Goal: Task Accomplishment & Management: Complete application form

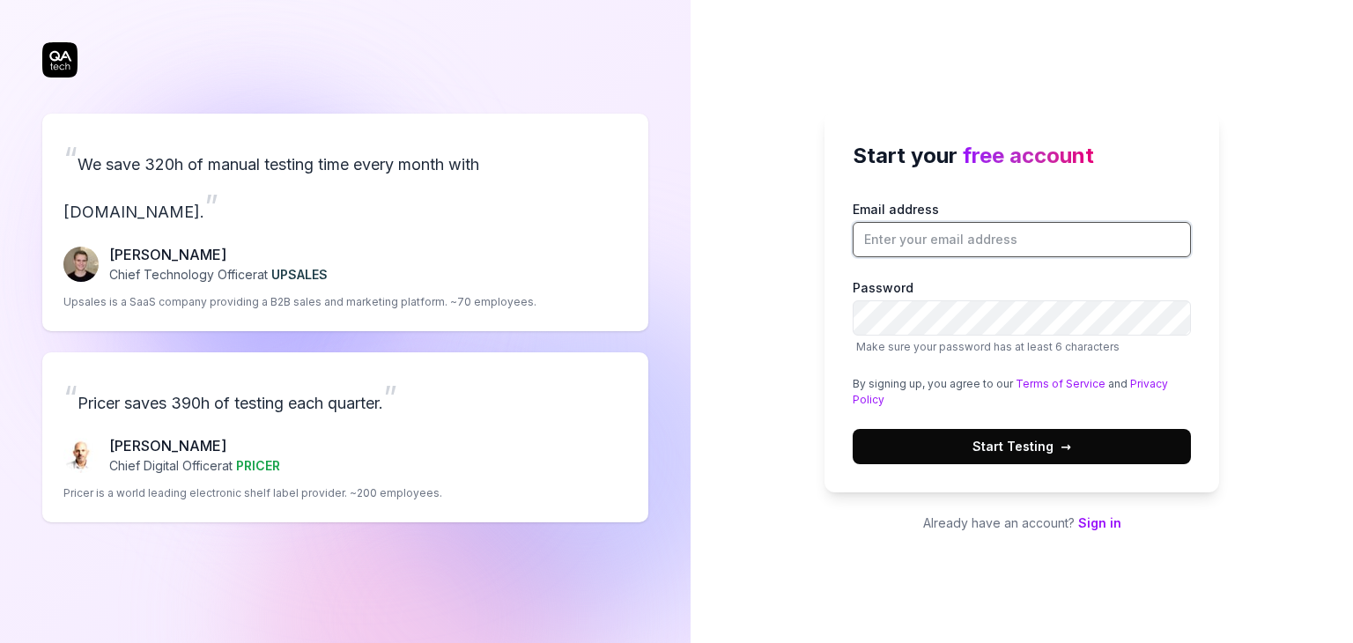
click at [956, 243] on input "Email address" at bounding box center [1022, 239] width 338 height 35
type input "[PERSON_NAME][EMAIL_ADDRESS][DOMAIN_NAME]"
click at [1043, 448] on span "Start Testing →" at bounding box center [1022, 446] width 99 height 19
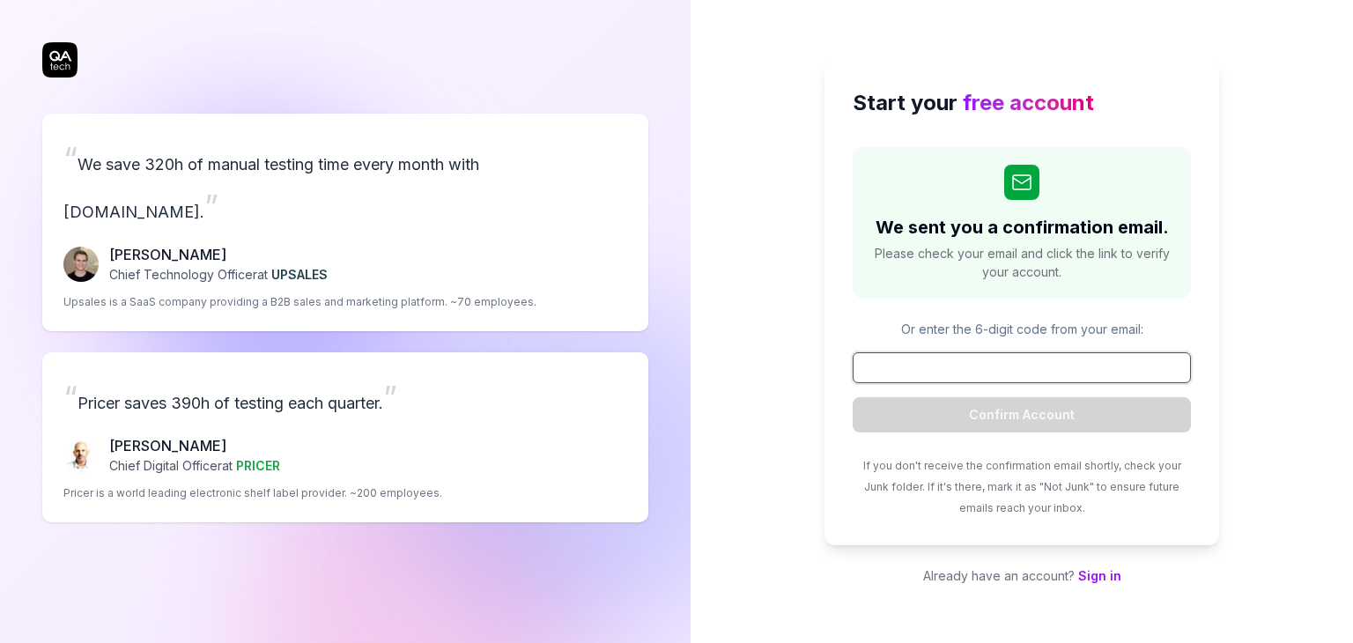
paste input "843809"
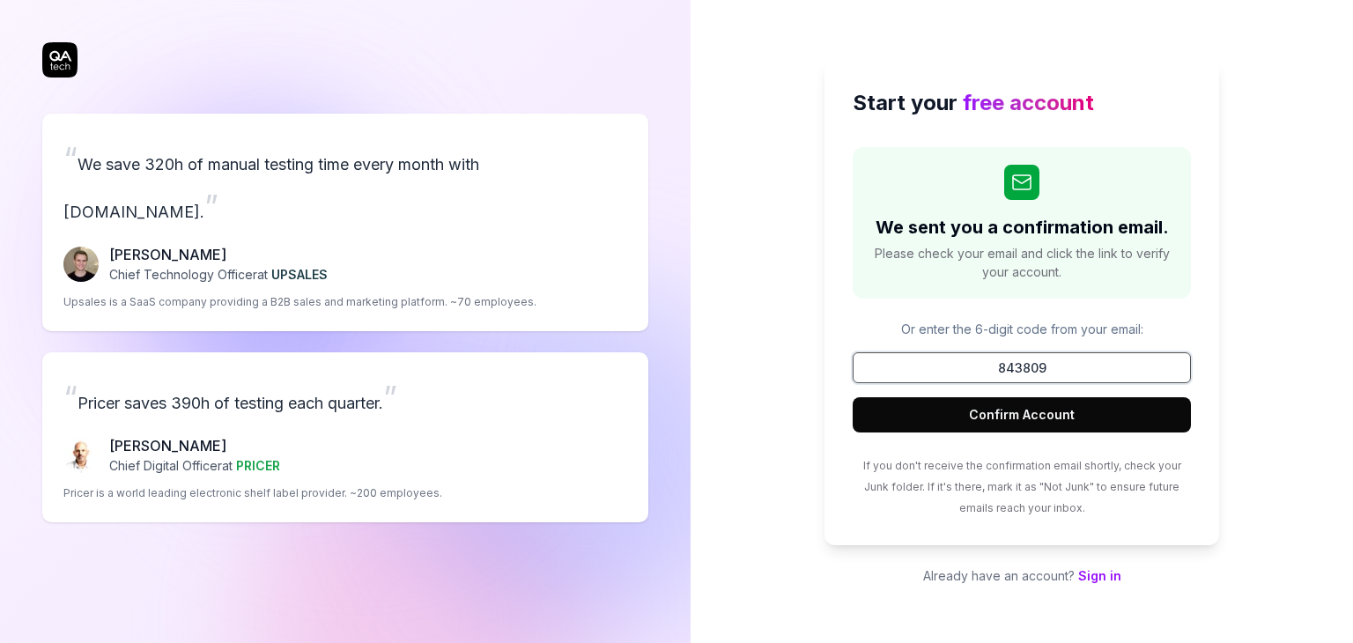
type input "843809"
click at [996, 417] on button "Confirm Account" at bounding box center [1022, 414] width 338 height 35
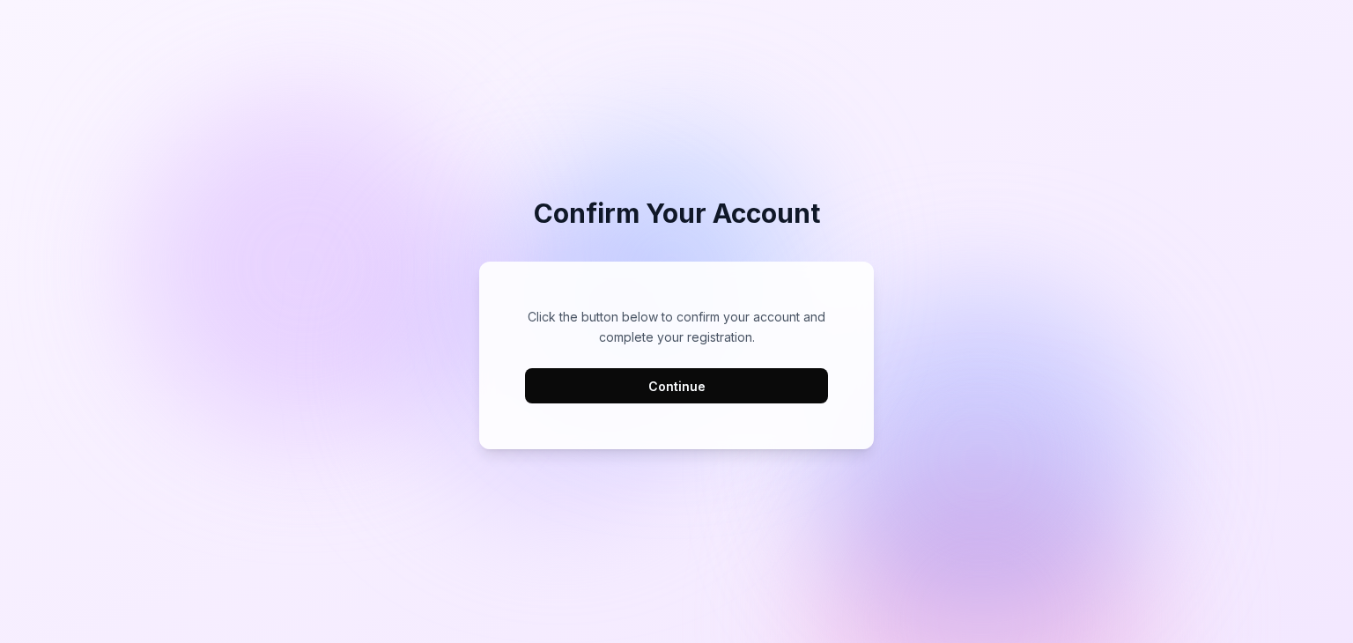
click at [633, 392] on button "Continue" at bounding box center [676, 385] width 303 height 35
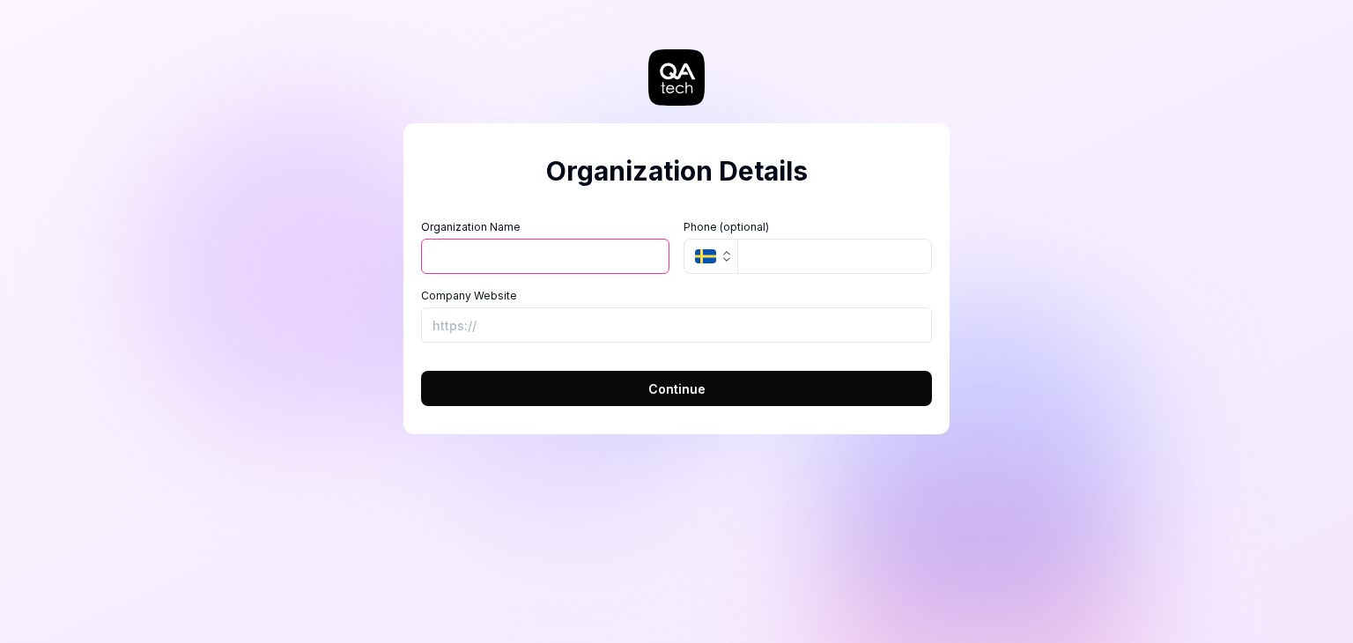
click at [493, 248] on input "Organization Name" at bounding box center [545, 256] width 248 height 35
click at [529, 253] on input "Organization Name" at bounding box center [545, 256] width 248 height 35
type input "Kaaritales"
click at [448, 342] on input "Company Website" at bounding box center [676, 324] width 511 height 35
paste input "[URL][DOMAIN_NAME]"
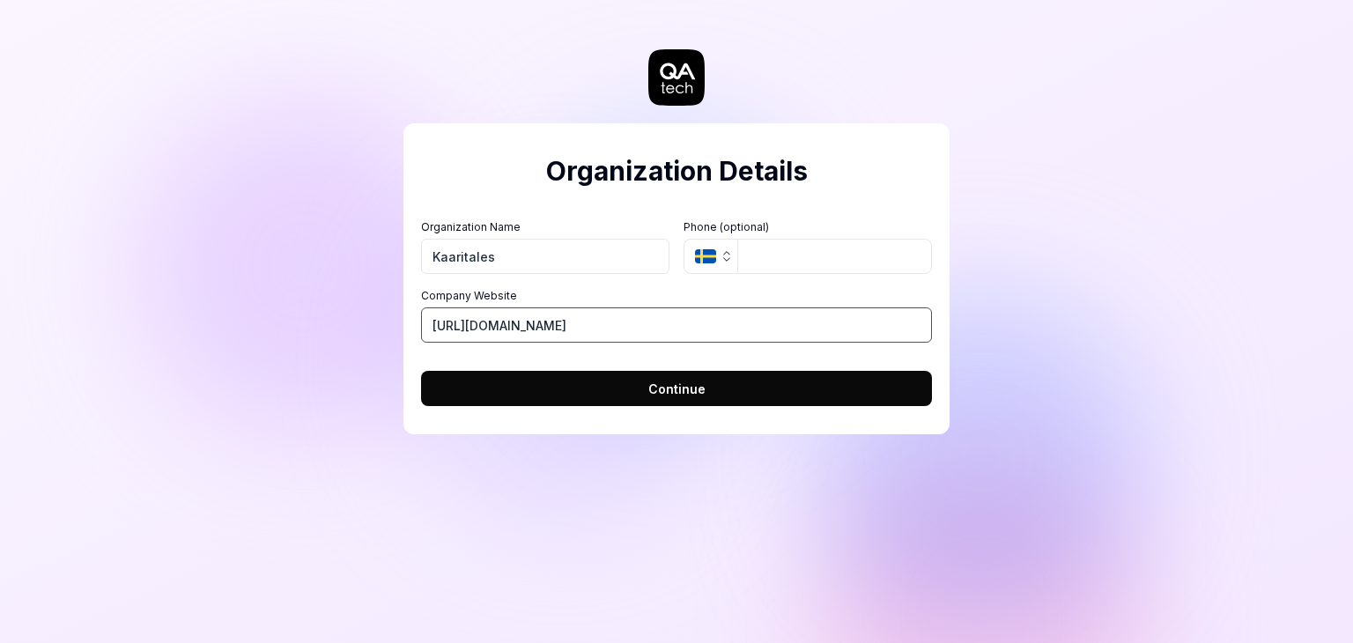
type input "[URL][DOMAIN_NAME]"
click at [631, 399] on button "Continue" at bounding box center [676, 388] width 511 height 35
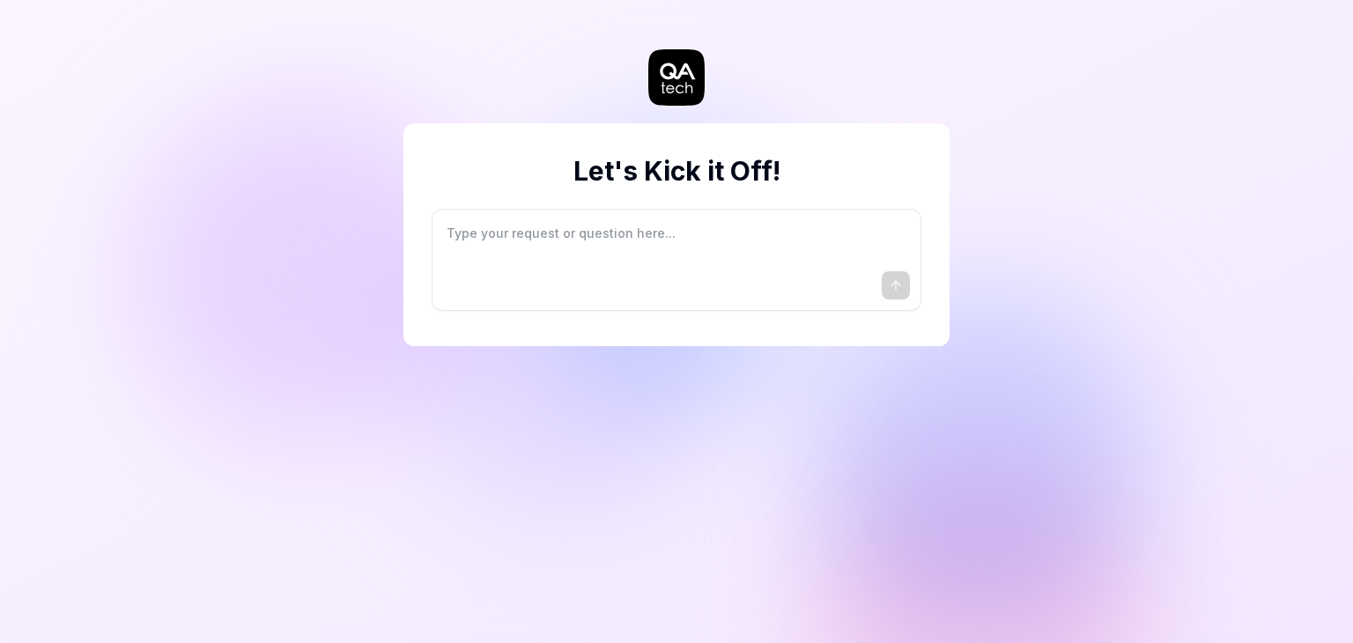
type textarea "*"
type textarea "I"
type textarea "*"
type textarea "I"
type textarea "*"
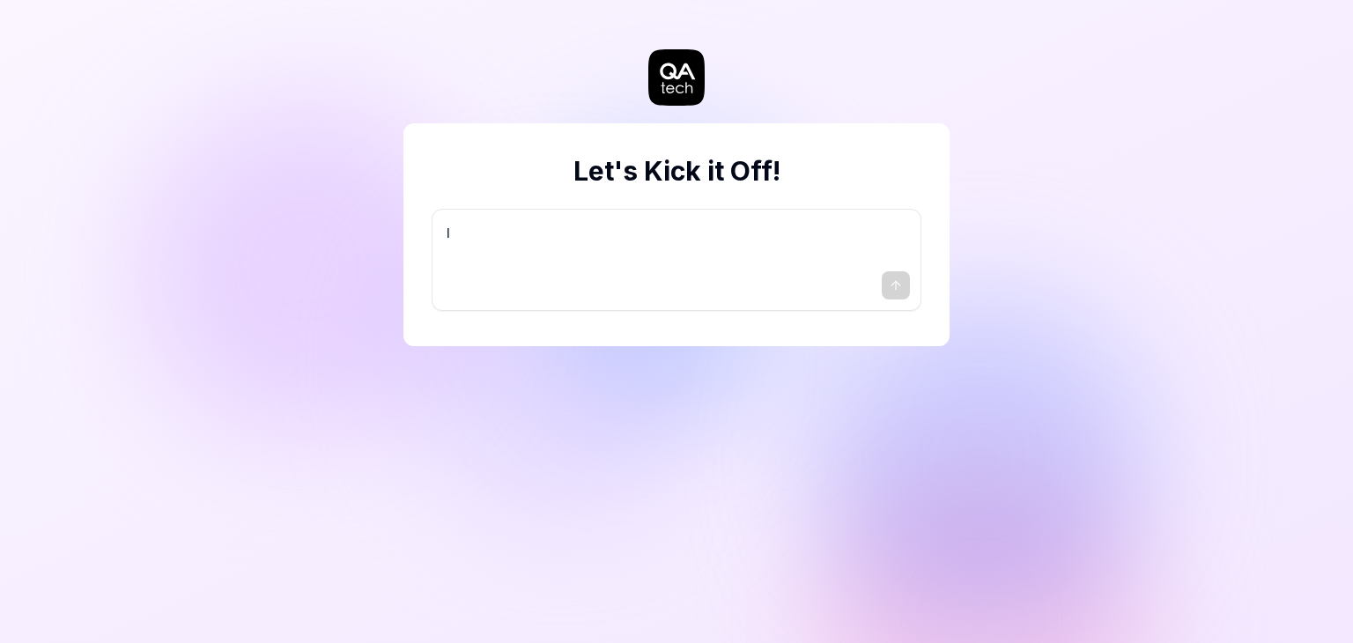
type textarea "I w"
type textarea "*"
type textarea "I wa"
type textarea "*"
type textarea "I wan"
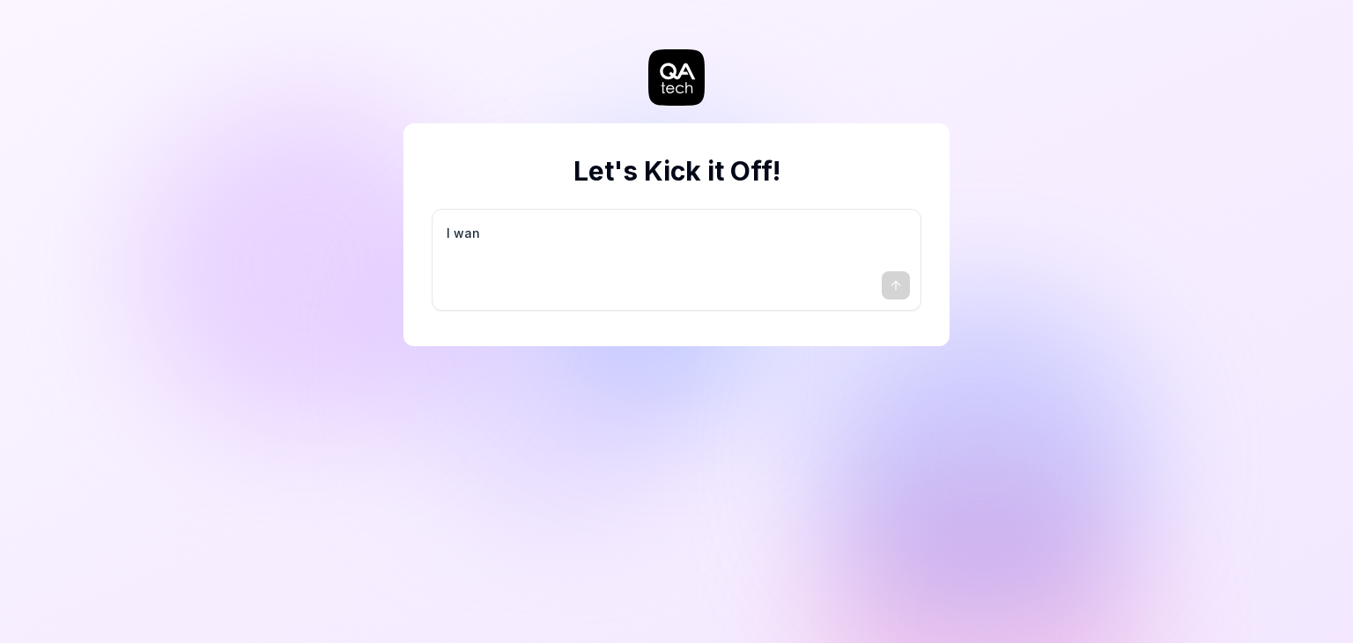
type textarea "*"
type textarea "I want"
type textarea "*"
type textarea "I want"
type textarea "*"
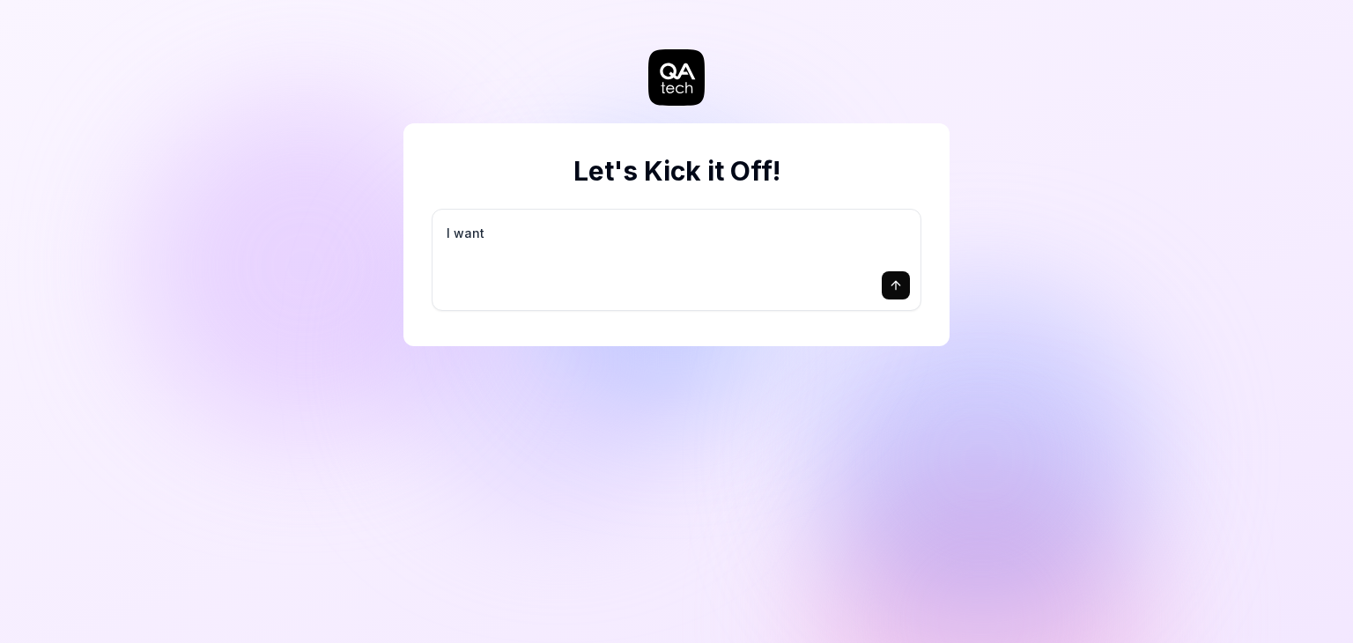
type textarea "I want a"
type textarea "*"
type textarea "I want a"
type textarea "*"
type textarea "I want a g"
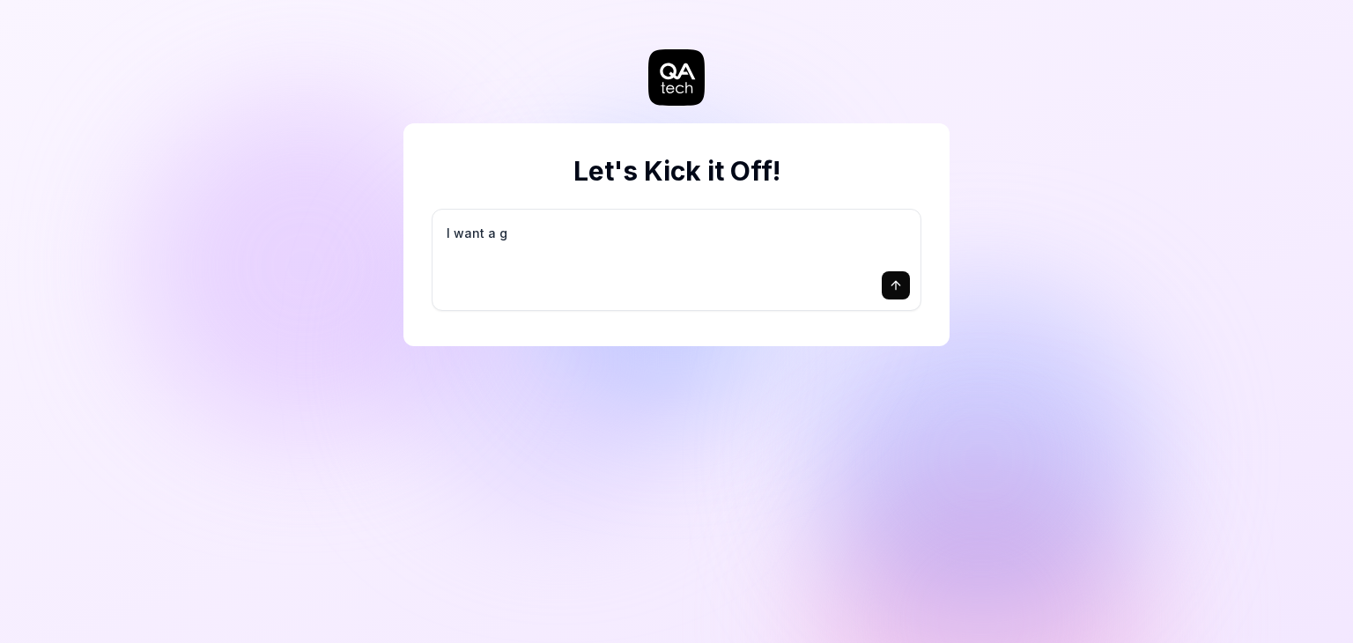
type textarea "*"
type textarea "I want a go"
type textarea "*"
type textarea "I want a goo"
type textarea "*"
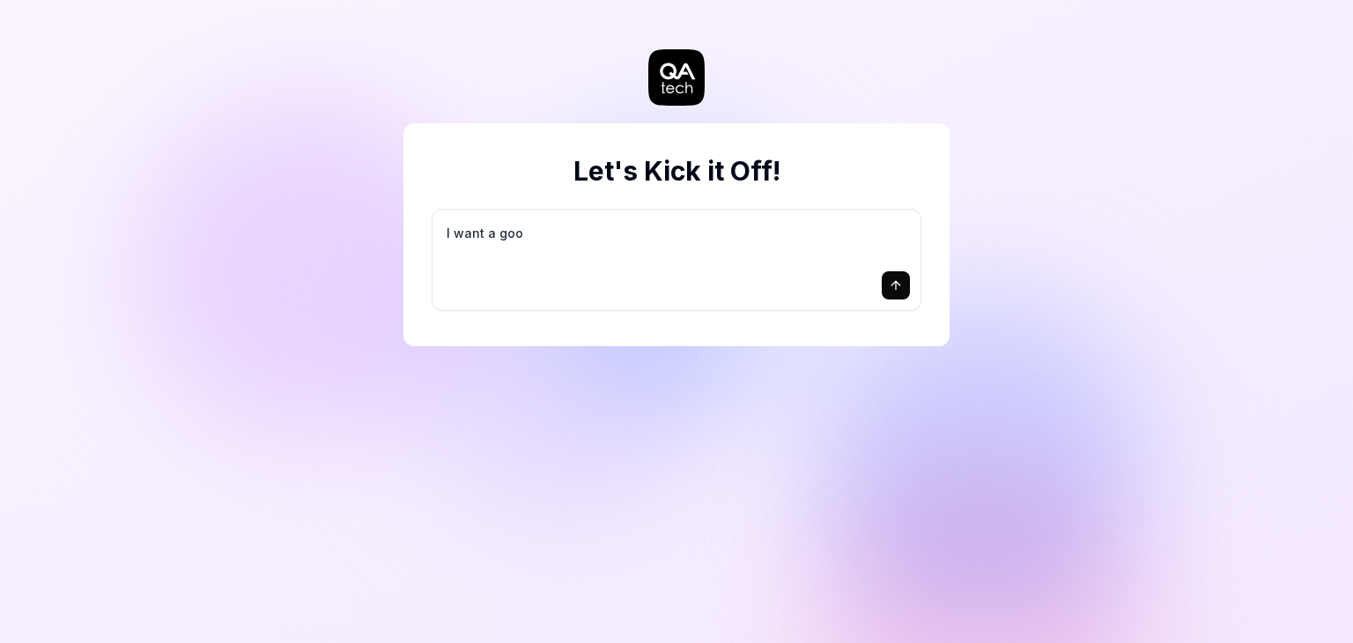
type textarea "I want a good"
type textarea "*"
type textarea "I want a good"
type textarea "*"
type textarea "I want a good t"
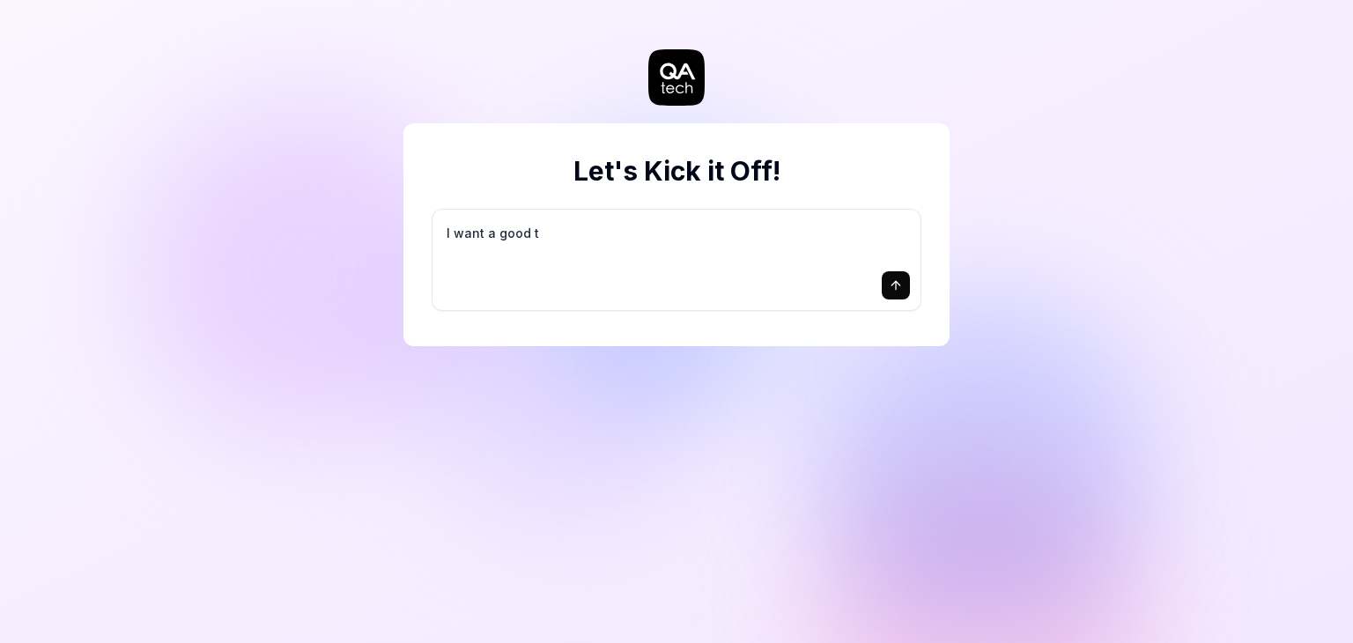
type textarea "*"
type textarea "I want a good te"
type textarea "*"
type textarea "I want a good tes"
type textarea "*"
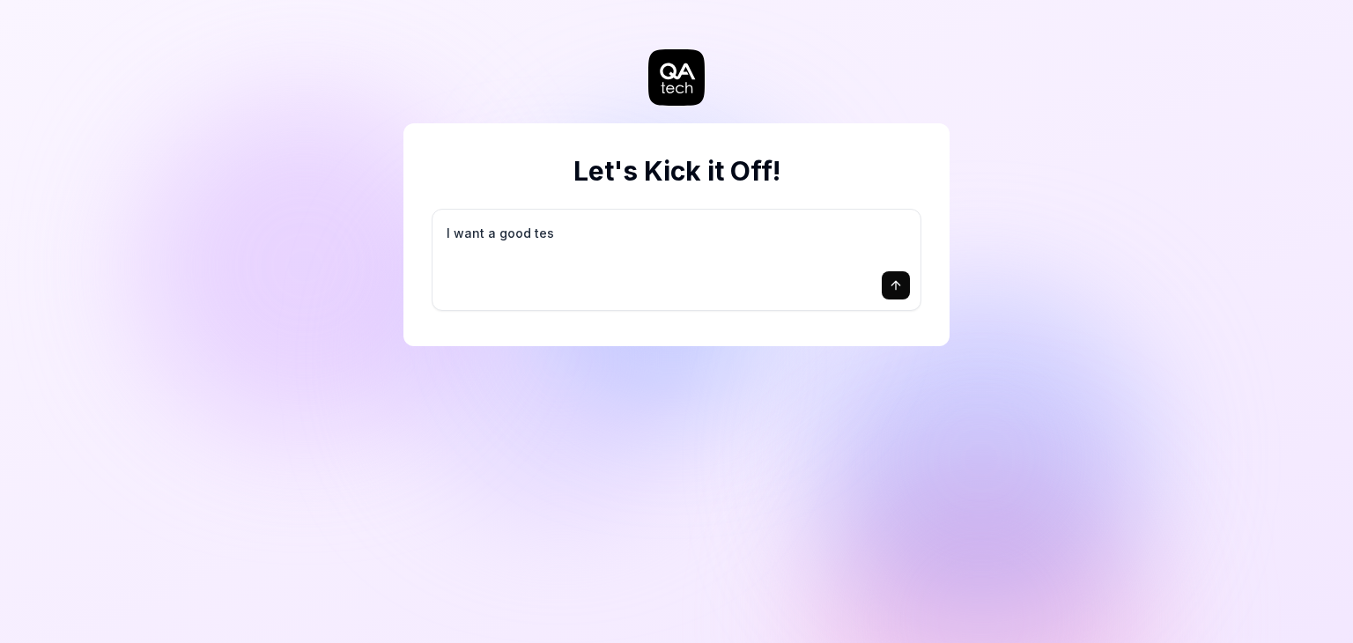
type textarea "I want a good test"
type textarea "*"
type textarea "I want a good test"
type textarea "*"
type textarea "I want a good test s"
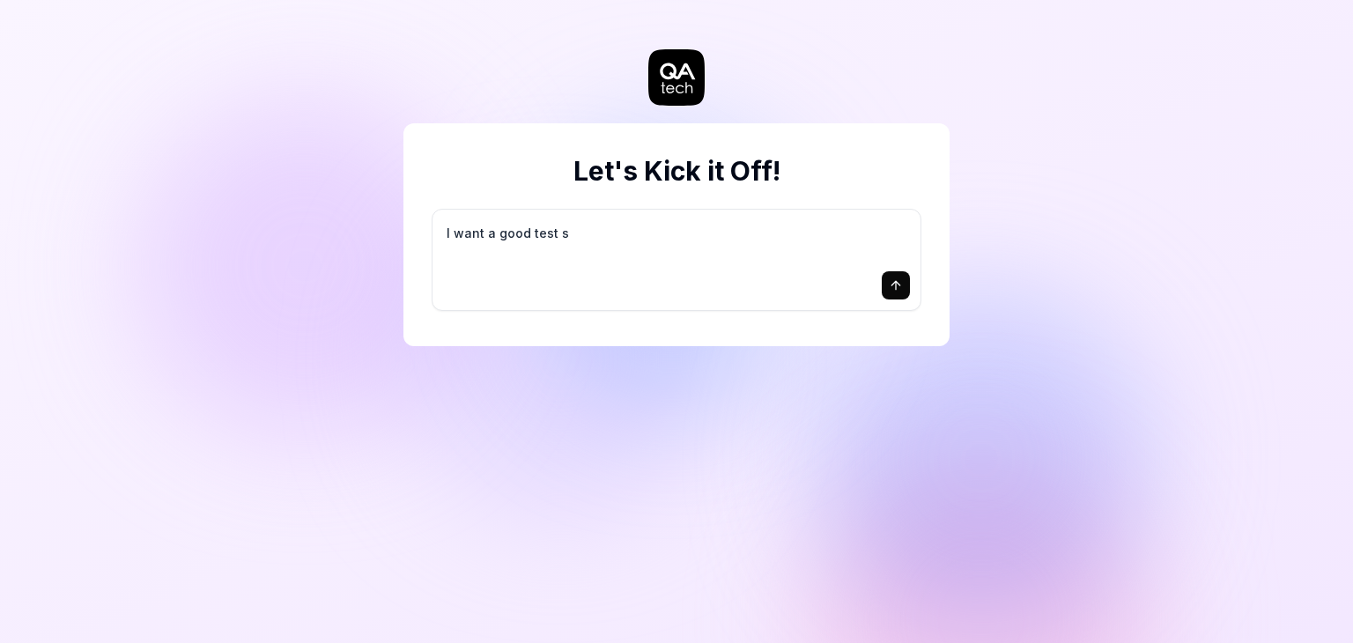
type textarea "*"
type textarea "I want a good test se"
type textarea "*"
type textarea "I want a good test set"
type textarea "*"
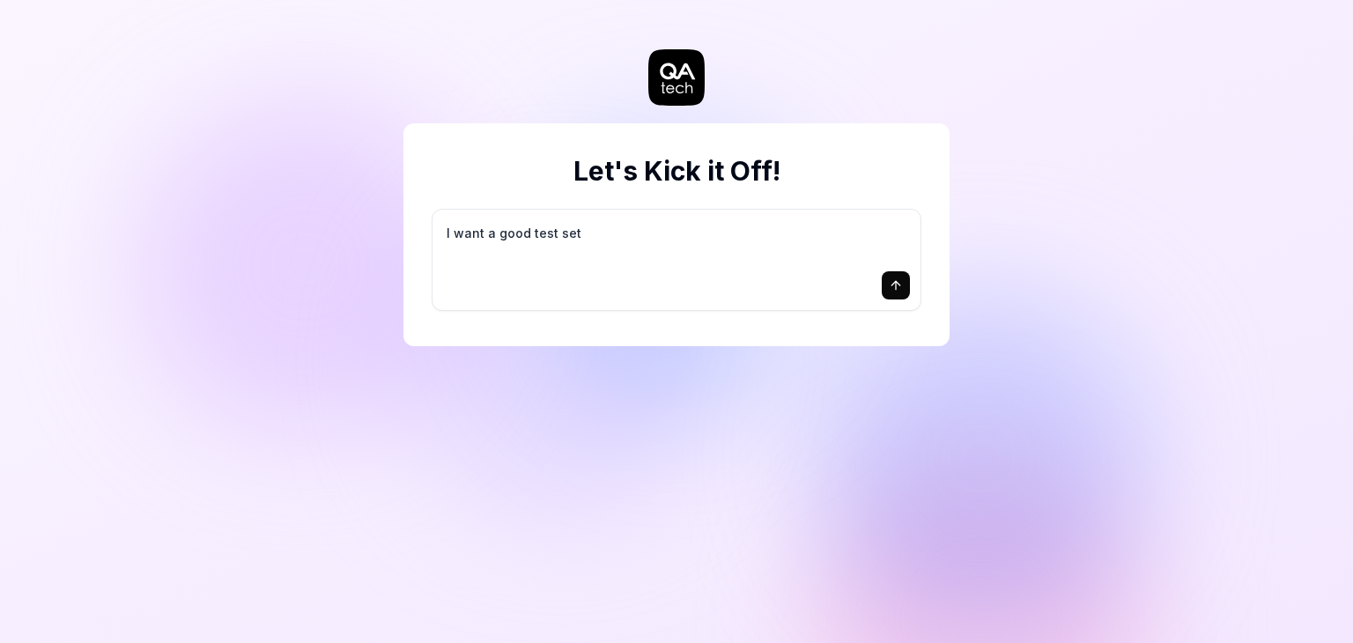
type textarea "I want a good test setu"
type textarea "*"
type textarea "I want a good test setup"
type textarea "*"
type textarea "I want a good test setup"
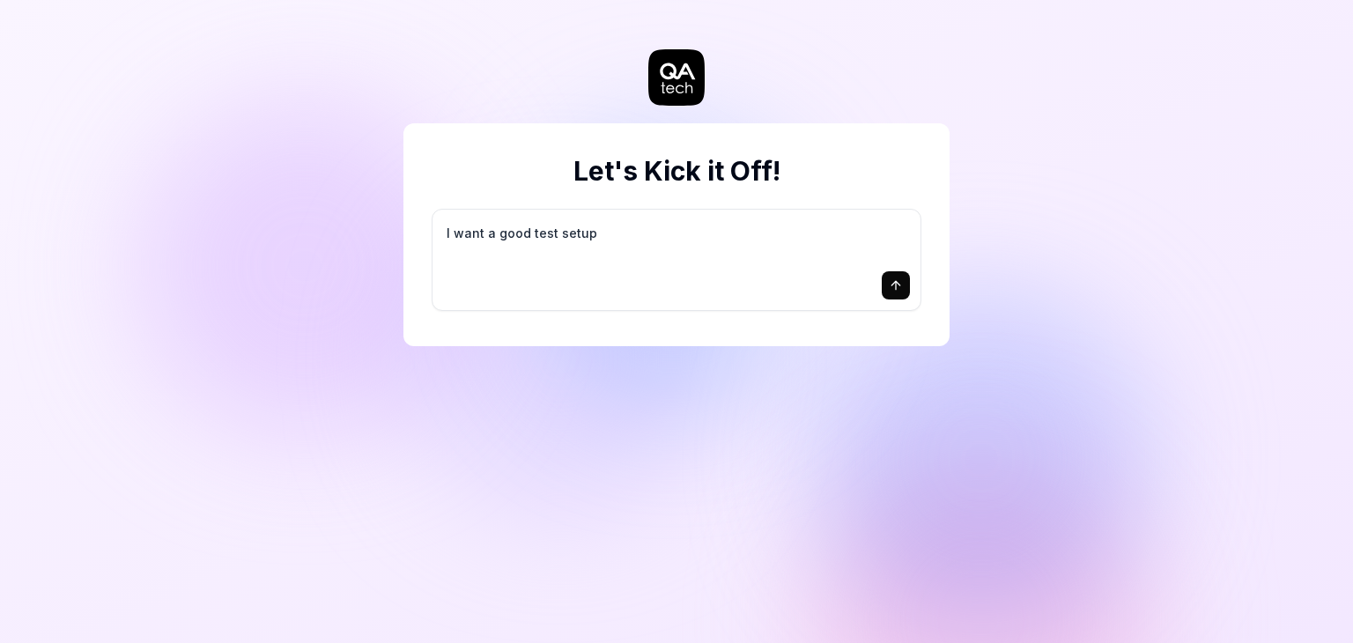
type textarea "*"
type textarea "I want a good test setup f"
type textarea "*"
type textarea "I want a good test setup fo"
type textarea "*"
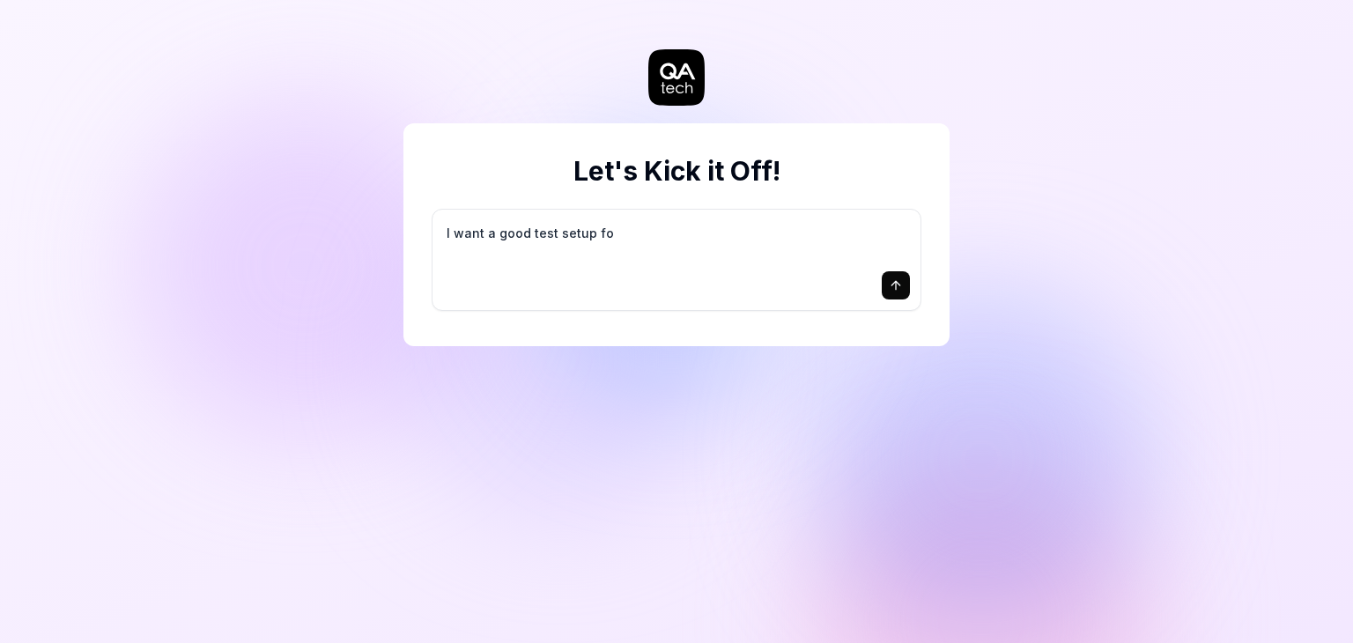
type textarea "I want a good test setup for"
type textarea "*"
type textarea "I want a good test setup for"
type textarea "*"
type textarea "I want a good test setup for m"
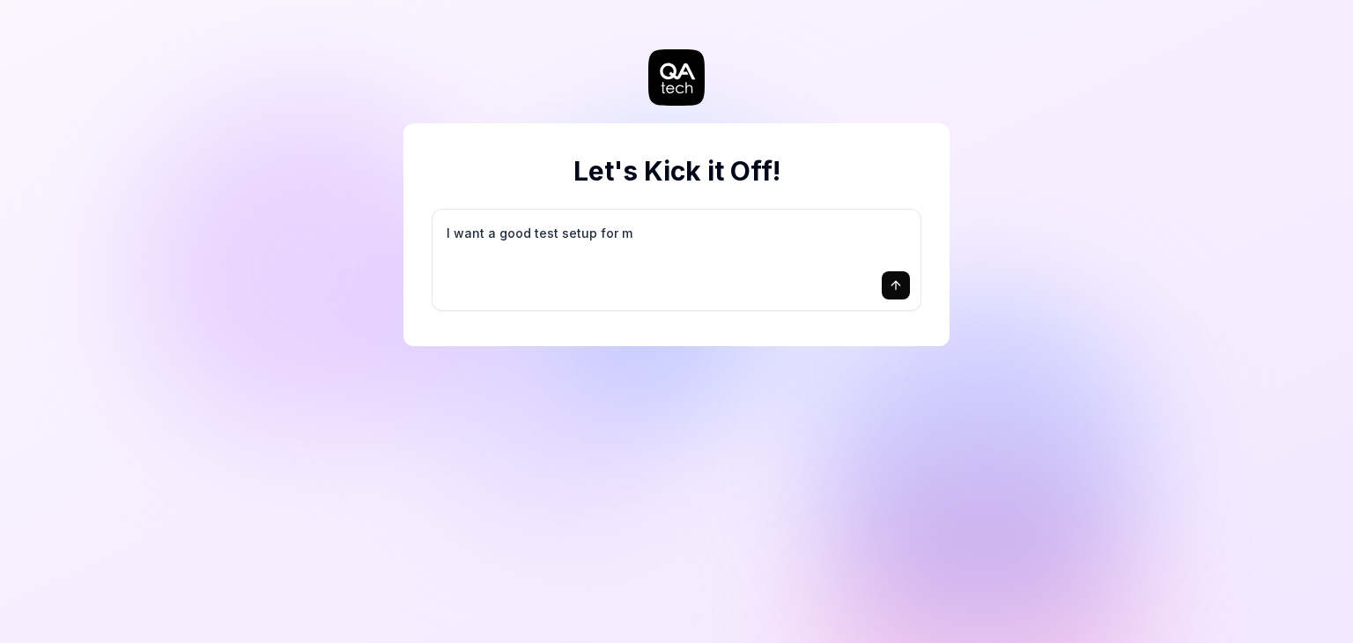
type textarea "*"
type textarea "I want a good test setup for my"
type textarea "*"
type textarea "I want a good test setup for my"
type textarea "*"
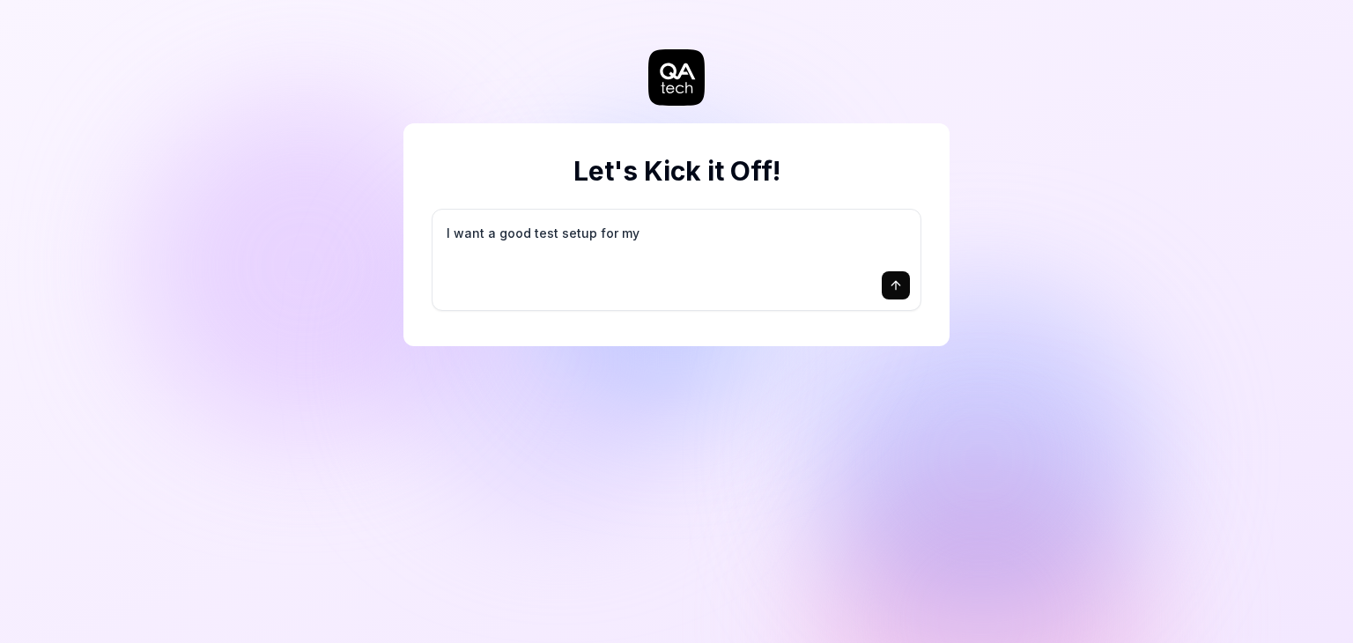
type textarea "I want a good test setup for my s"
type textarea "*"
type textarea "I want a good test setup for my si"
type textarea "*"
type textarea "I want a good test setup for my sit"
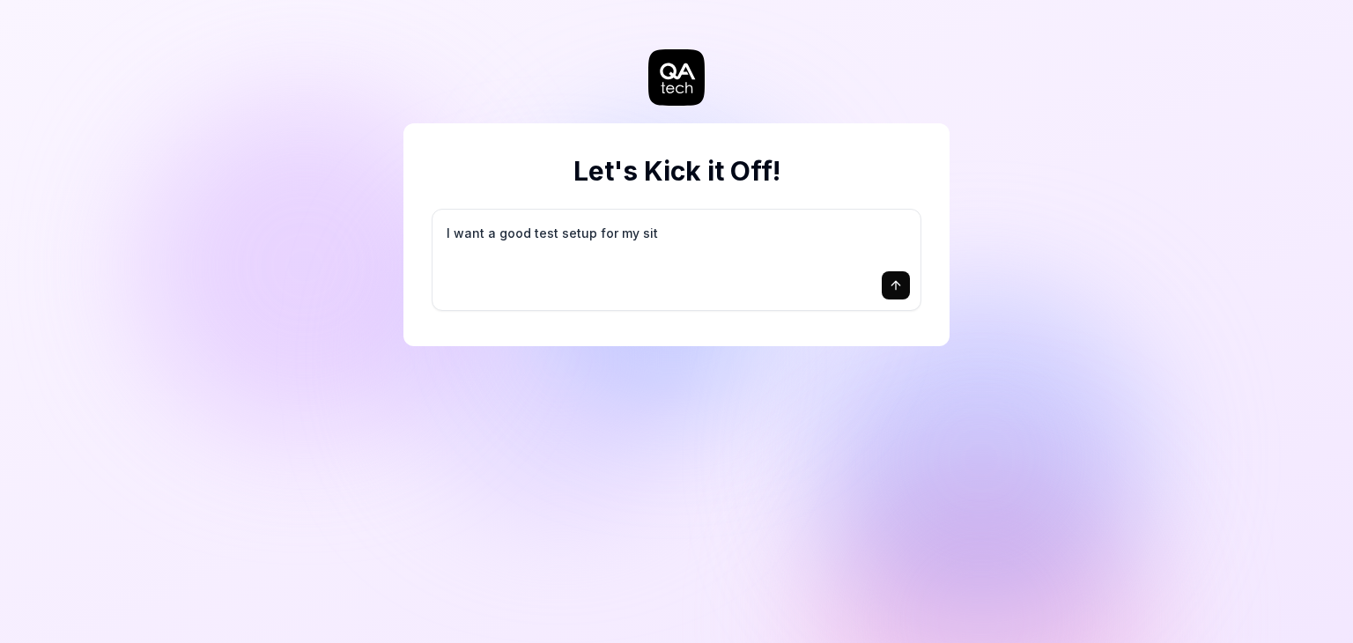
type textarea "*"
type textarea "I want a good test setup for my site"
type textarea "*"
type textarea "I want a good test setup for my site"
type textarea "*"
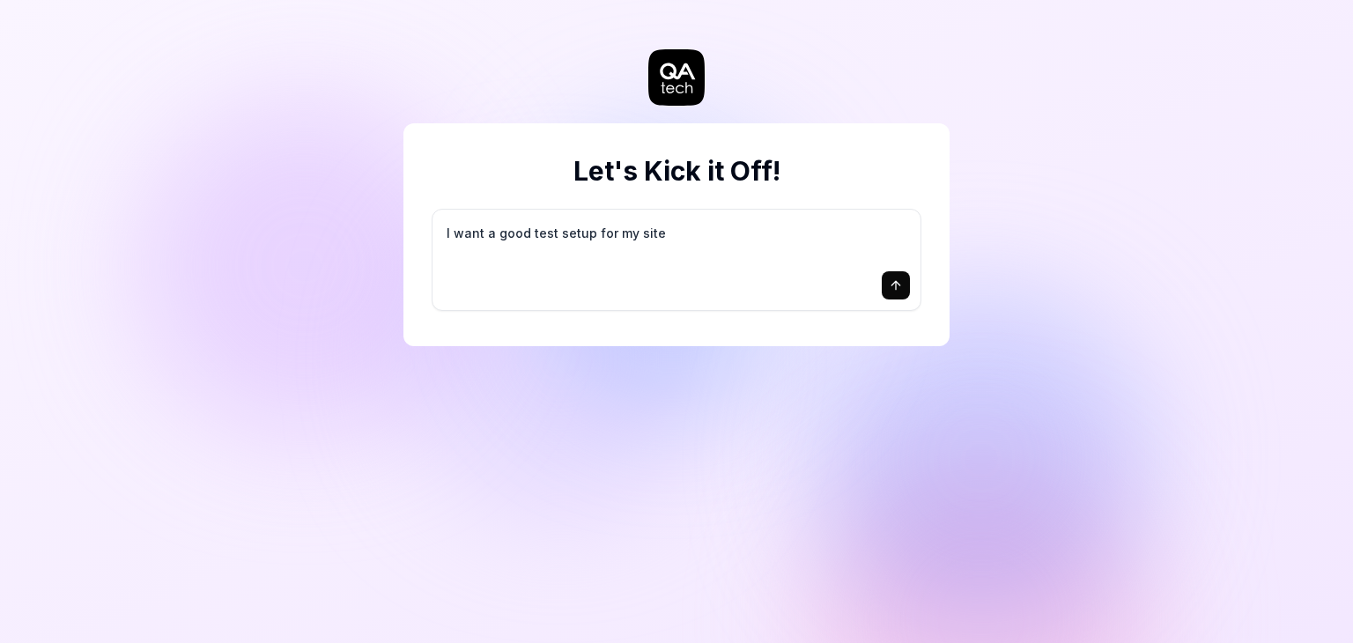
type textarea "I want a good test setup for my site -"
type textarea "*"
type textarea "I want a good test setup for my site -"
type textarea "*"
type textarea "I want a good test setup for my site - h"
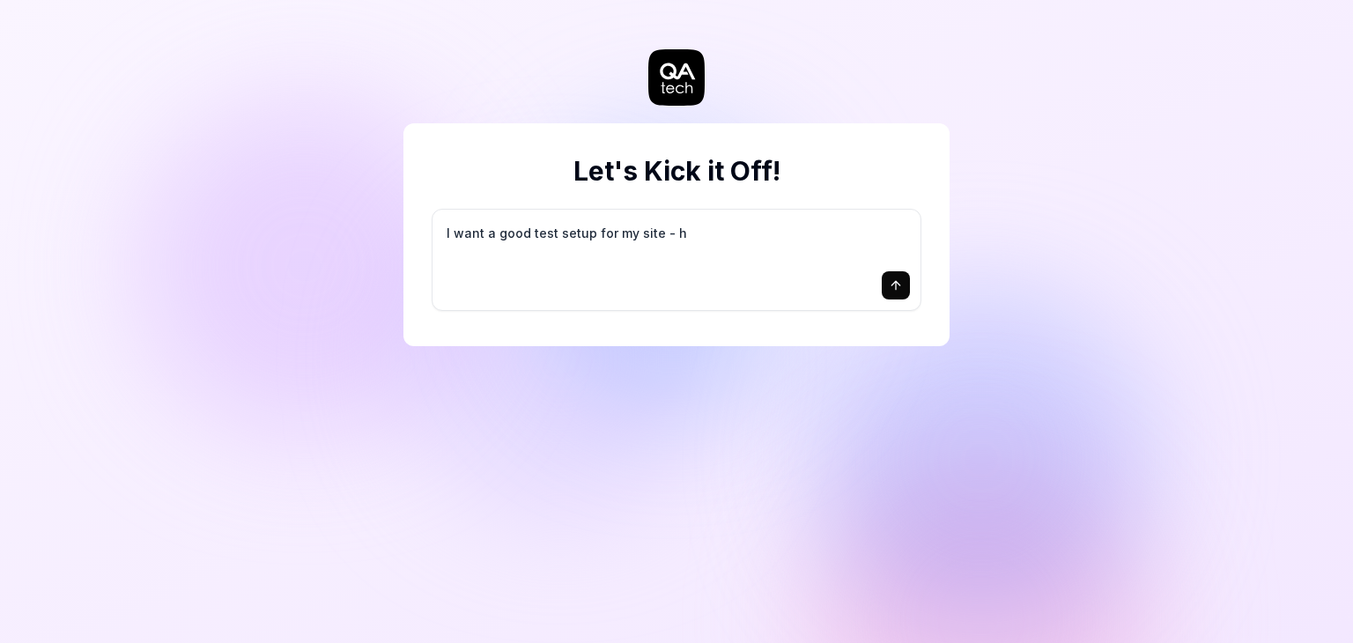
type textarea "*"
type textarea "I want a good test setup for my site - he"
type textarea "*"
type textarea "I want a good test setup for my site - hel"
type textarea "*"
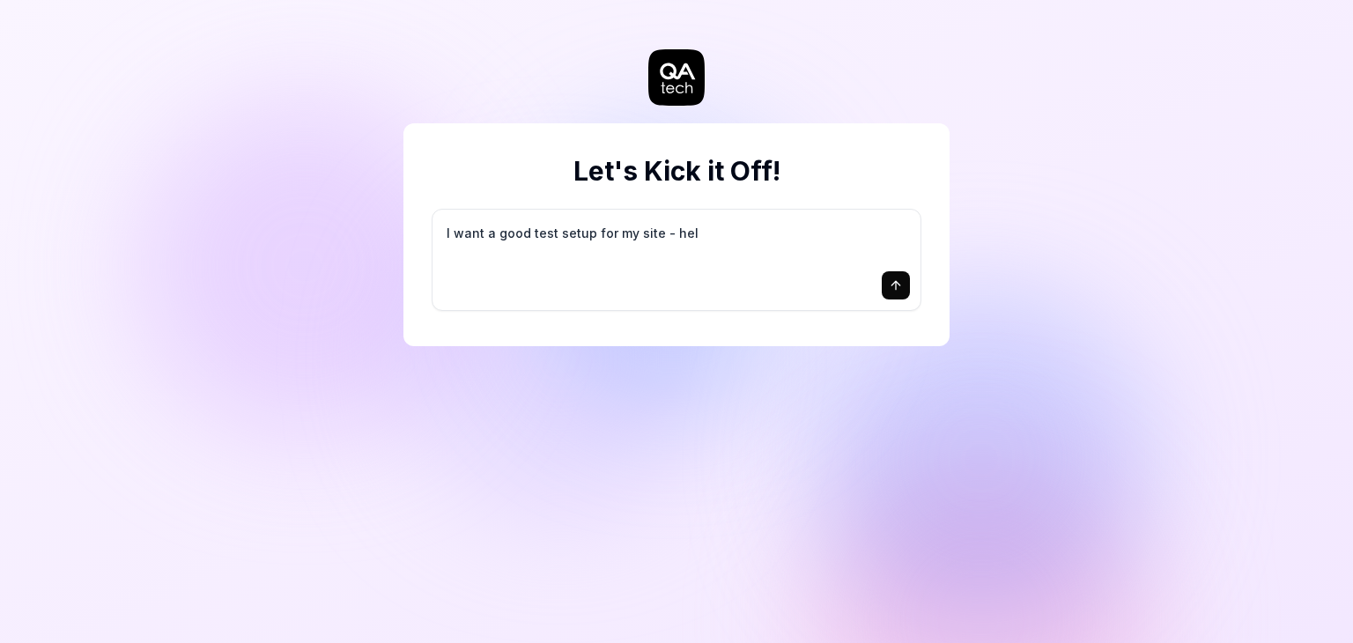
type textarea "I want a good test setup for my site - help"
type textarea "*"
type textarea "I want a good test setup for my site - help"
type textarea "*"
type textarea "I want a good test setup for my site - help m"
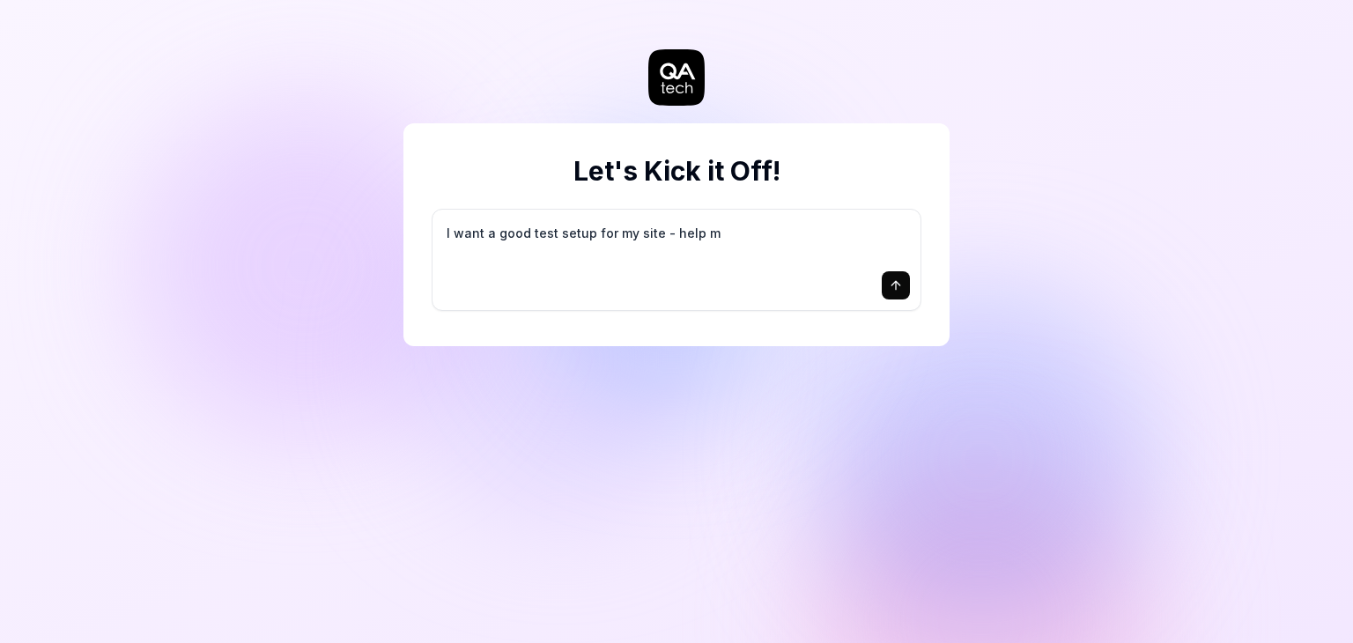
type textarea "*"
type textarea "I want a good test setup for my site - help me"
type textarea "*"
type textarea "I want a good test setup for my site - help me"
type textarea "*"
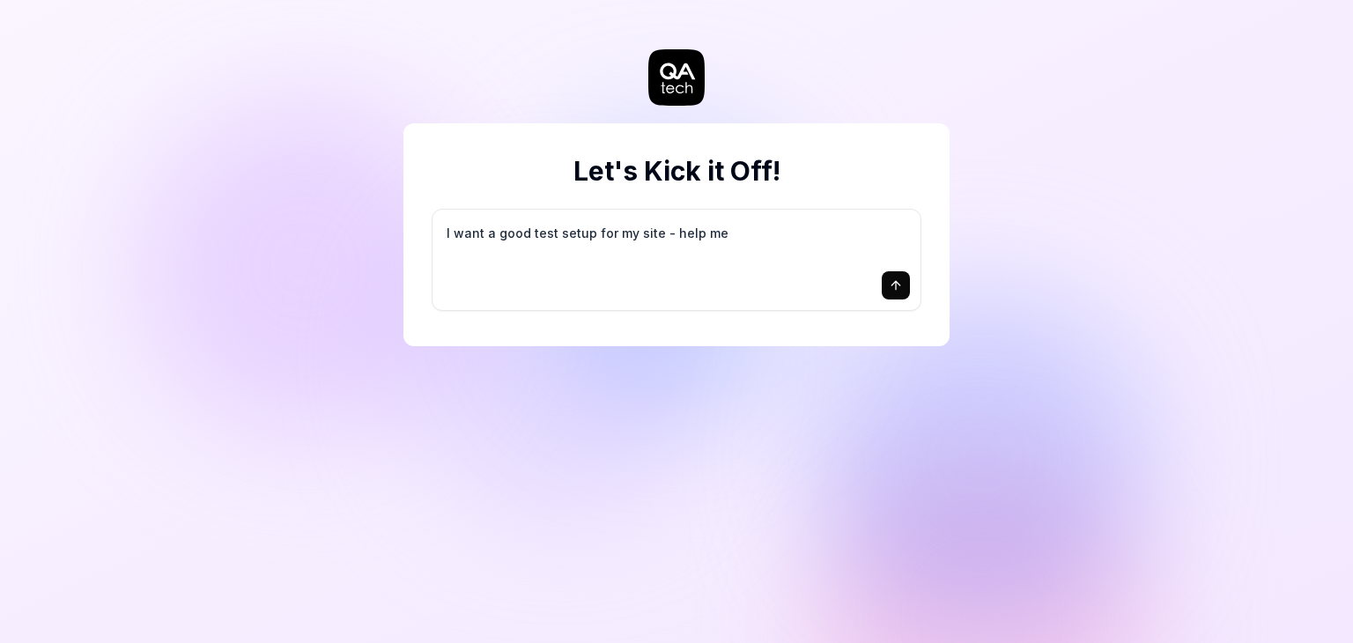
type textarea "I want a good test setup for my site - help me c"
click at [631, 399] on div "Let's Kick it Off! I want a good test setup for my site -" at bounding box center [676, 321] width 1353 height 643
type textarea "*"
type textarea "I want a good test setup for my site - help me cr"
type textarea "*"
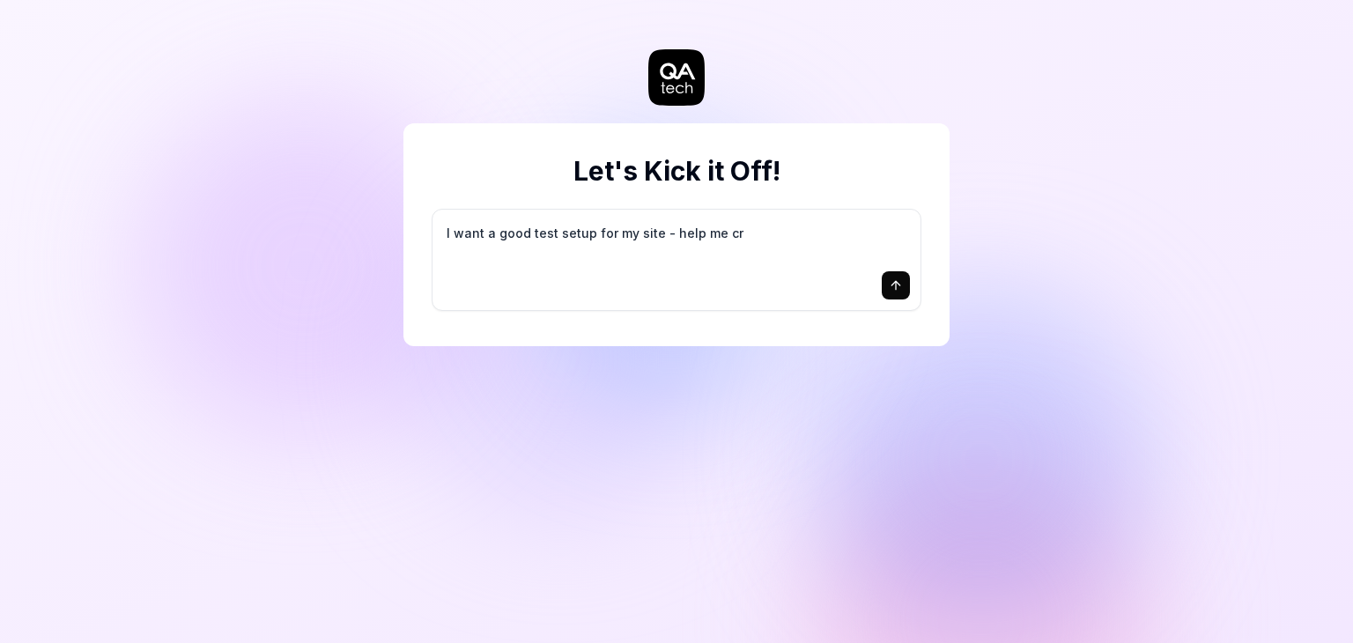
type textarea "I want a good test setup for my site - help me cre"
type textarea "*"
type textarea "I want a good test setup for my site - help me crea"
type textarea "*"
type textarea "I want a good test setup for my site - help me creat"
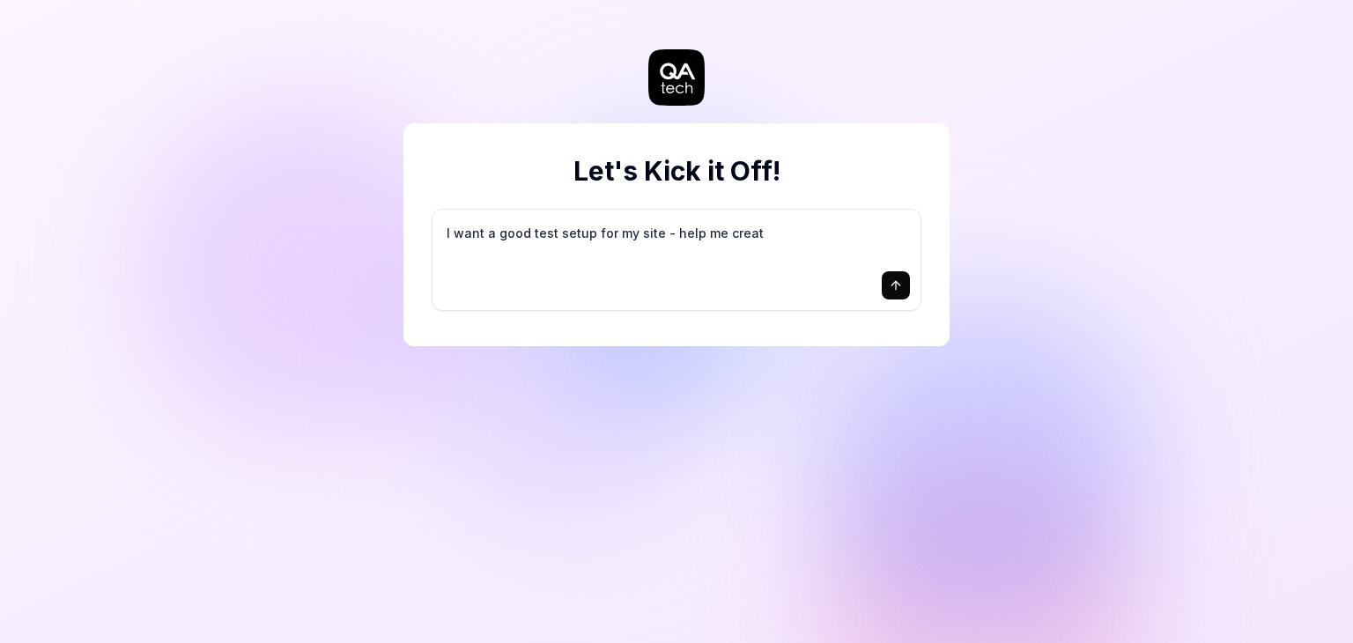
type textarea "*"
type textarea "I want a good test setup for my site - help me create"
type textarea "*"
type textarea "I want a good test setup for my site - help me create"
type textarea "*"
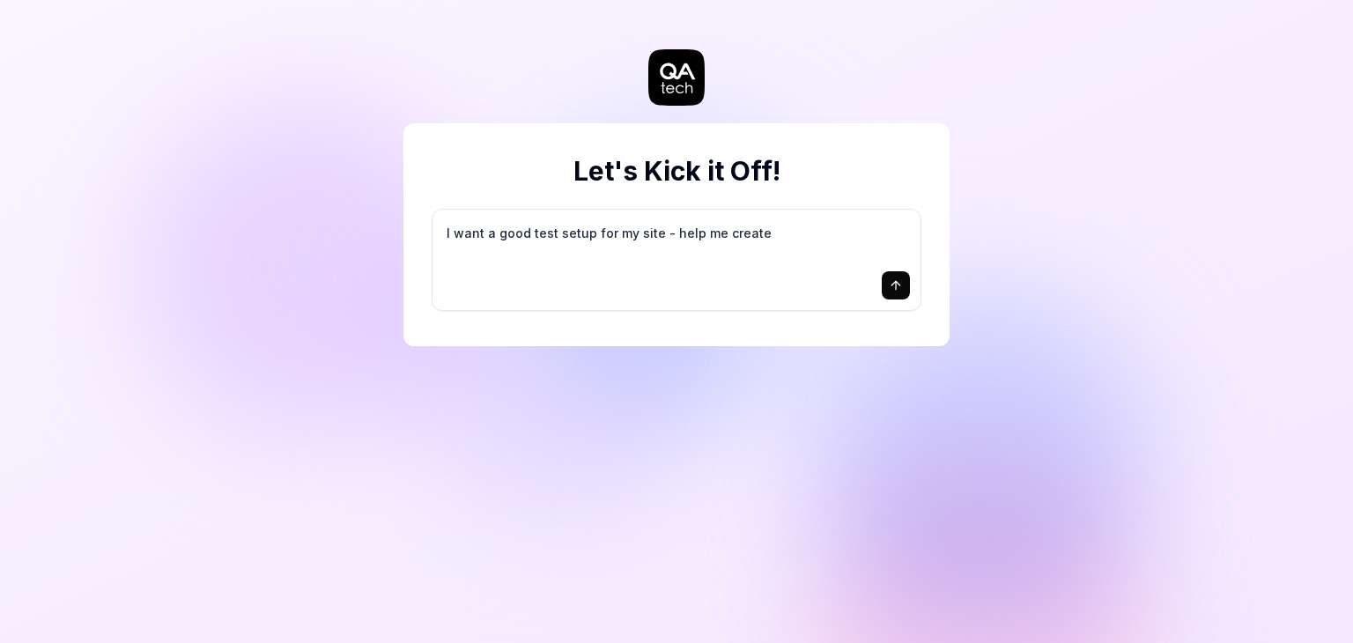
type textarea "I want a good test setup for my site - help me create t"
type textarea "*"
type textarea "I want a good test setup for my site - help me create th"
type textarea "*"
type textarea "I want a good test setup for my site - help me create the"
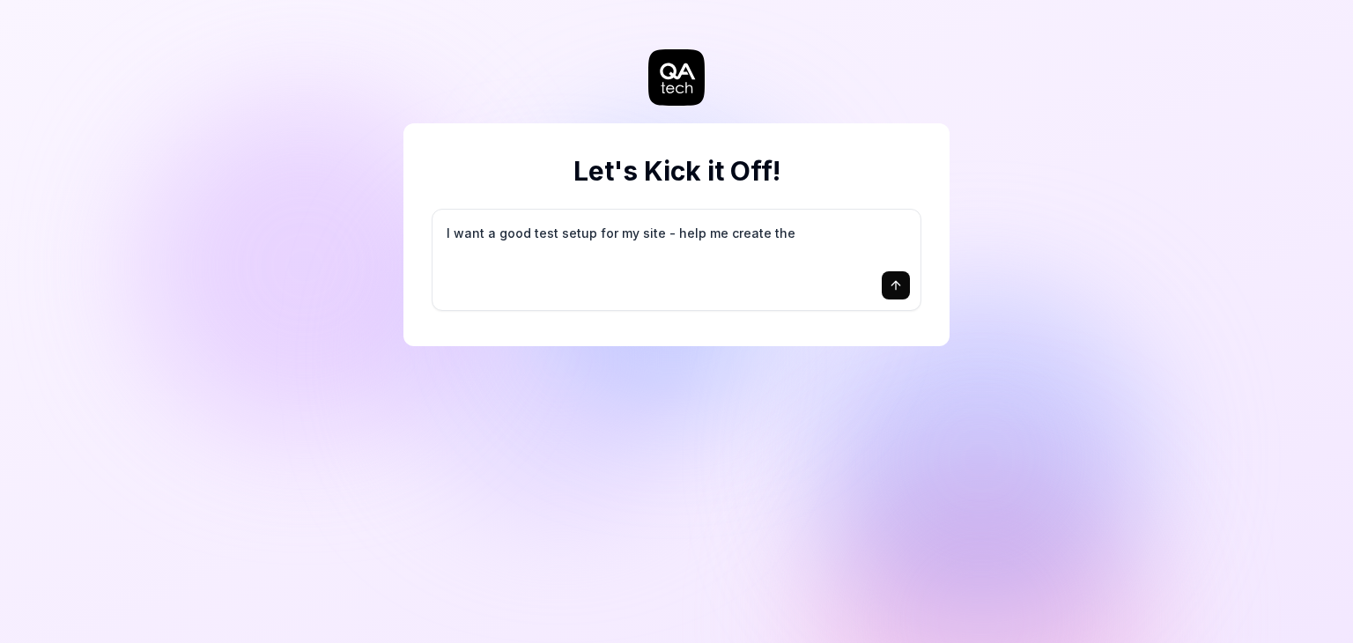
type textarea "*"
type textarea "I want a good test setup for my site - help me create the"
type textarea "*"
type textarea "I want a good test setup for my site - help me create the f"
type textarea "*"
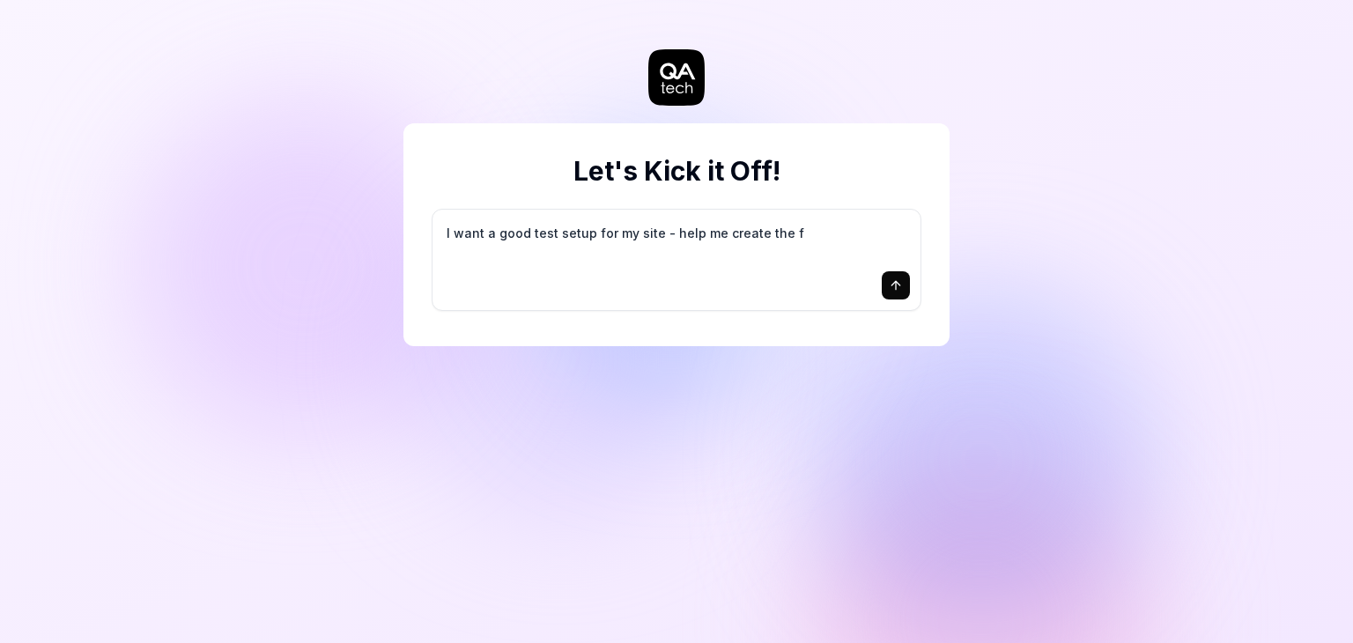
type textarea "I want a good test setup for my site - help me create the fi"
type textarea "*"
type textarea "I want a good test setup for my site - help me create the fir"
type textarea "*"
type textarea "I want a good test setup for my site - help me create the firs"
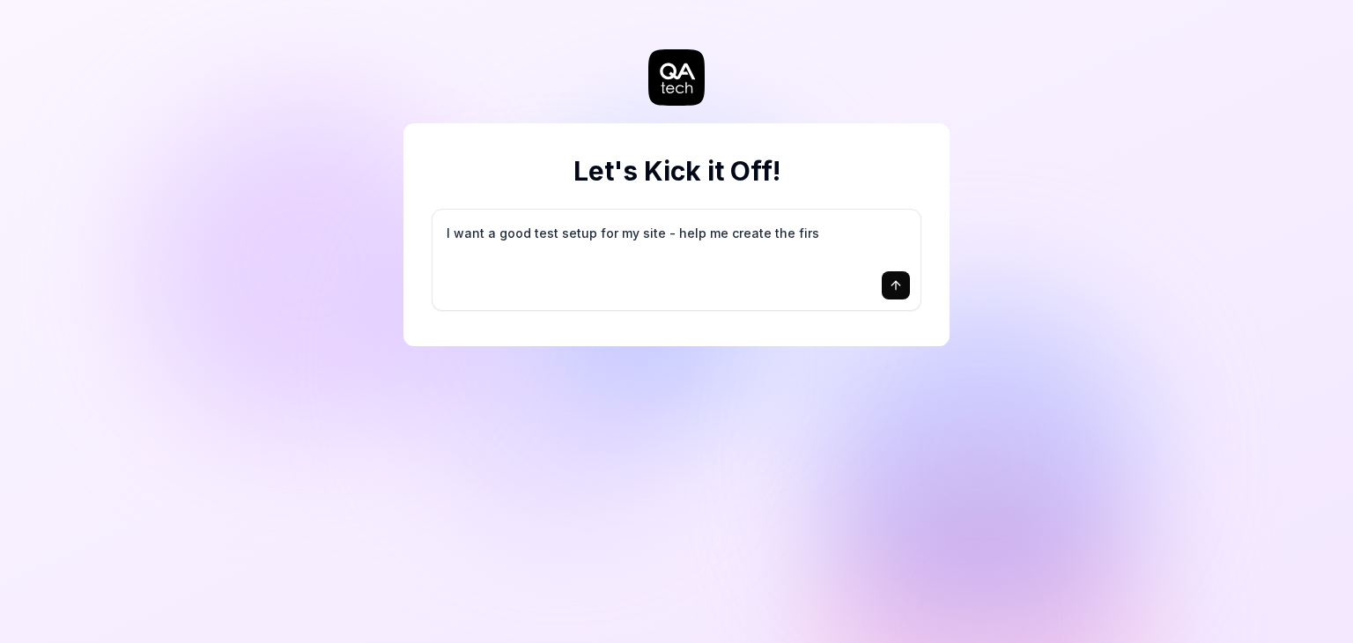
type textarea "*"
type textarea "I want a good test setup for my site - help me create the first"
type textarea "*"
type textarea "I want a good test setup for my site - help me create the first"
type textarea "*"
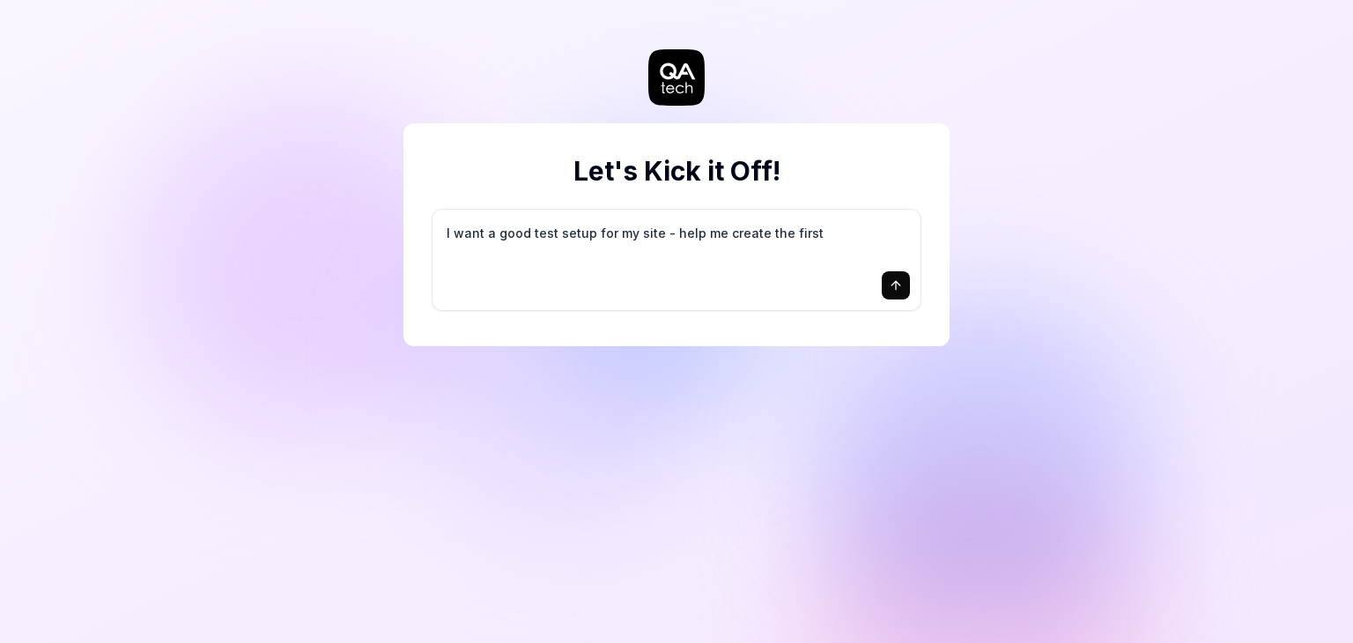
type textarea "I want a good test setup for my site - help me create the first 3"
type textarea "*"
type textarea "I want a good test setup for my site - help me create the first 3-"
type textarea "*"
type textarea "I want a good test setup for my site - help me create the first 3-5"
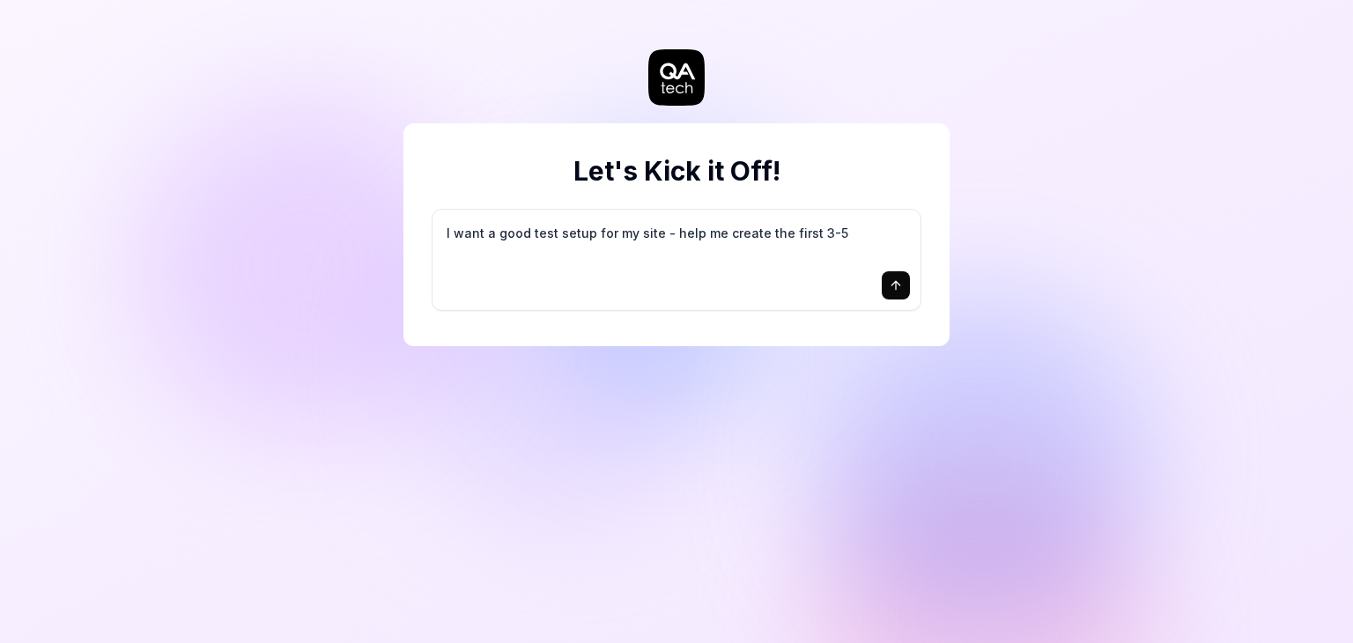
type textarea "*"
type textarea "I want a good test setup for my site - help me create the first 3-5"
type textarea "*"
type textarea "I want a good test setup for my site - help me create the first 3-5 t"
type textarea "*"
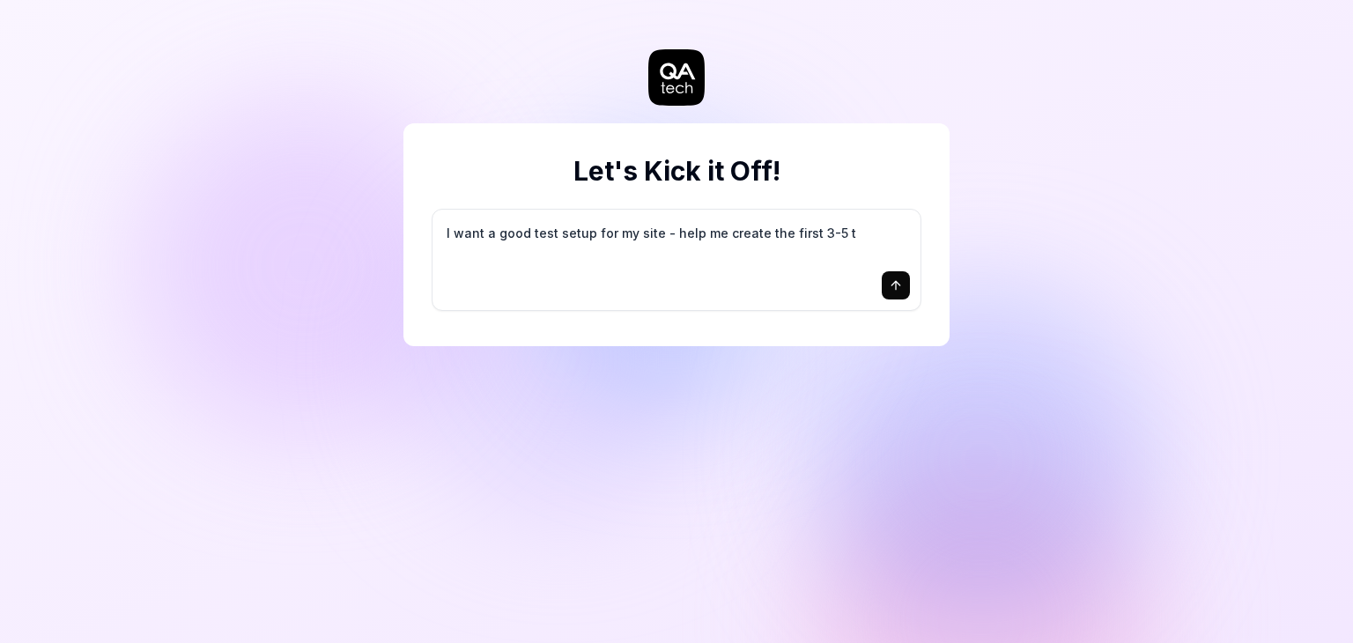
type textarea "I want a good test setup for my site - help me create the first 3-5 te"
type textarea "*"
type textarea "I want a good test setup for my site - help me create the first 3-5 tes"
type textarea "*"
type textarea "I want a good test setup for my site - help me create the first 3-5 test"
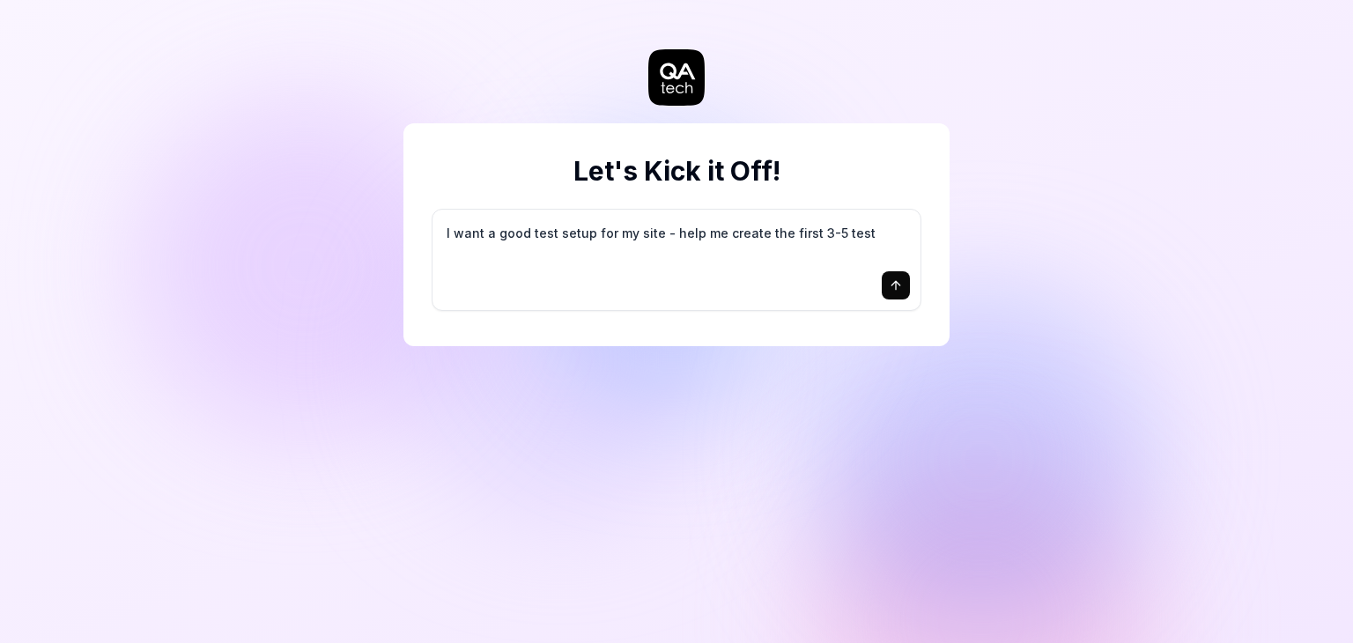
type textarea "*"
type textarea "I want a good test setup for my site - help me create the first 3-5 test"
type textarea "*"
type textarea "I want a good test setup for my site - help me create the first 3-5 test c"
type textarea "*"
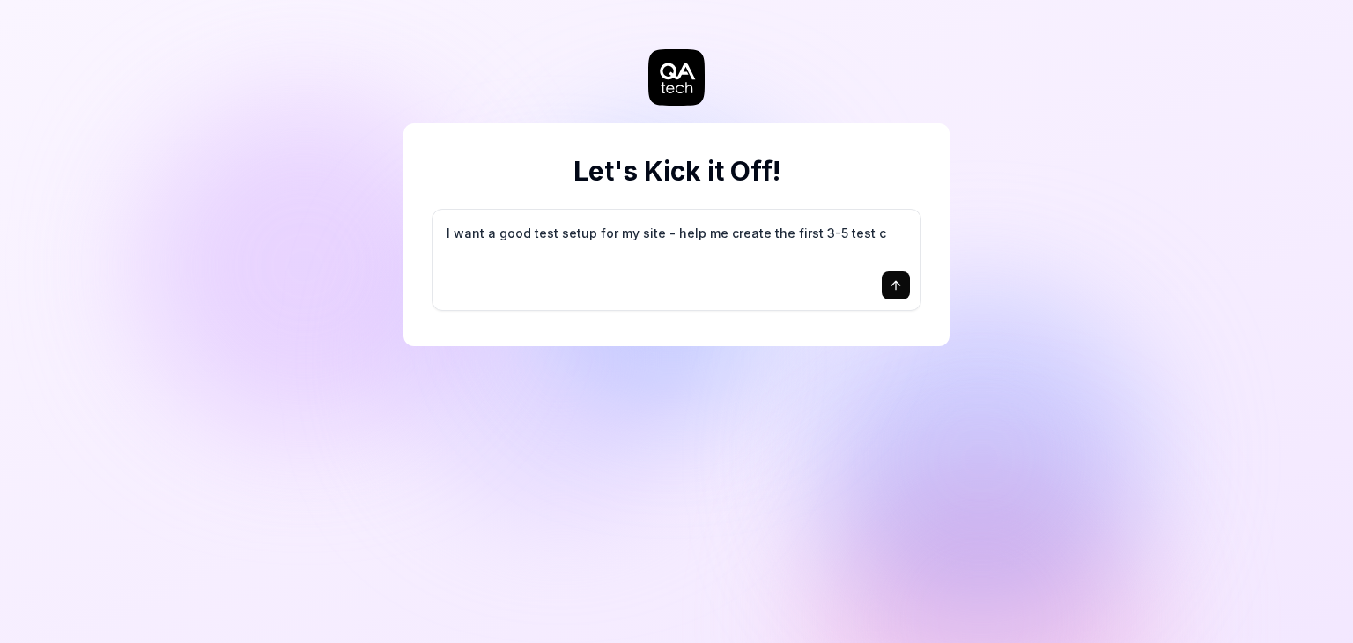
type textarea "I want a good test setup for my site - help me create the first 3-5 test ca"
type textarea "*"
type textarea "I want a good test setup for my site - help me create the first 3-5 test cas"
type textarea "*"
type textarea "I want a good test setup for my site - help me create the first 3-5 test case"
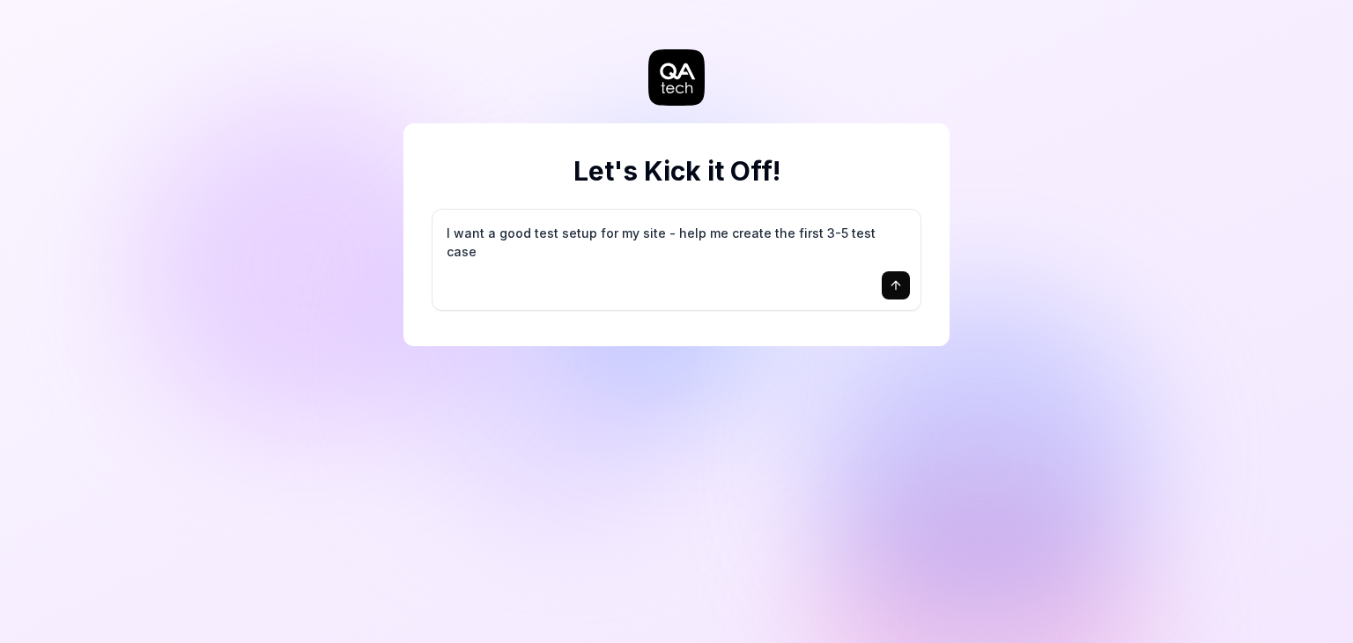
type textarea "*"
type textarea "I want a good test setup for my site - help me create the first 3-5 test cases"
click at [887, 284] on button "submit" at bounding box center [896, 285] width 28 height 28
type textarea "*"
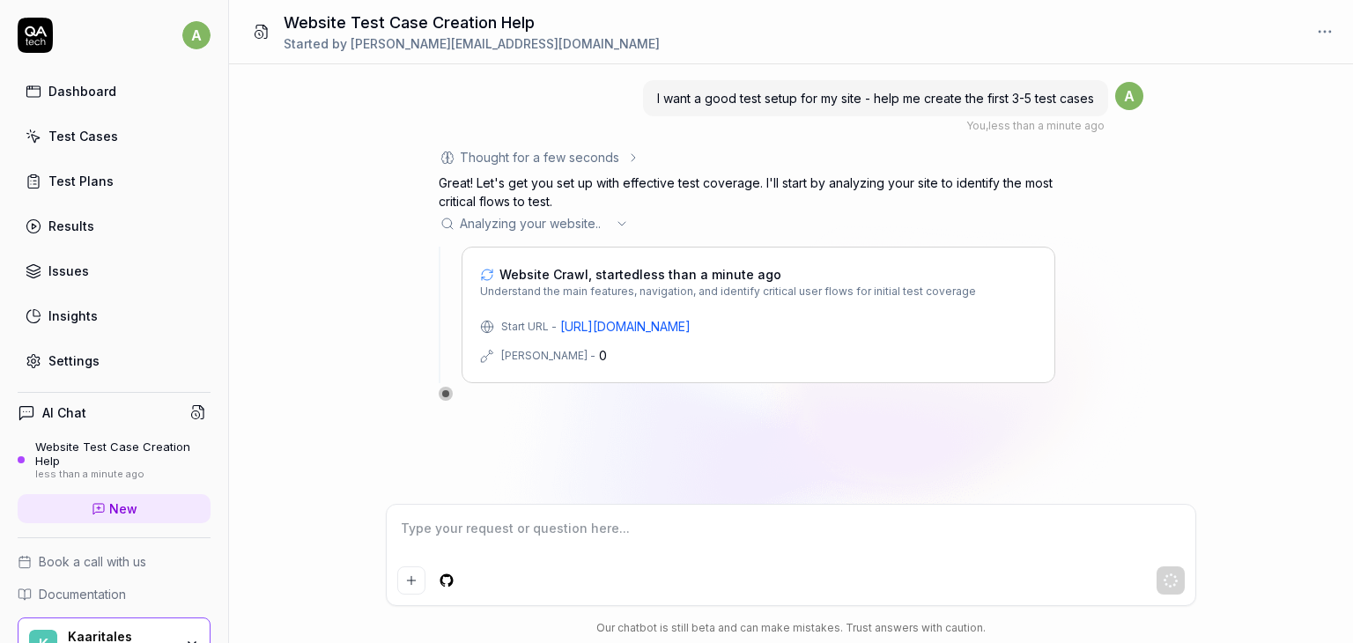
click at [794, 306] on div "Website Crawl, started less than a minute ago Understand the main features, nav…" at bounding box center [759, 315] width 594 height 137
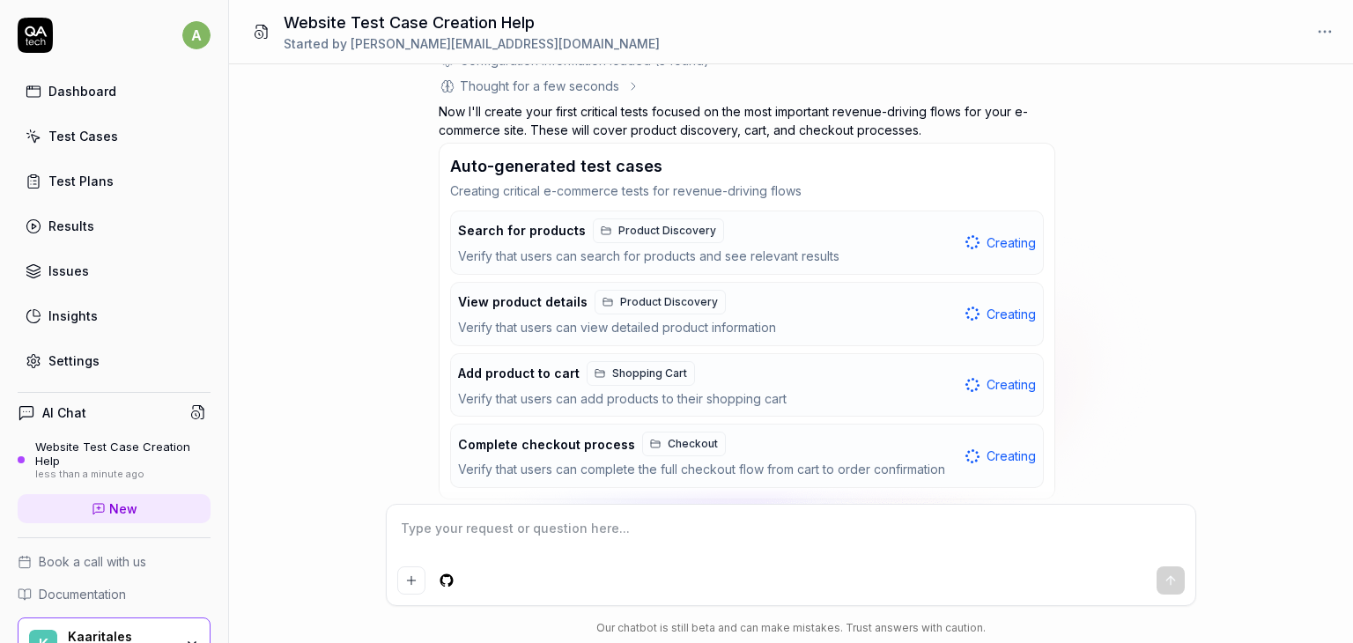
scroll to position [359, 0]
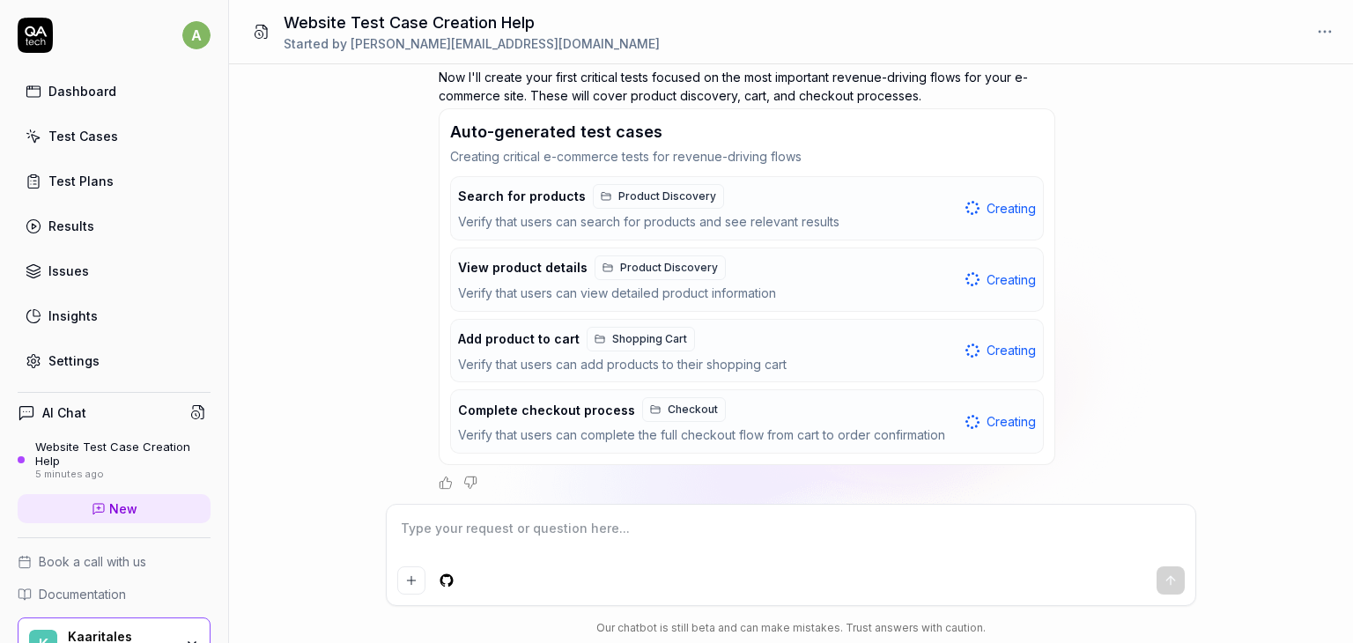
click at [691, 371] on div "Verify that users can add products to their shopping cart" at bounding box center [708, 365] width 500 height 20
click at [1013, 208] on span "Creating" at bounding box center [1011, 208] width 49 height 19
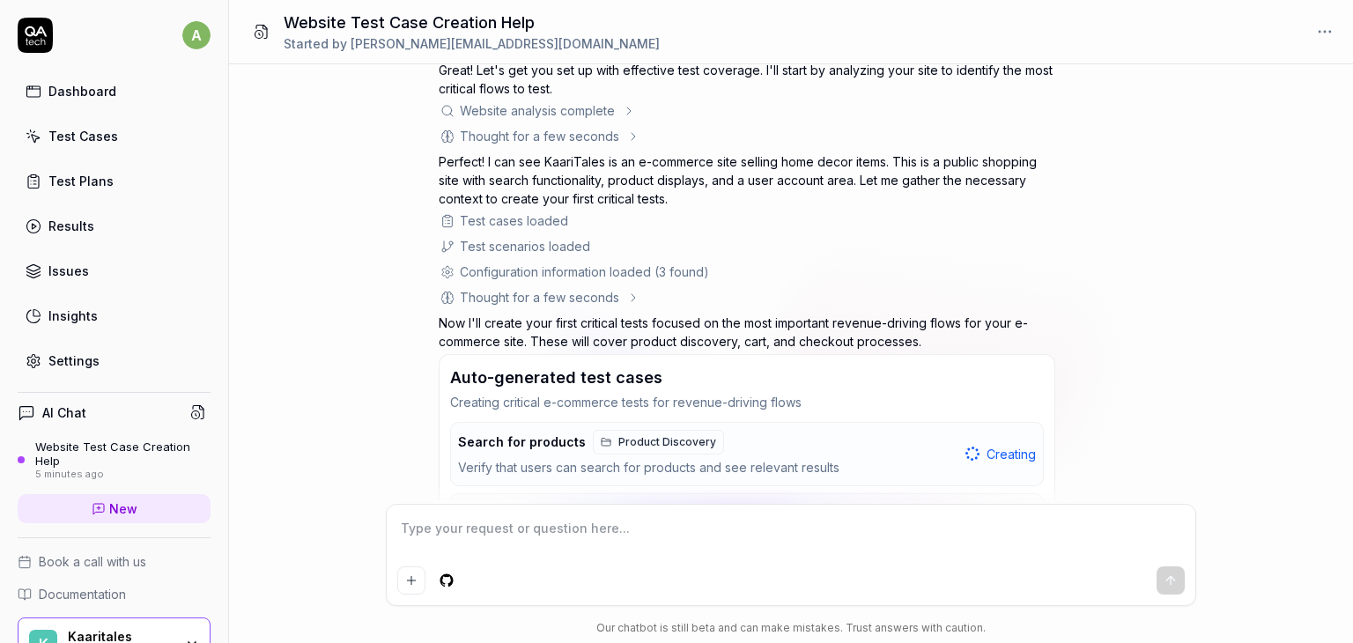
scroll to position [112, 0]
click at [605, 108] on div "Website analysis complete" at bounding box center [537, 111] width 155 height 19
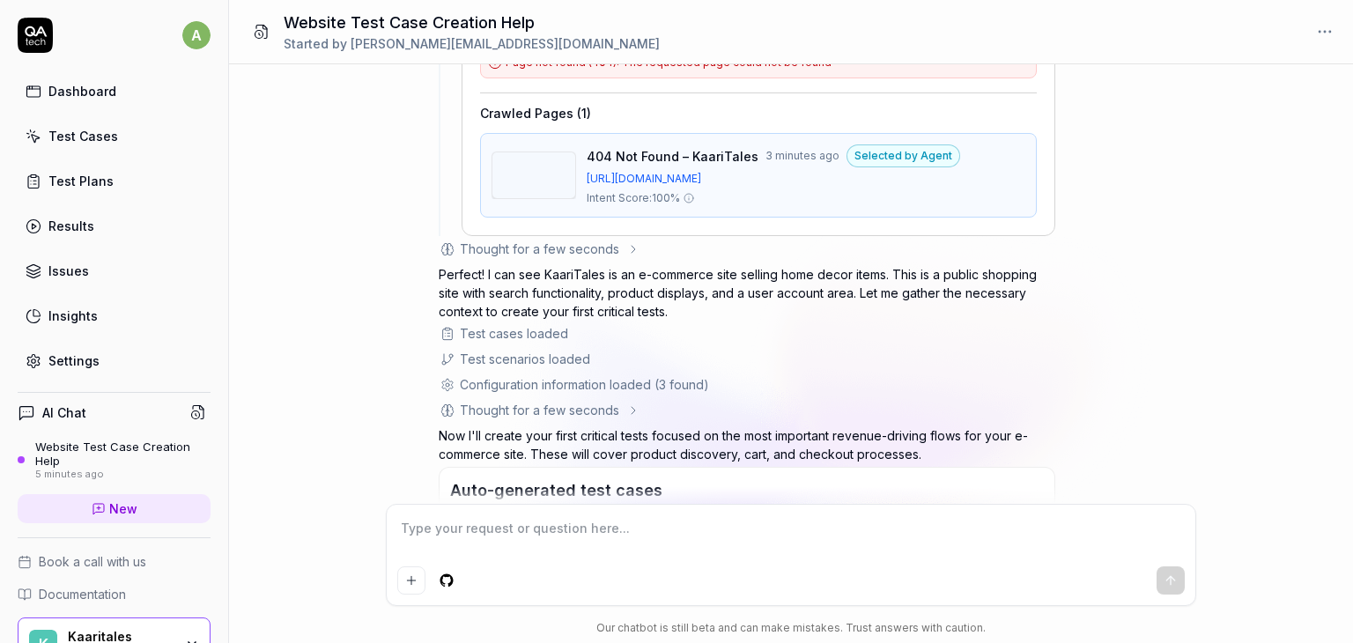
scroll to position [329, 0]
click at [618, 248] on div "Thought for a few seconds" at bounding box center [540, 248] width 202 height 19
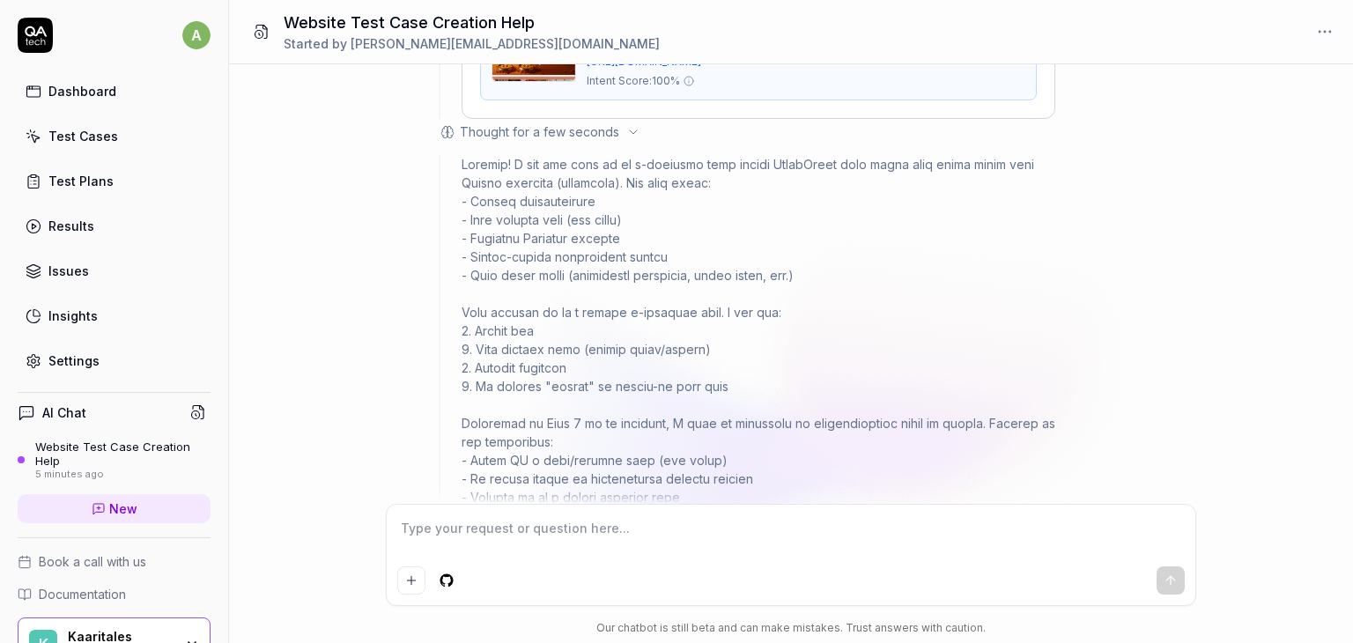
scroll to position [447, 0]
click at [618, 248] on div at bounding box center [759, 459] width 594 height 611
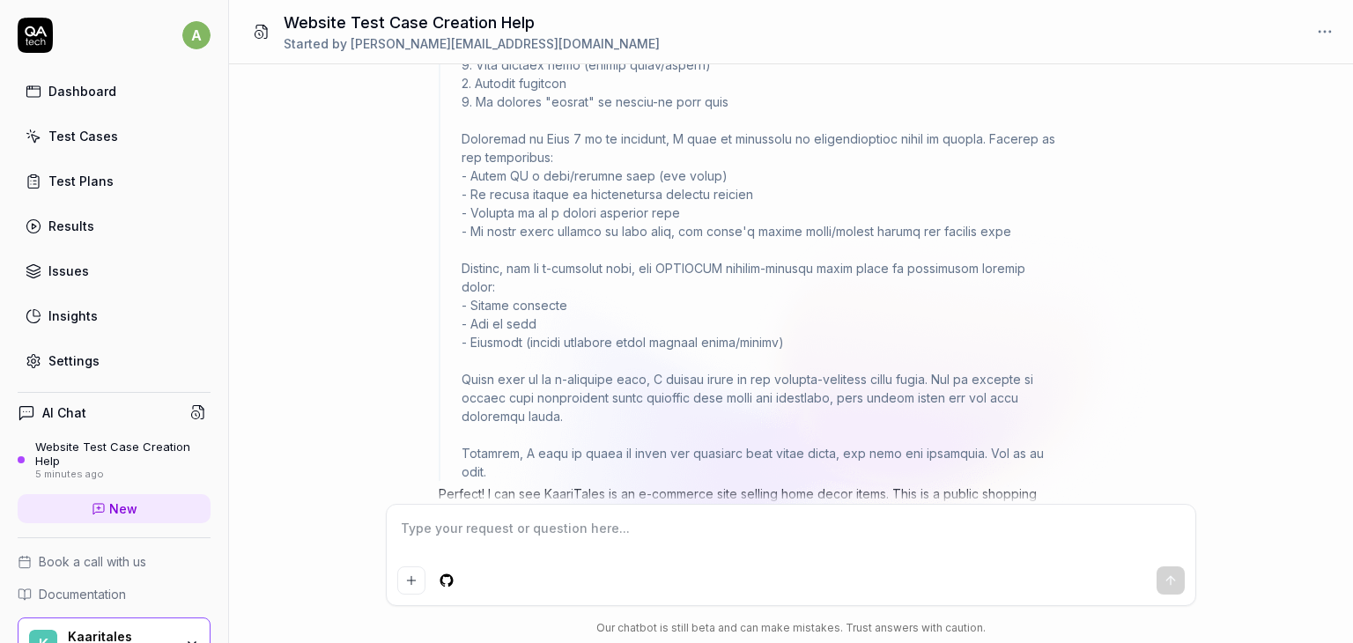
scroll to position [731, 0]
click at [835, 269] on div at bounding box center [759, 175] width 594 height 611
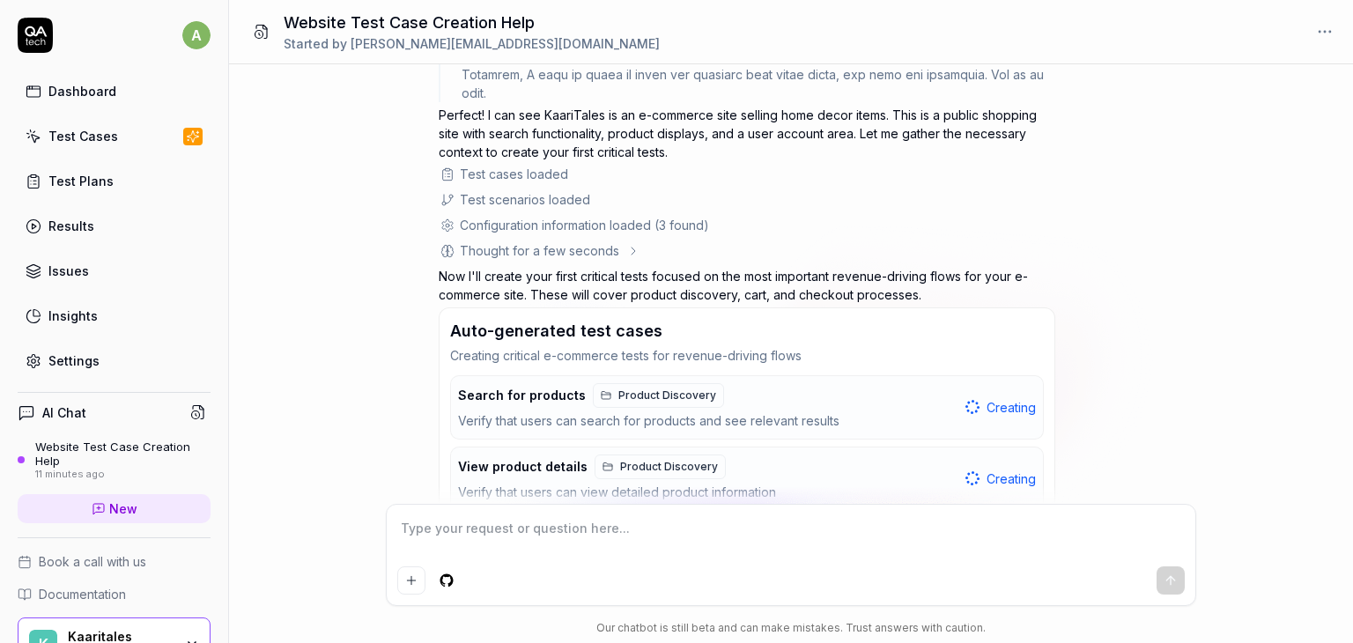
scroll to position [1108, 0]
click at [635, 217] on div "Configuration information loaded (3 found)" at bounding box center [584, 226] width 249 height 19
drag, startPoint x: 446, startPoint y: 201, endPoint x: 634, endPoint y: 128, distance: 202.2
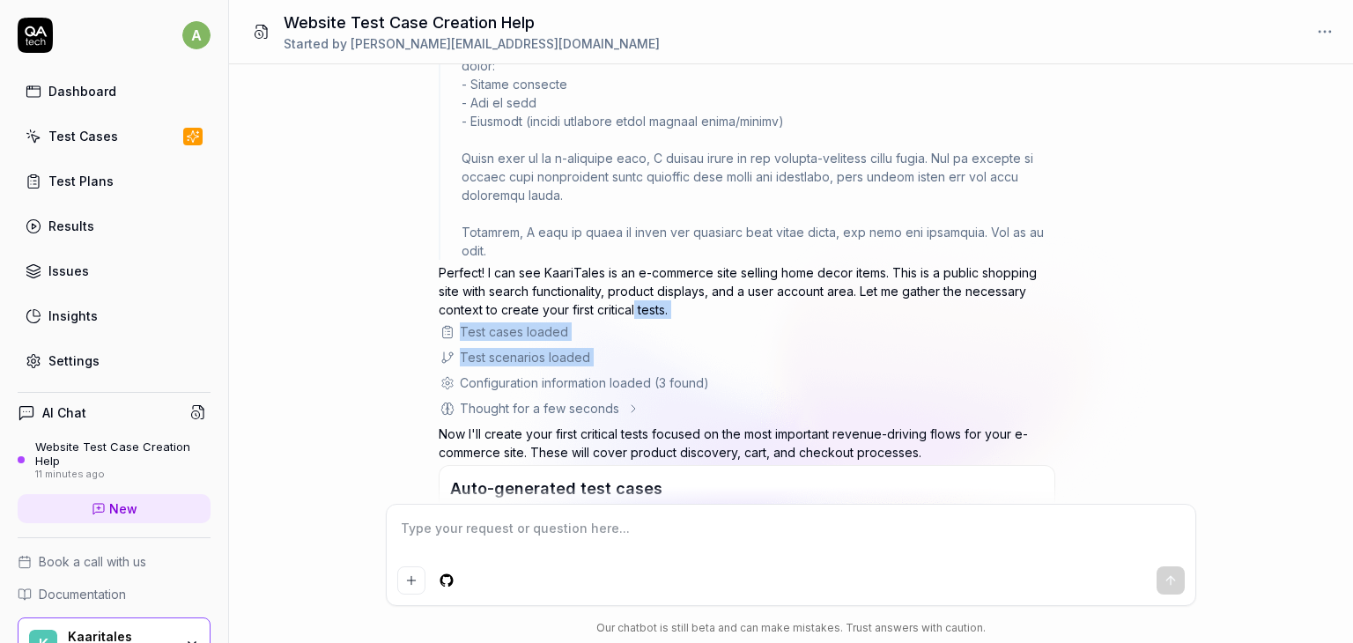
scroll to position [951, 0]
click at [668, 264] on p "Perfect! I can see KaariTales is an e-commerce site selling home decor items. T…" at bounding box center [747, 292] width 617 height 56
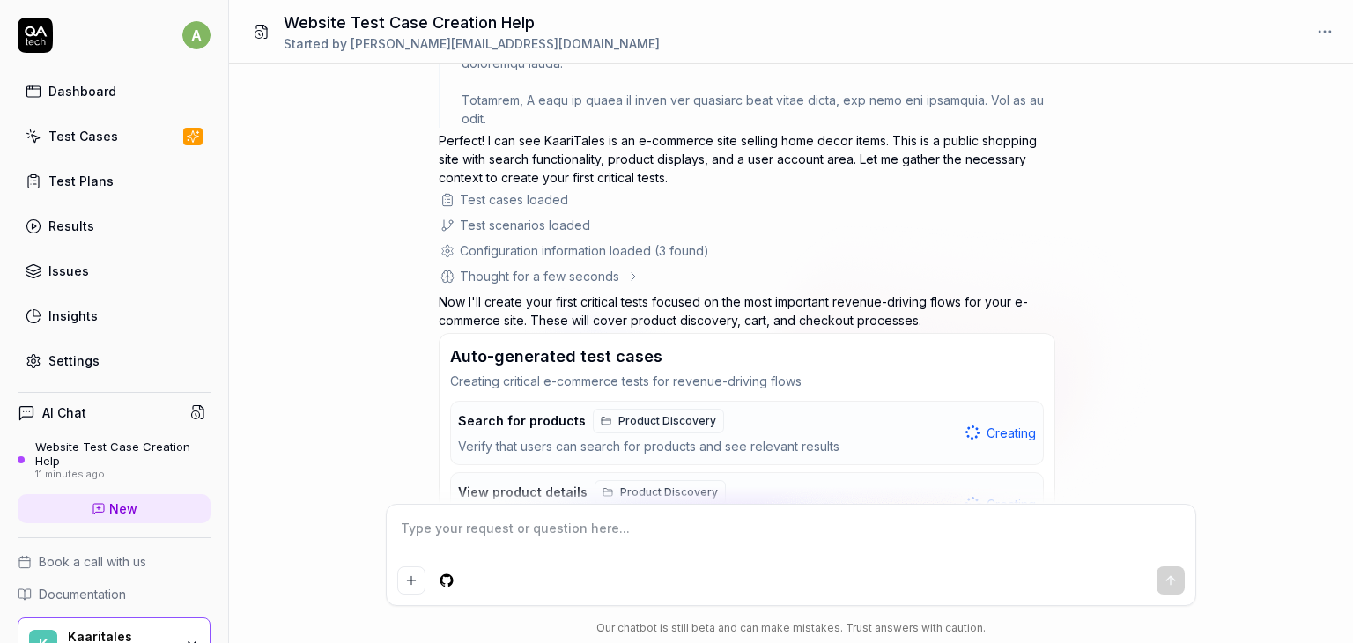
scroll to position [1148, 0]
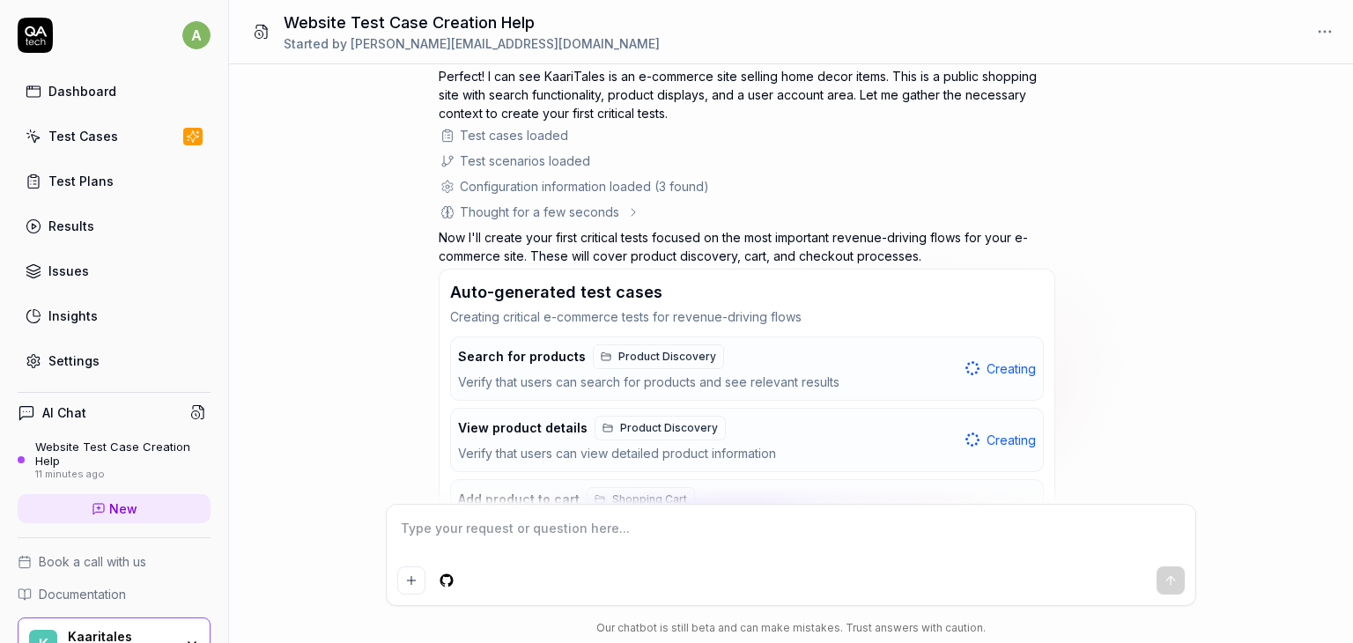
click at [757, 307] on p "Creating critical e-commerce tests for revenue-driving flows" at bounding box center [747, 316] width 594 height 19
click at [663, 349] on span "Product Discovery" at bounding box center [667, 357] width 98 height 16
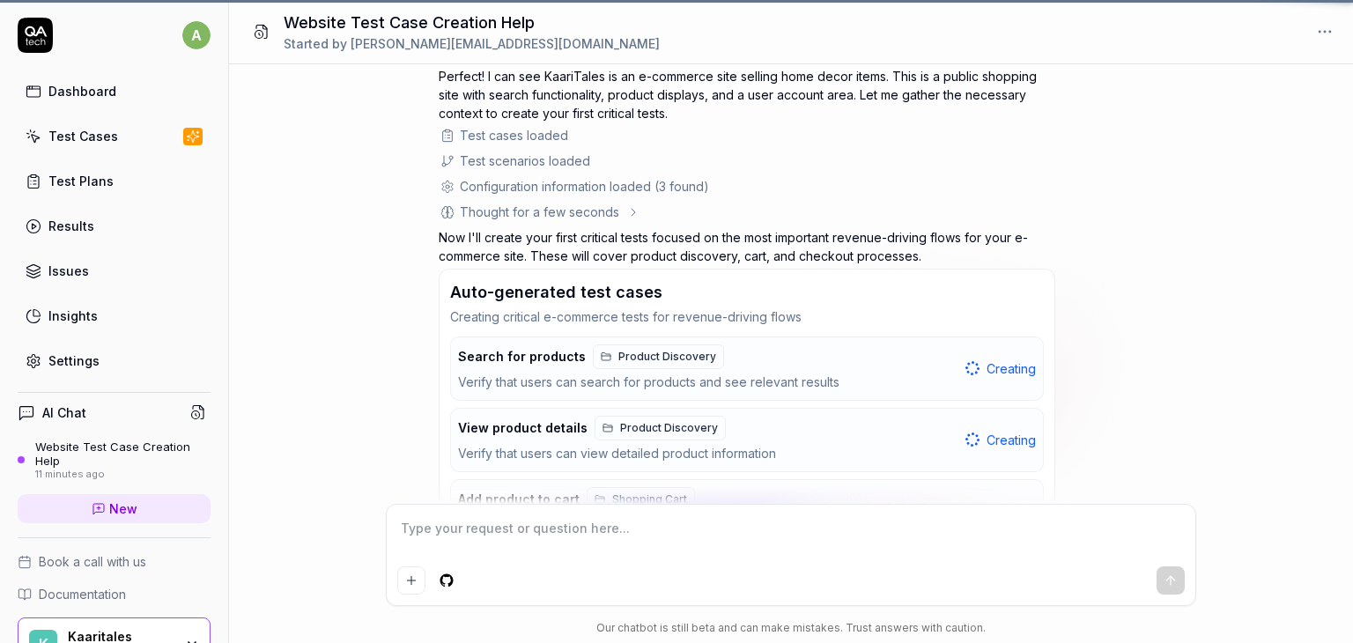
type textarea "*"
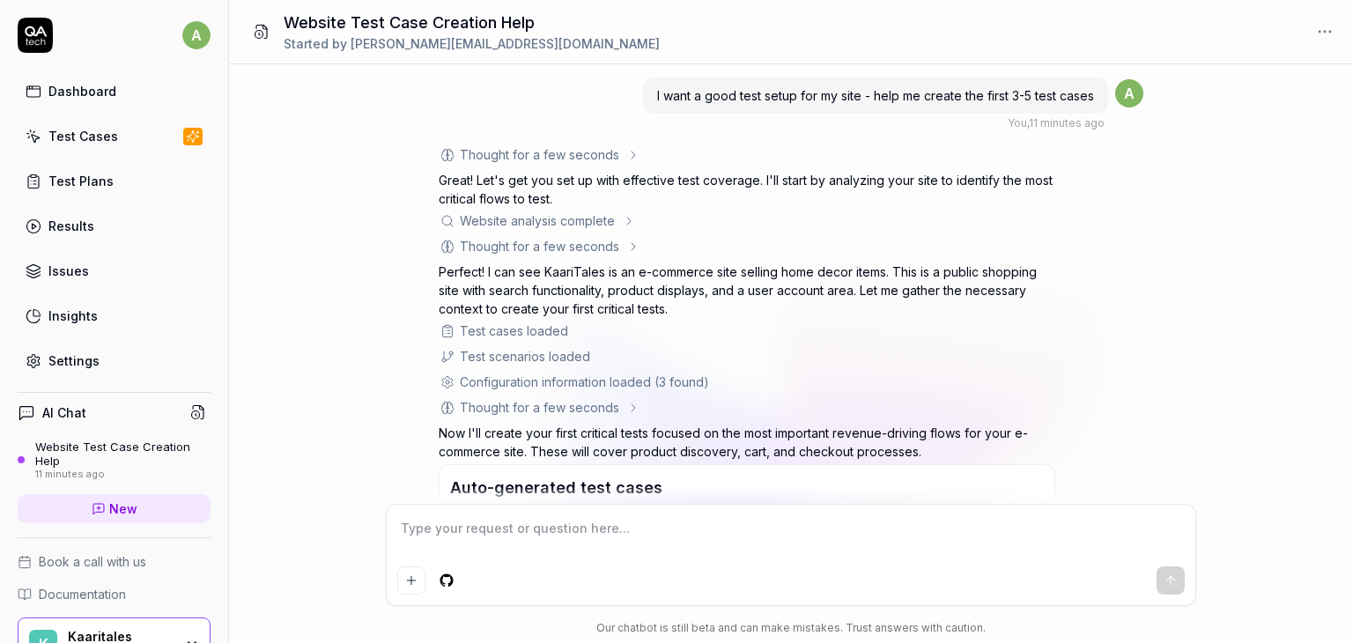
scroll to position [359, 0]
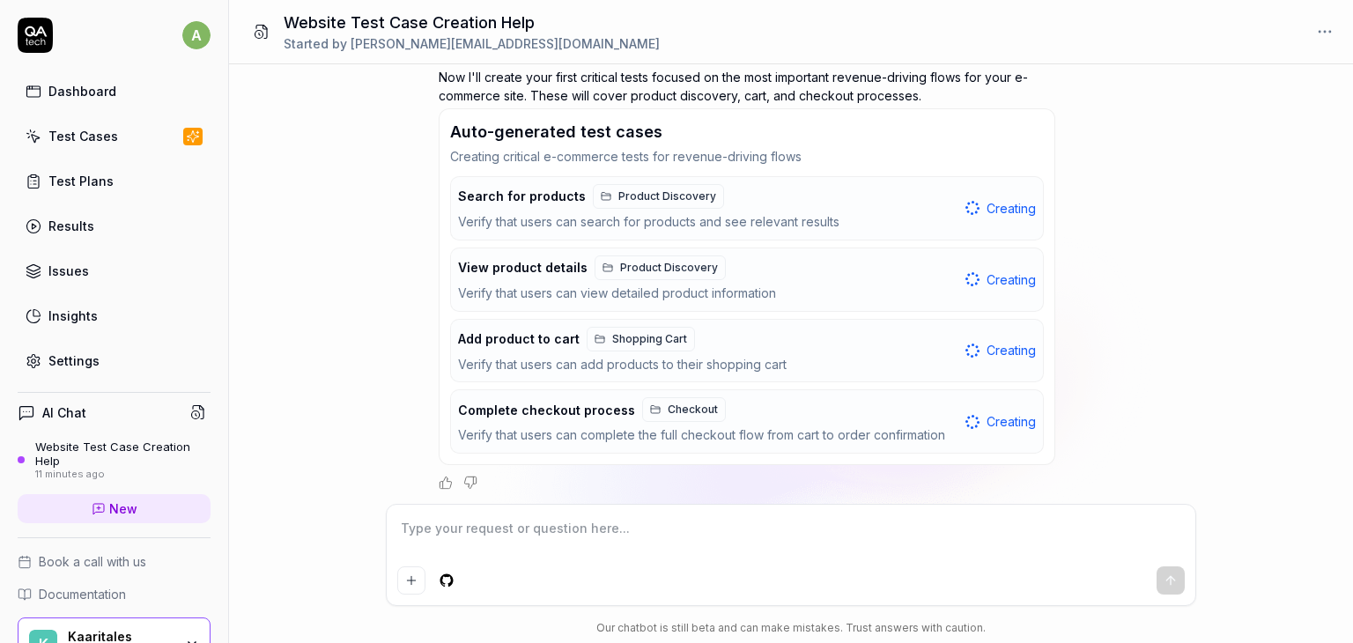
click at [82, 124] on link "Test Cases" at bounding box center [114, 136] width 193 height 34
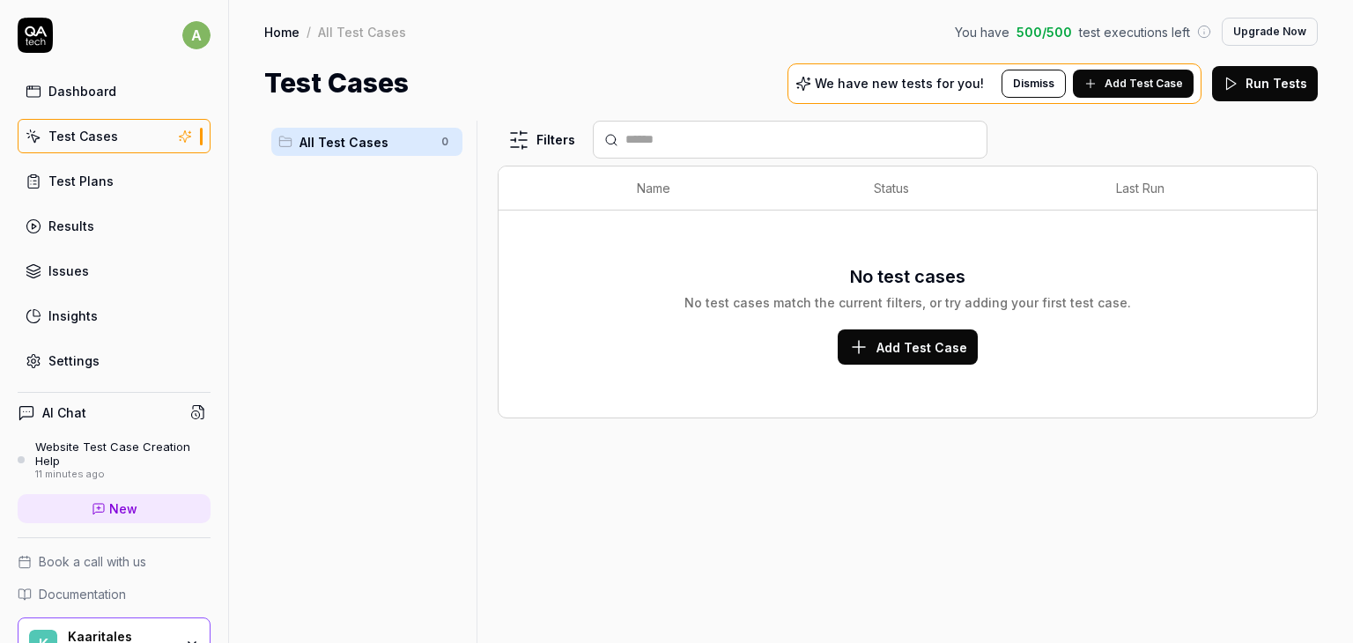
click at [56, 89] on div "Dashboard" at bounding box center [82, 91] width 68 height 19
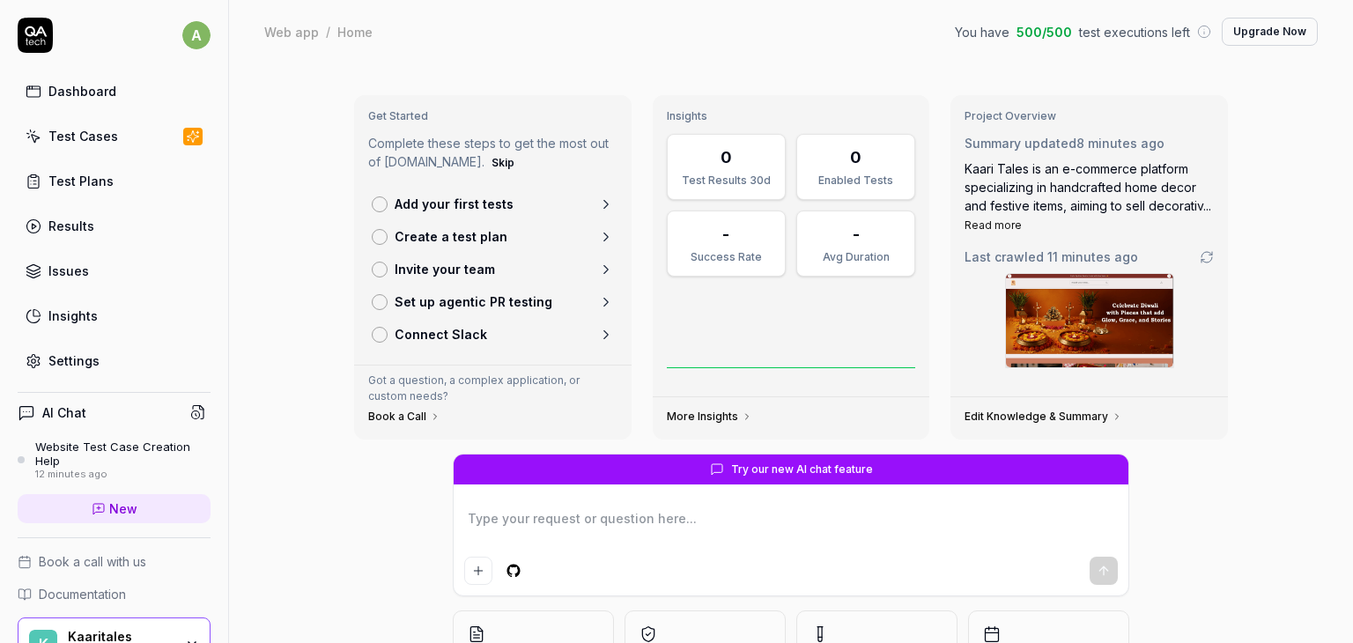
click at [486, 130] on div "Get Started Complete these steps to get the most out of QA.tech. Skip Add your …" at bounding box center [493, 230] width 278 height 270
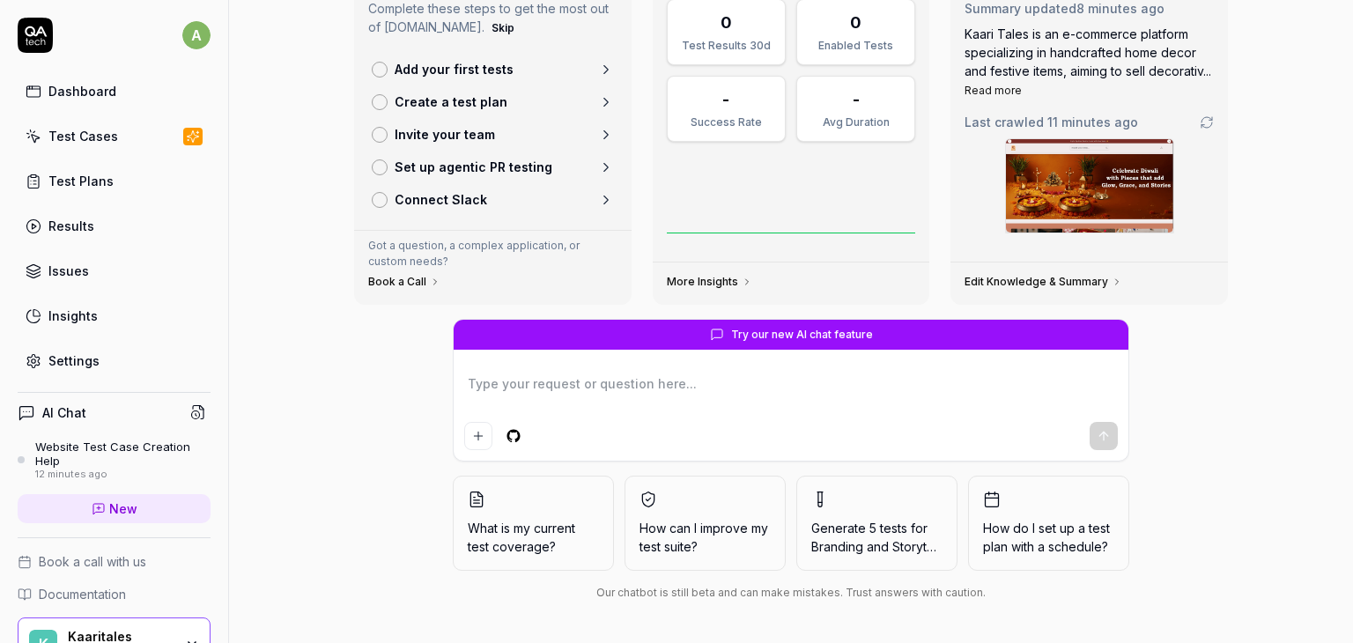
click at [1070, 281] on link "Edit Knowledge & Summary" at bounding box center [1044, 282] width 158 height 14
click at [751, 337] on span "Try our new AI chat feature" at bounding box center [802, 335] width 142 height 16
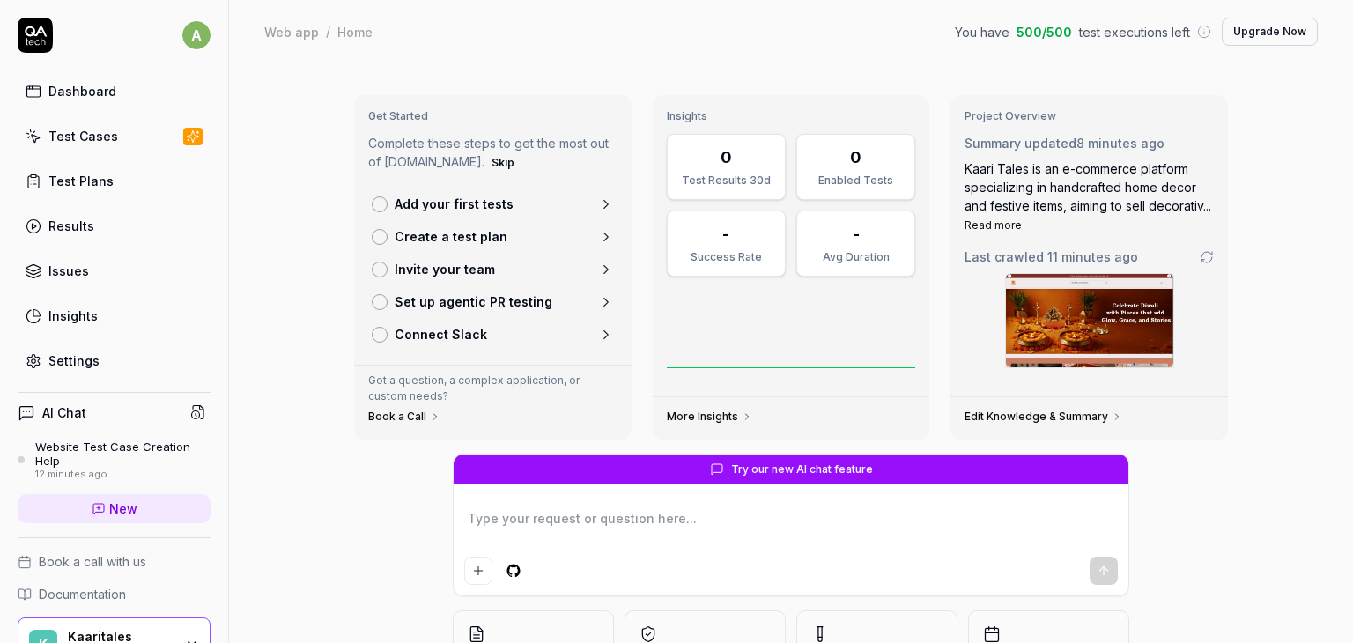
click at [404, 145] on p "Complete these steps to get the most out of QA.tech. Skip" at bounding box center [492, 154] width 249 height 40
click at [395, 113] on h3 "Get Started" at bounding box center [492, 116] width 249 height 14
click at [1002, 152] on div "Summary updated 8 minutes ago Kaari Tales is an e-commerce platform specializin…" at bounding box center [1089, 184] width 249 height 100
click at [379, 199] on div at bounding box center [380, 204] width 16 height 16
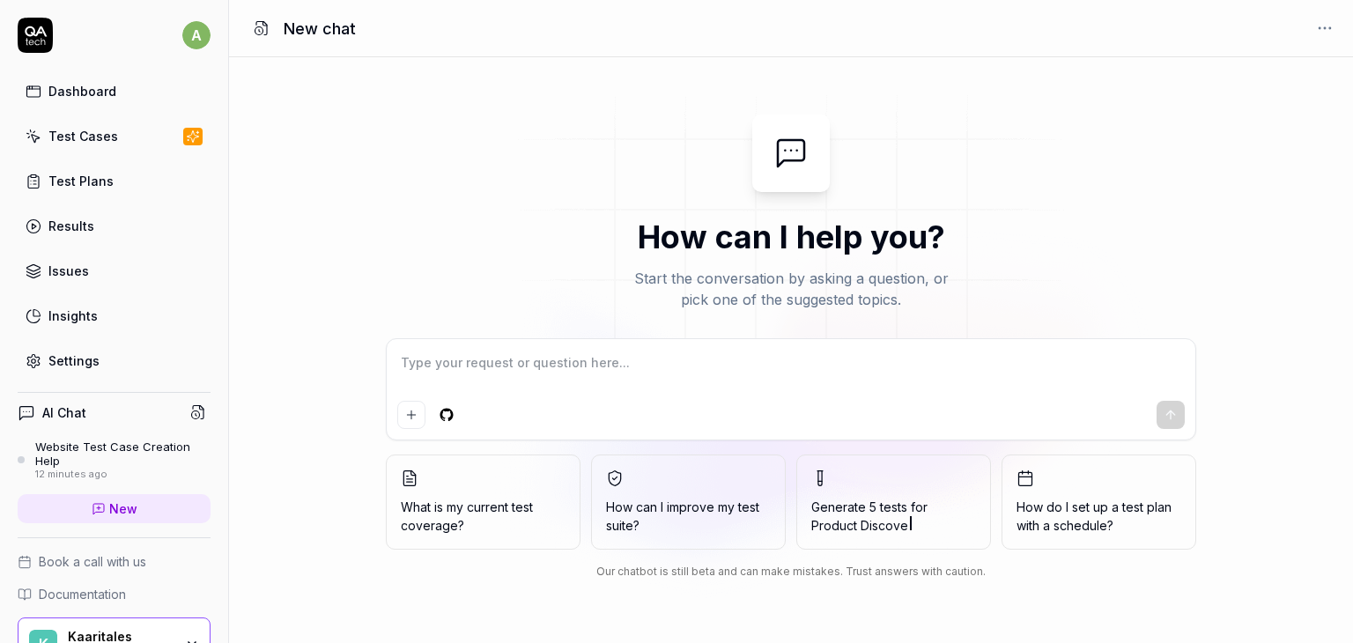
click at [529, 373] on textarea at bounding box center [791, 372] width 788 height 44
type textarea "*"
type textarea "do"
type textarea "*"
type textarea "do"
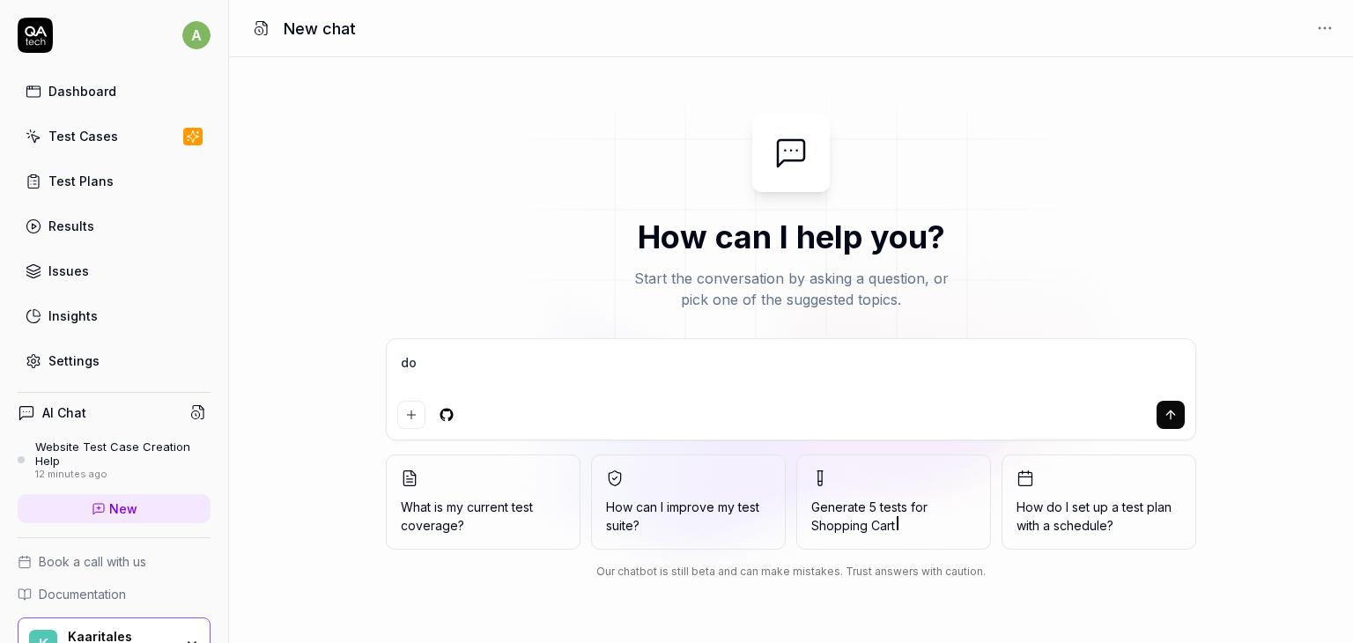
type textarea "*"
type textarea "do Q"
type textarea "*"
type textarea "do QA"
type textarea "*"
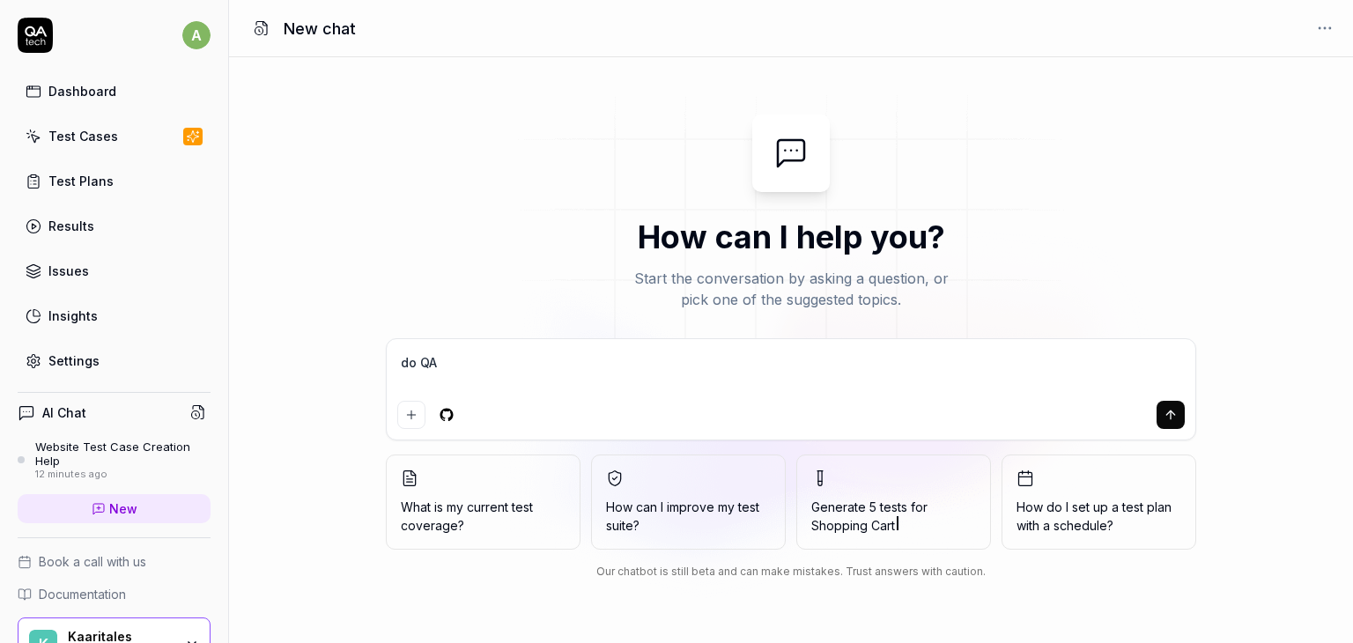
type textarea "do QA"
type textarea "*"
type textarea "do QA https://www.kaaritales.com/"
type textarea "*"
type textarea "do QA https://www.kaaritales.com/"
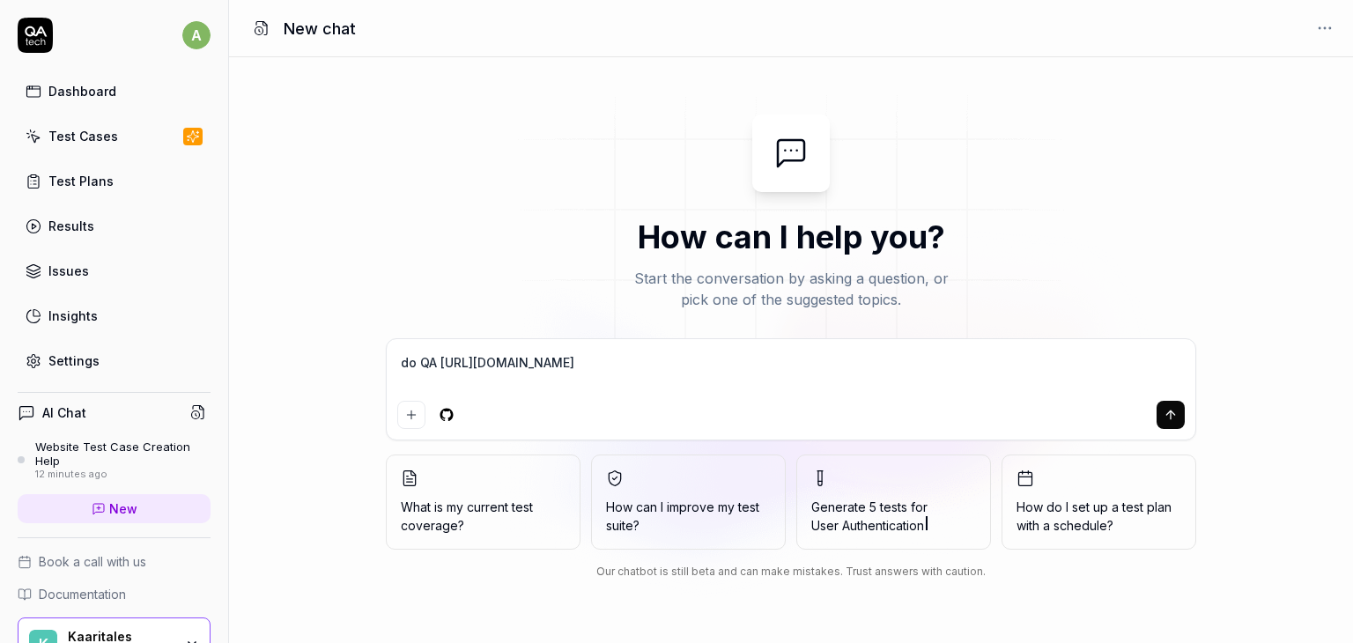
type textarea "*"
type textarea "do QA https://www.kaaritales.com/ w"
type textarea "*"
type textarea "do QA https://www.kaaritales.com/ we"
type textarea "*"
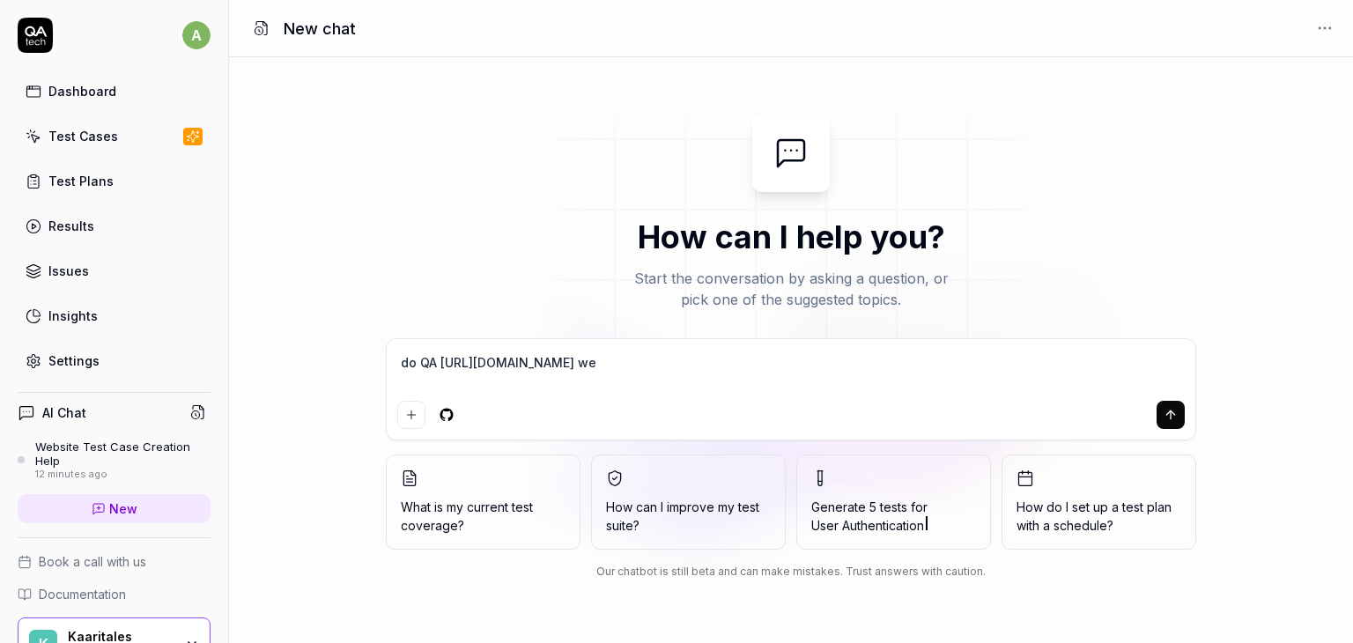
type textarea "do QA https://www.kaaritales.com/ web"
type textarea "*"
type textarea "do QA https://www.kaaritales.com/ webs"
type textarea "*"
type textarea "do QA https://www.kaaritales.com/ websi"
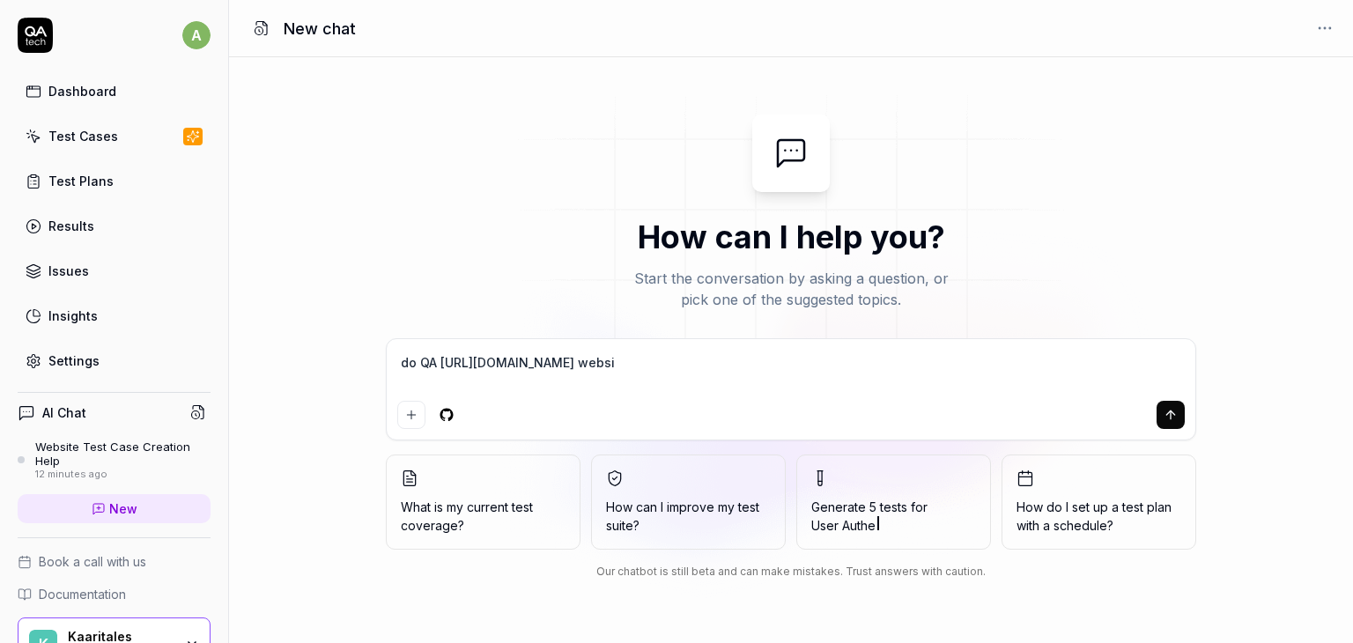
type textarea "*"
type textarea "do QA https://www.kaaritales.com/ websit"
type textarea "*"
type textarea "do QA https://www.kaaritales.com/ website"
type textarea "*"
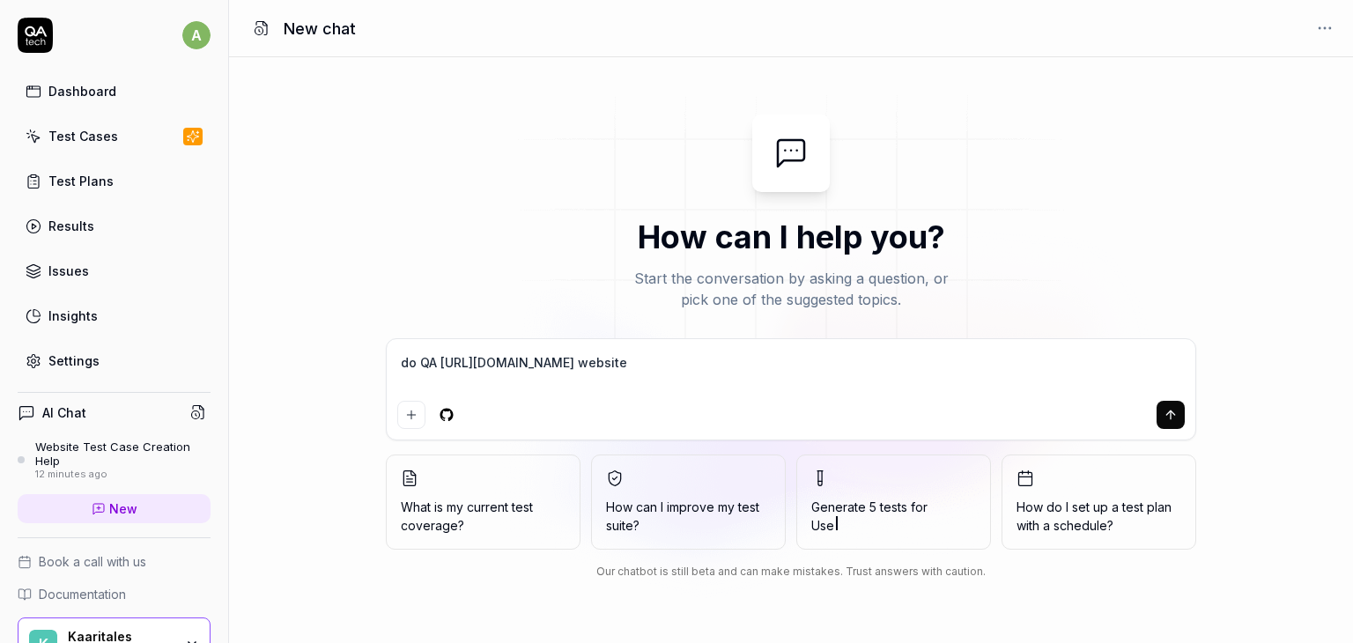
type textarea "do QA https://www.kaaritales.com/ website"
type textarea "*"
type textarea "do QA https://www.kaaritales.com/ website"
type textarea "*"
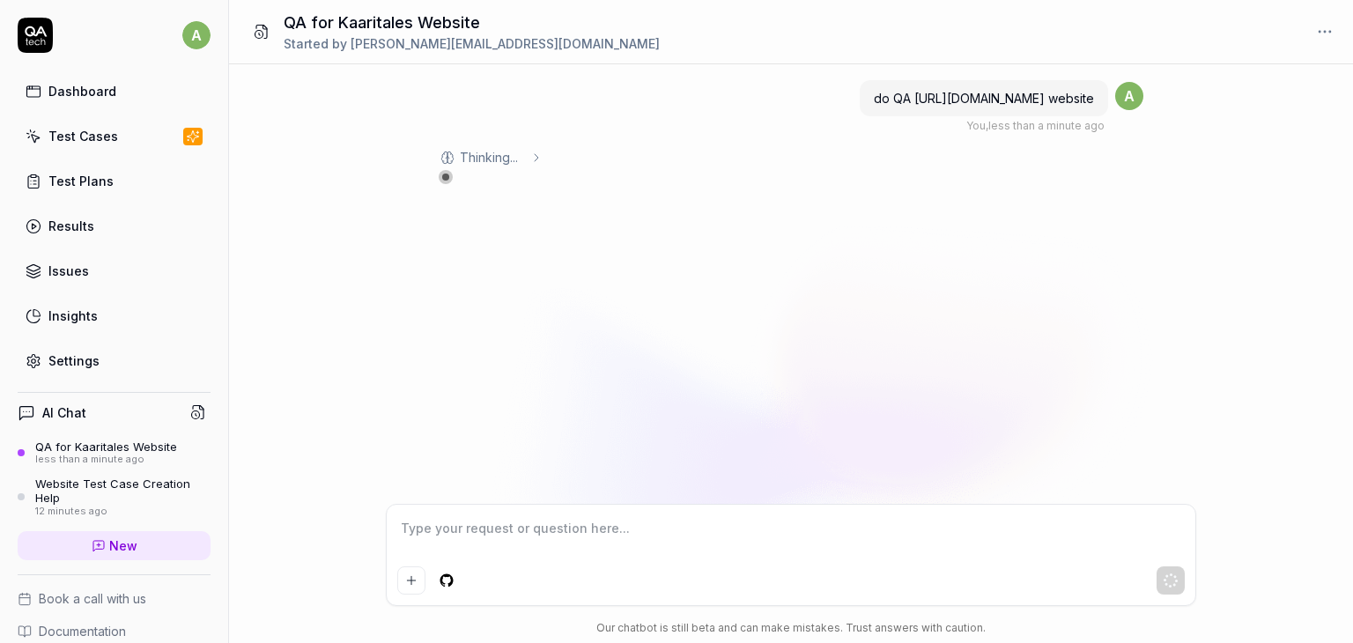
click at [1003, 156] on div "Thinking ..." at bounding box center [747, 157] width 617 height 19
click at [990, 208] on div "do QA https://www.kaaritales.com/ website You , less than a minute ago a Thinki…" at bounding box center [791, 284] width 1124 height 440
click at [930, 315] on div "do QA https://www.kaaritales.com/ website You , 5 minutes ago a Thinking ..." at bounding box center [791, 284] width 1124 height 440
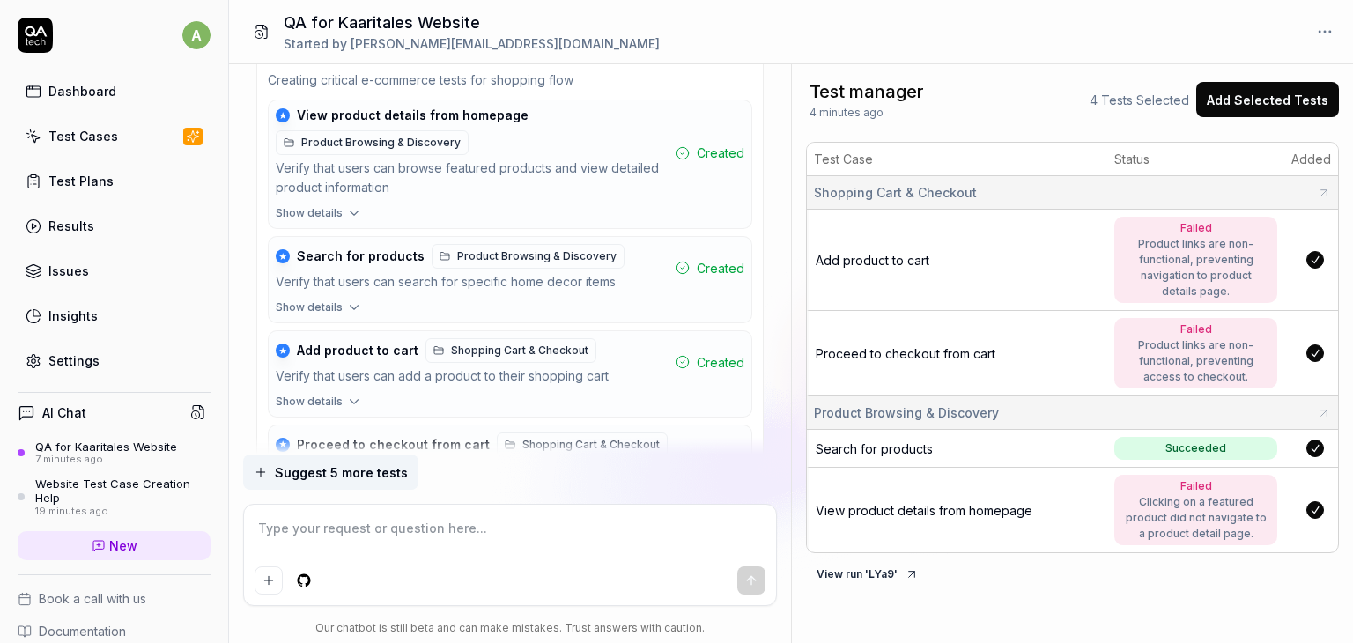
scroll to position [1121, 0]
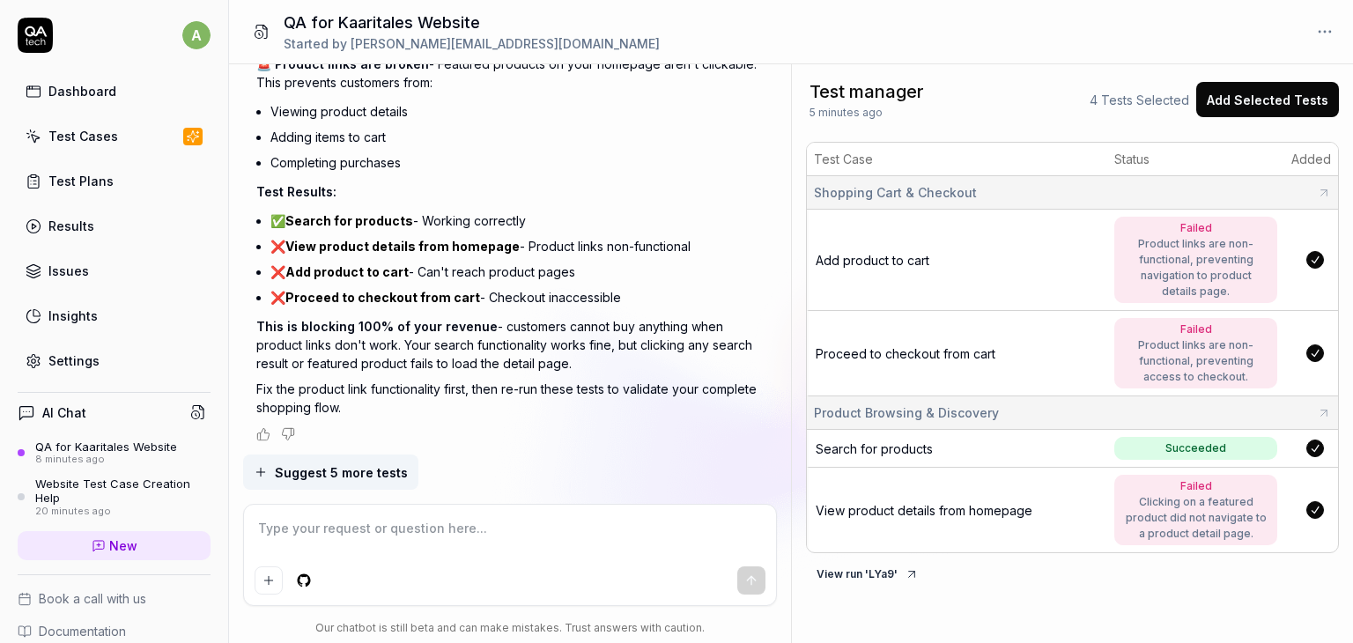
click at [379, 517] on textarea at bounding box center [510, 537] width 511 height 44
paste textarea "https://truthfultreats.com/"
type textarea "*"
type textarea "https://truthfultreats.com/"
type textarea "*"
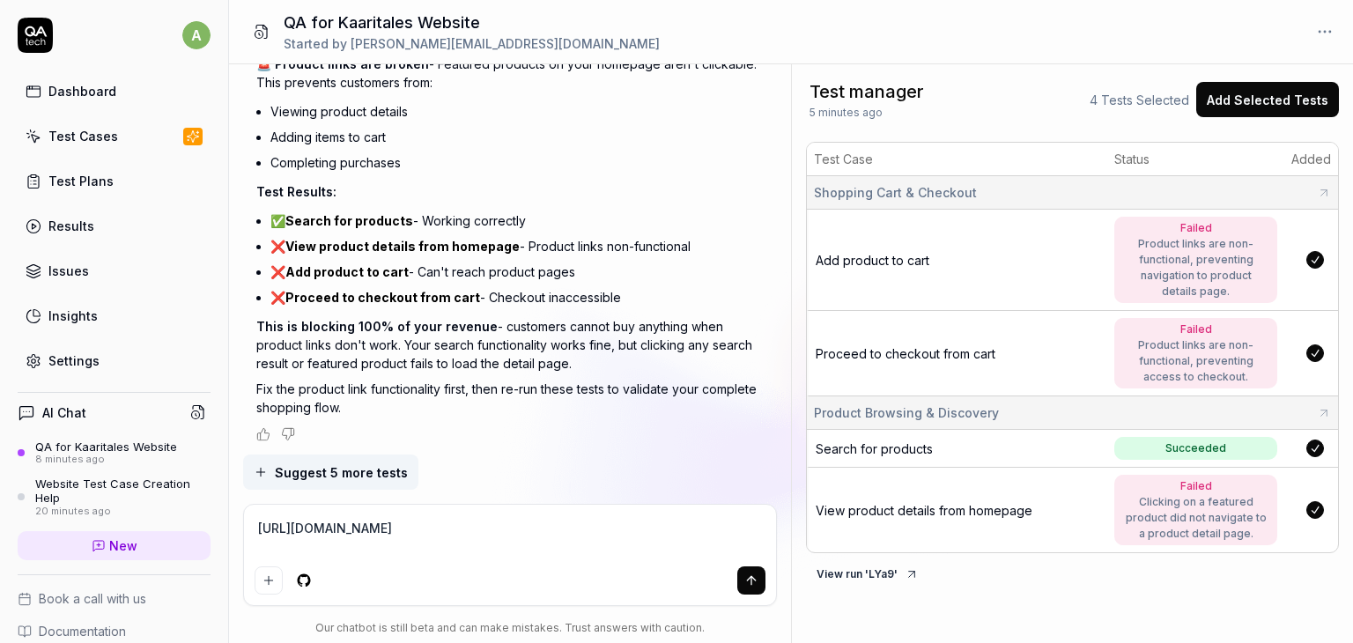
type textarea "https://truthfultreats.com/"
type textarea "*"
type textarea "https://truthfultreats.com/ d"
type textarea "*"
type textarea "https://truthfultreats.com/ do"
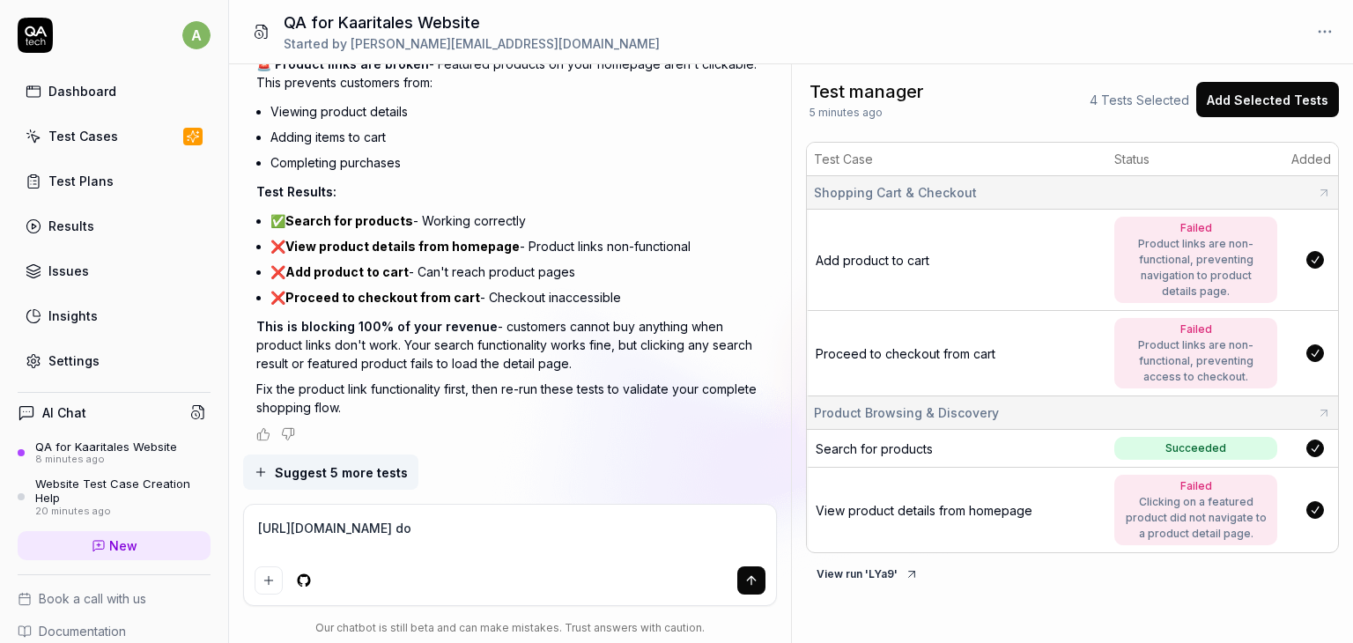
type textarea "*"
type textarea "https://truthfultreats.com/ do"
type textarea "*"
type textarea "https://truthfultreats.com/ do fo"
type textarea "*"
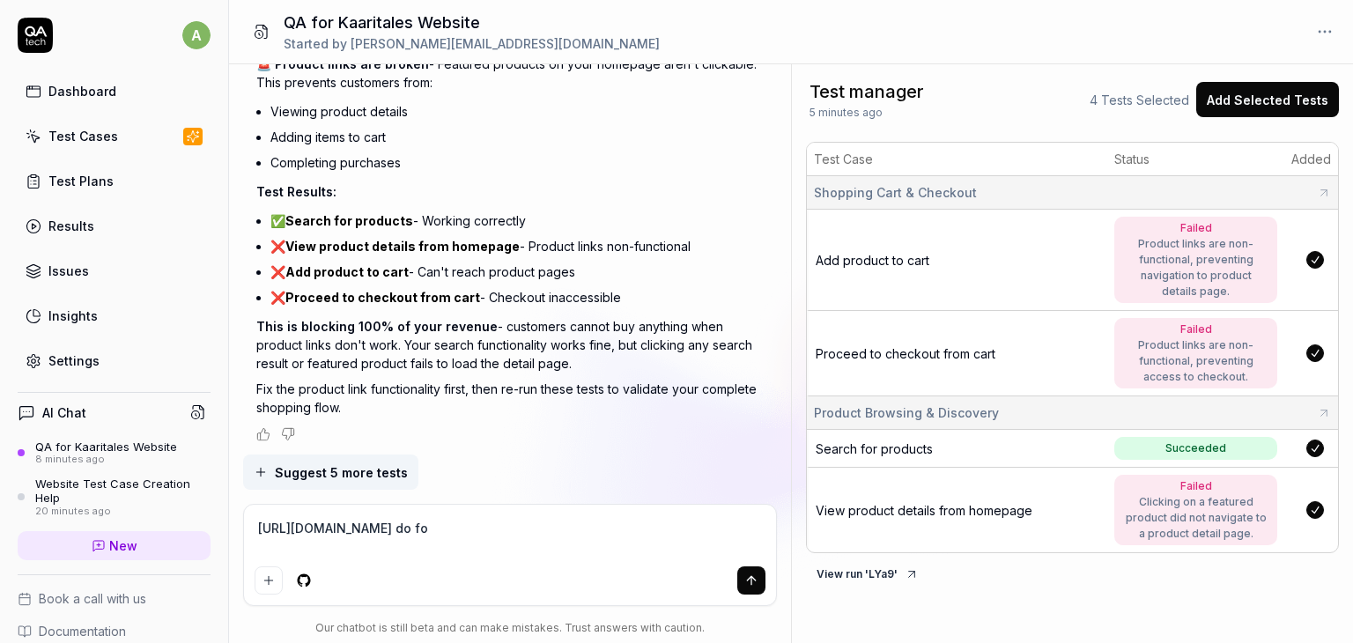
type textarea "https://truthfultreats.com/ do for"
type textarea "*"
type textarea "https://truthfultreats.com/ do for"
type textarea "*"
type textarea "https://truthfultreats.com/ do for t"
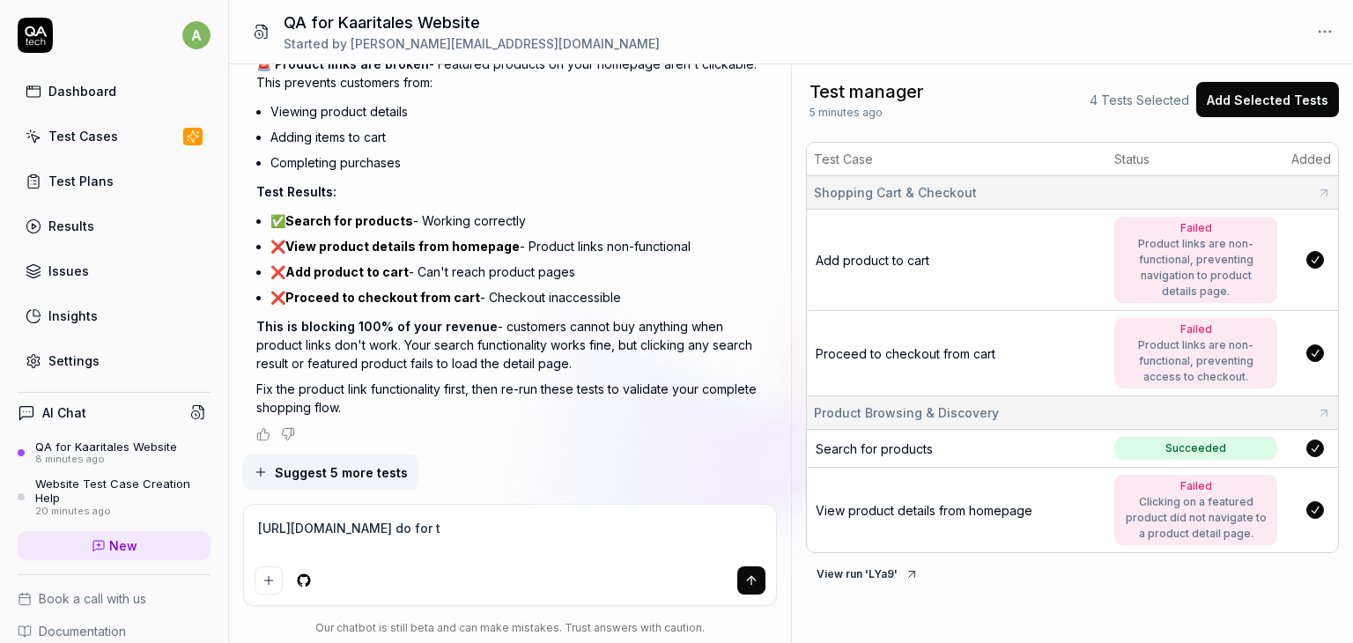
type textarea "*"
type textarea "https://truthfultreats.com/ do for th"
type textarea "*"
type textarea "https://truthfultreats.com/ do for thi"
type textarea "*"
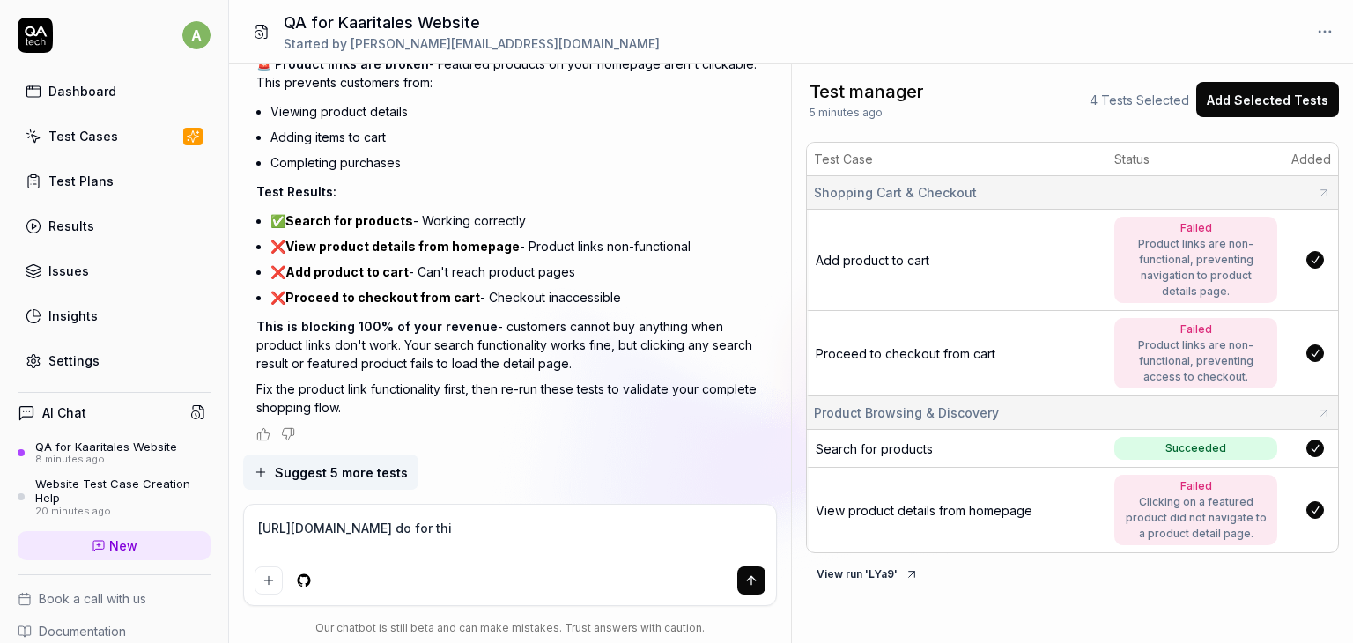
type textarea "https://truthfultreats.com/ do for this"
type textarea "*"
type textarea "https://truthfultreats.com/ do for this"
type textarea "*"
type textarea "https://truthfultreats.com/ do for this w"
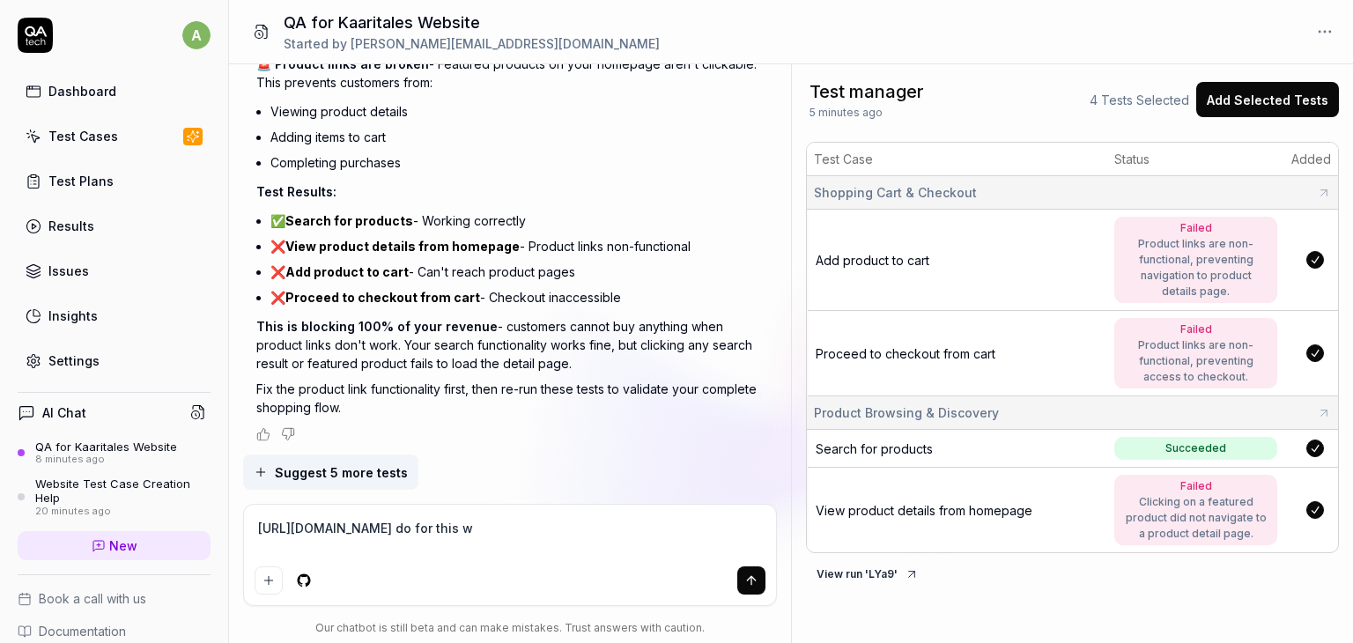
type textarea "*"
type textarea "https://truthfultreats.com/ do for this we"
type textarea "*"
type textarea "https://truthfultreats.com/ do for this web"
type textarea "*"
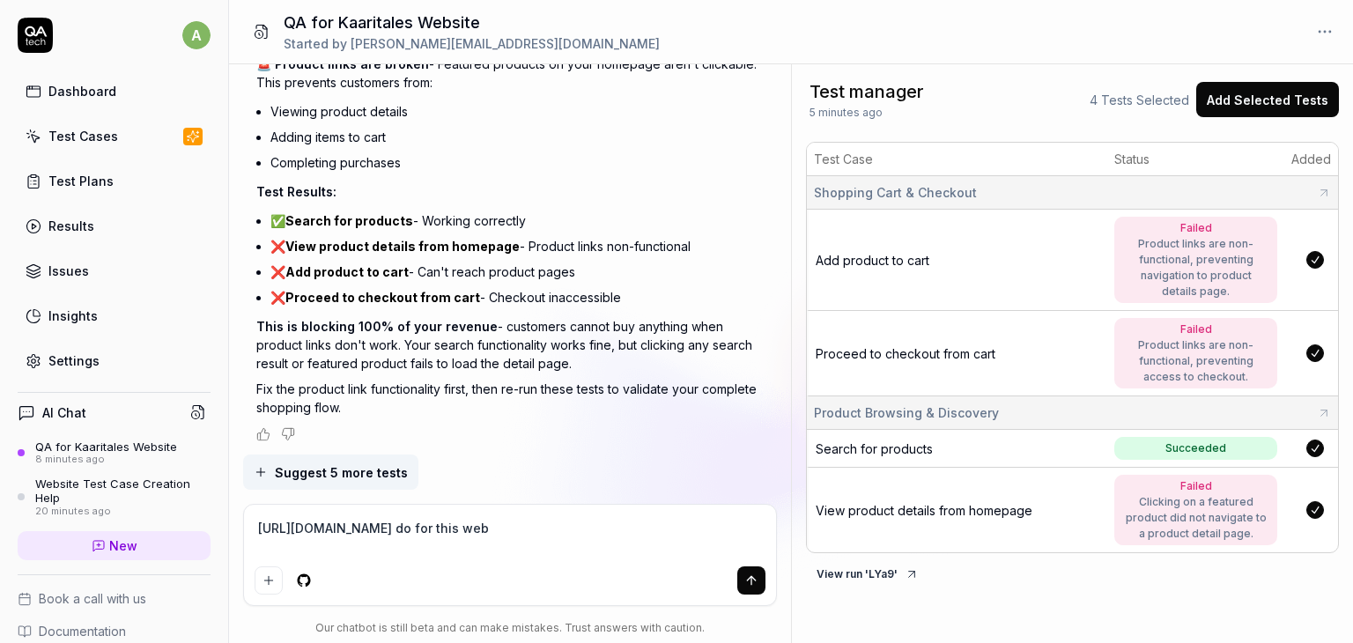
type textarea "https://truthfultreats.com/ do for this webs"
type textarea "*"
type textarea "https://truthfultreats.com/ do for this websi"
type textarea "*"
type textarea "https://truthfultreats.com/ do for this websit"
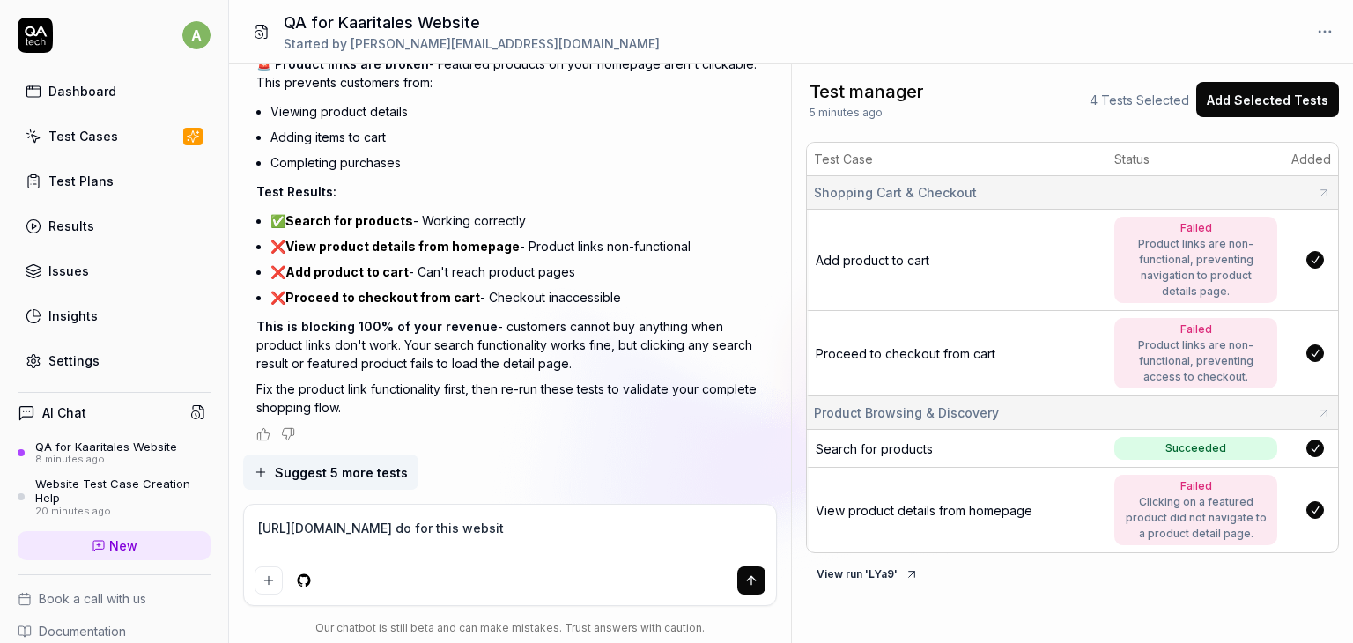
type textarea "*"
type textarea "https://truthfultreats.com/ do for this website"
type textarea "*"
type textarea "https://truthfultreats.com/ do for this website"
type textarea "*"
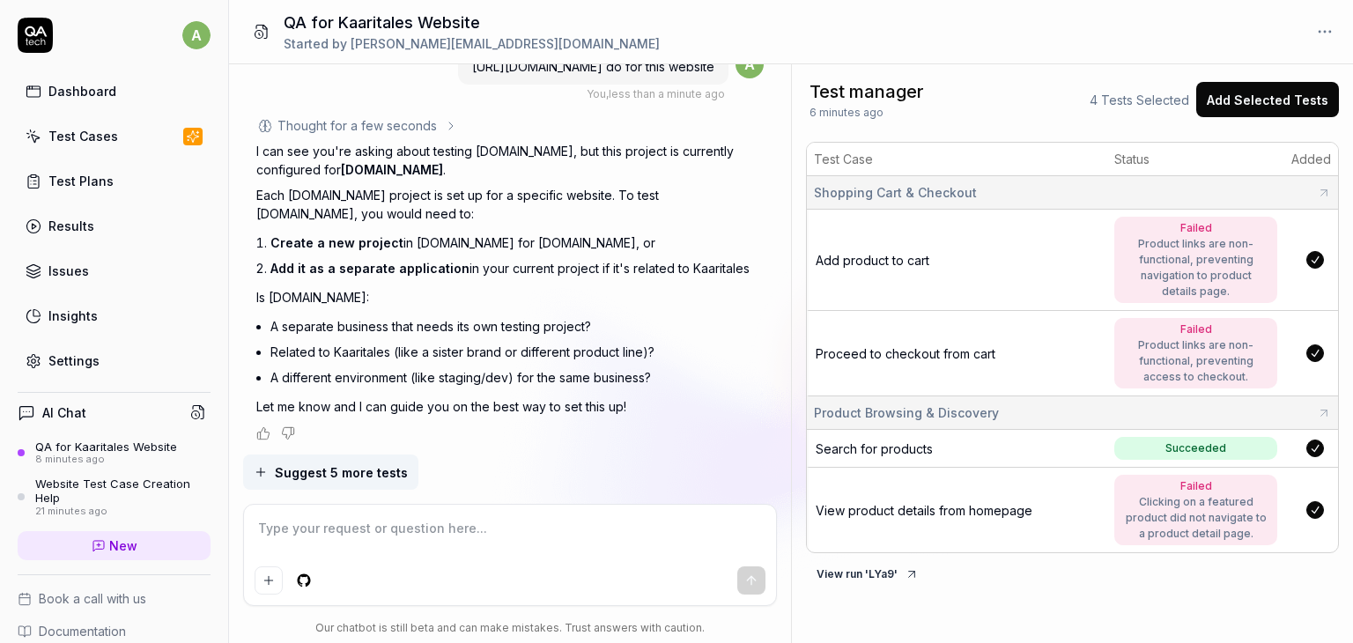
scroll to position [1529, 0]
click at [78, 140] on div "Test Cases" at bounding box center [83, 136] width 70 height 19
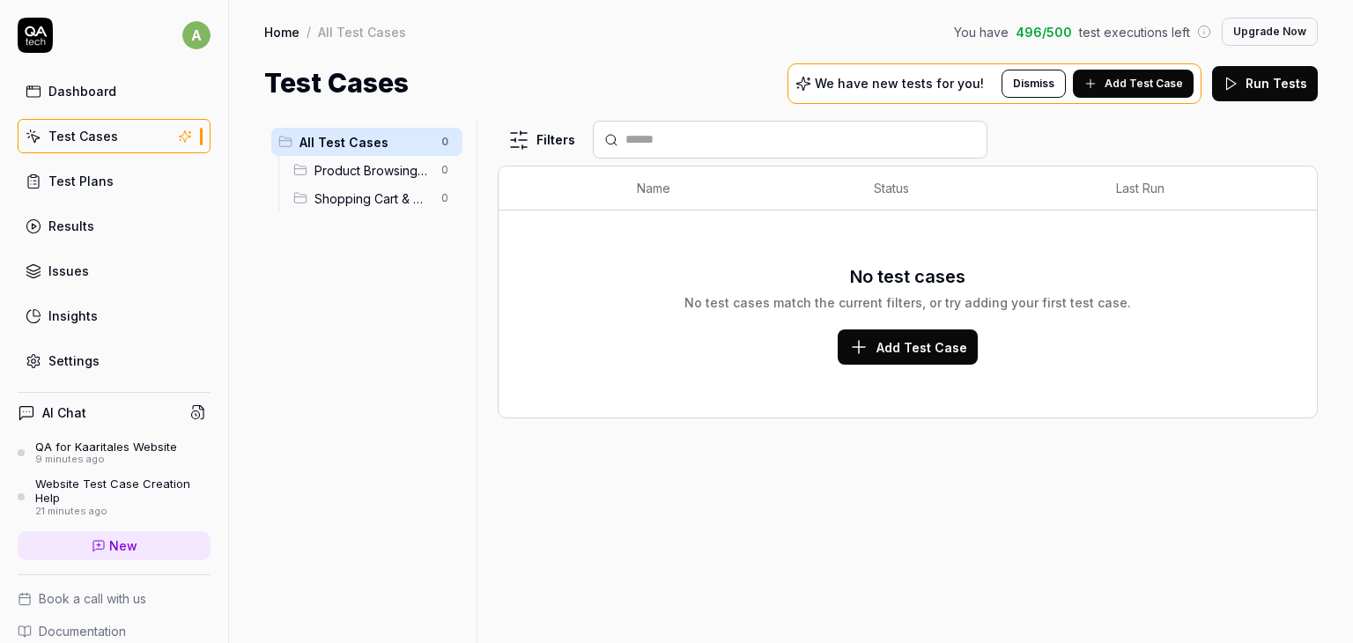
click at [899, 353] on span "Add Test Case" at bounding box center [922, 347] width 91 height 19
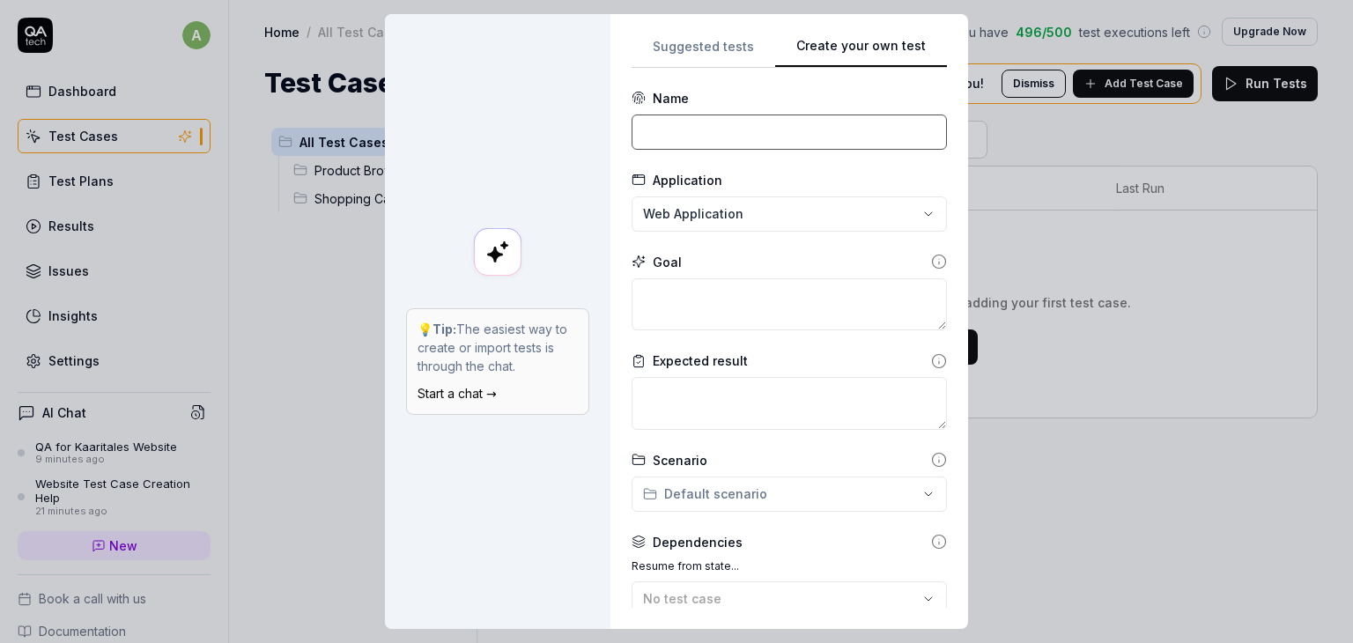
click at [687, 145] on input at bounding box center [789, 132] width 315 height 35
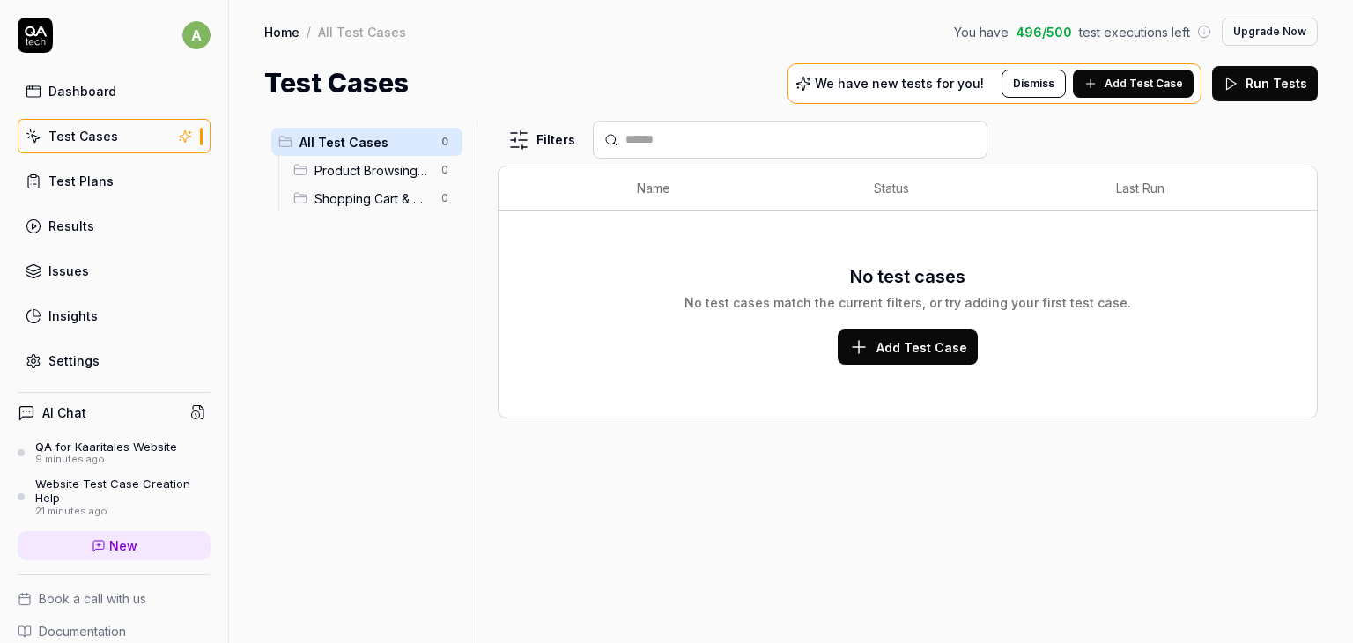
click at [83, 89] on div "Dashboard" at bounding box center [82, 91] width 68 height 19
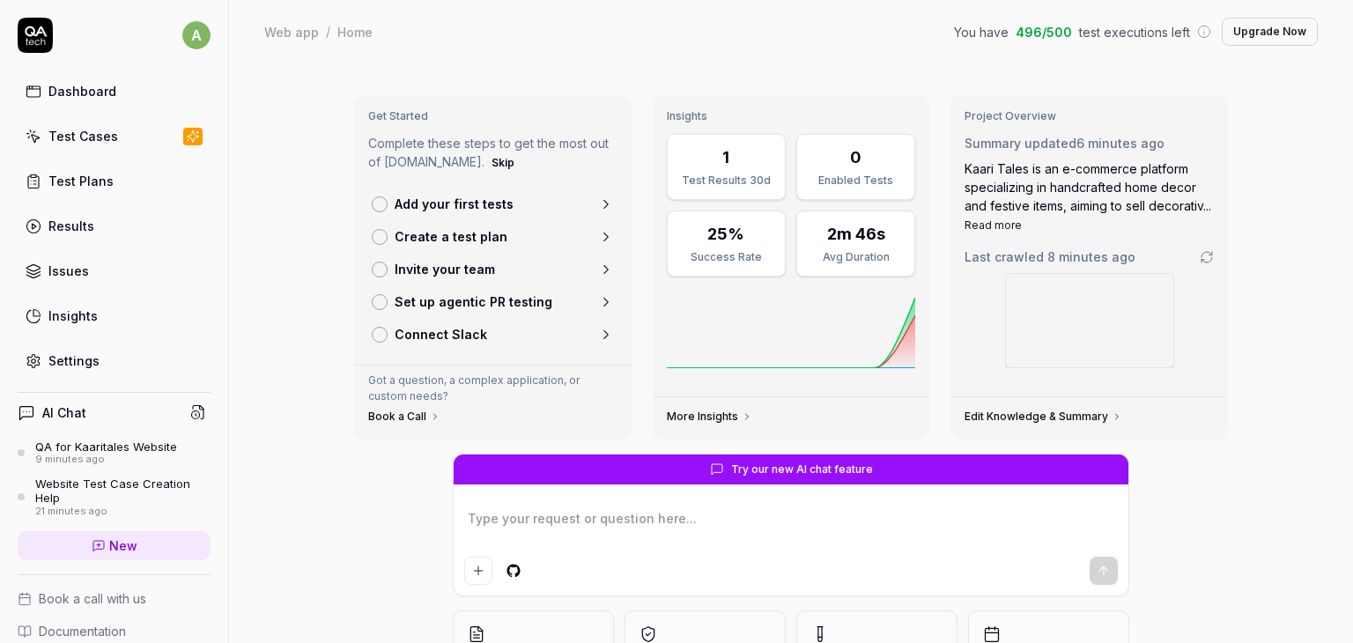
scroll to position [135, 0]
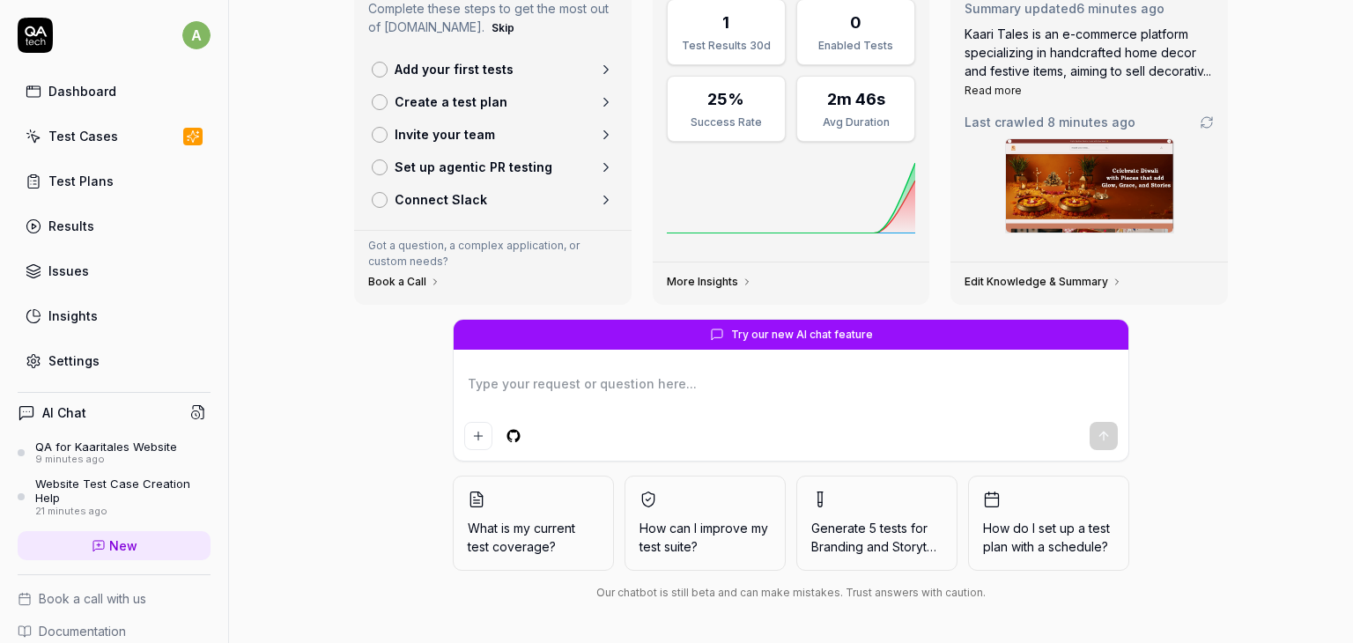
click at [529, 384] on textarea at bounding box center [791, 393] width 654 height 44
type textarea "*"
type textarea "https://truthfultreats.com/"
type textarea "*"
type textarea "https://truthfultreats.com/"
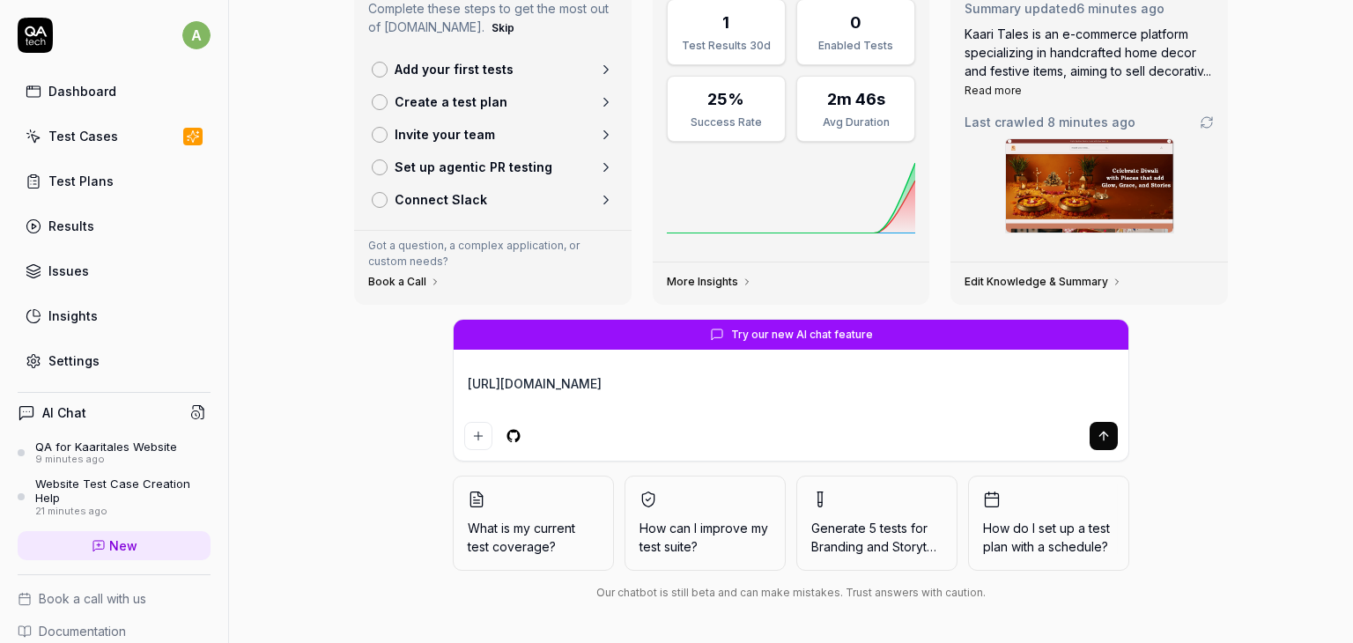
type textarea "*"
type textarea "https://truthfultreats.com/ d"
type textarea "*"
type textarea "https://truthfultreats.com/ do"
type textarea "*"
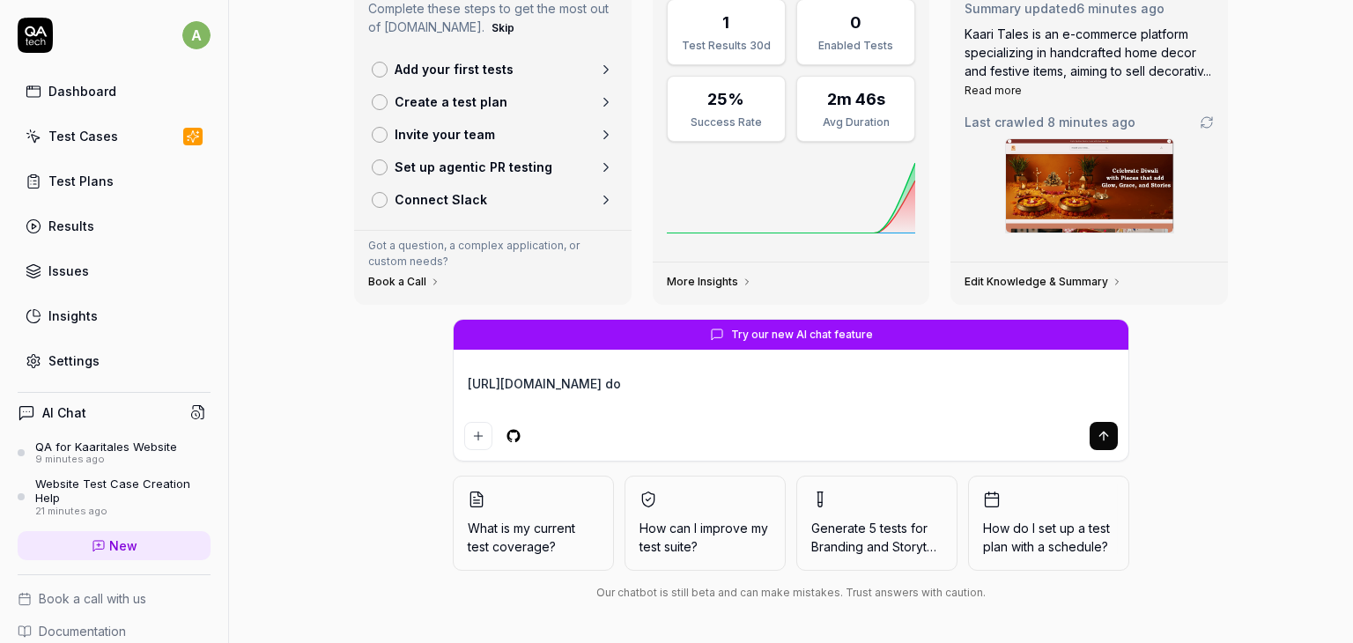
type textarea "https://truthfultreats.com/ do"
type textarea "*"
type textarea "https://truthfultreats.com/ do t"
type textarea "*"
type textarea "https://truthfultreats.com/ do th"
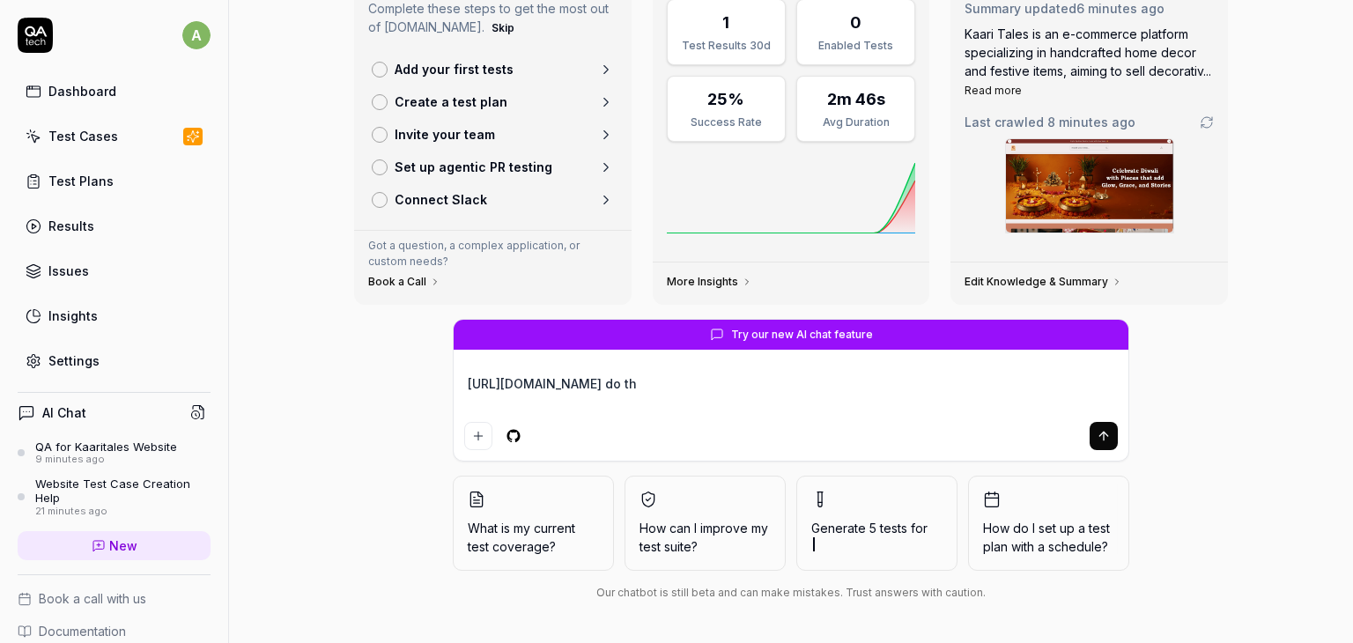
type textarea "*"
type textarea "https://truthfultreats.com/ do thi"
type textarea "*"
type textarea "https://truthfultreats.com/ do this"
type textarea "*"
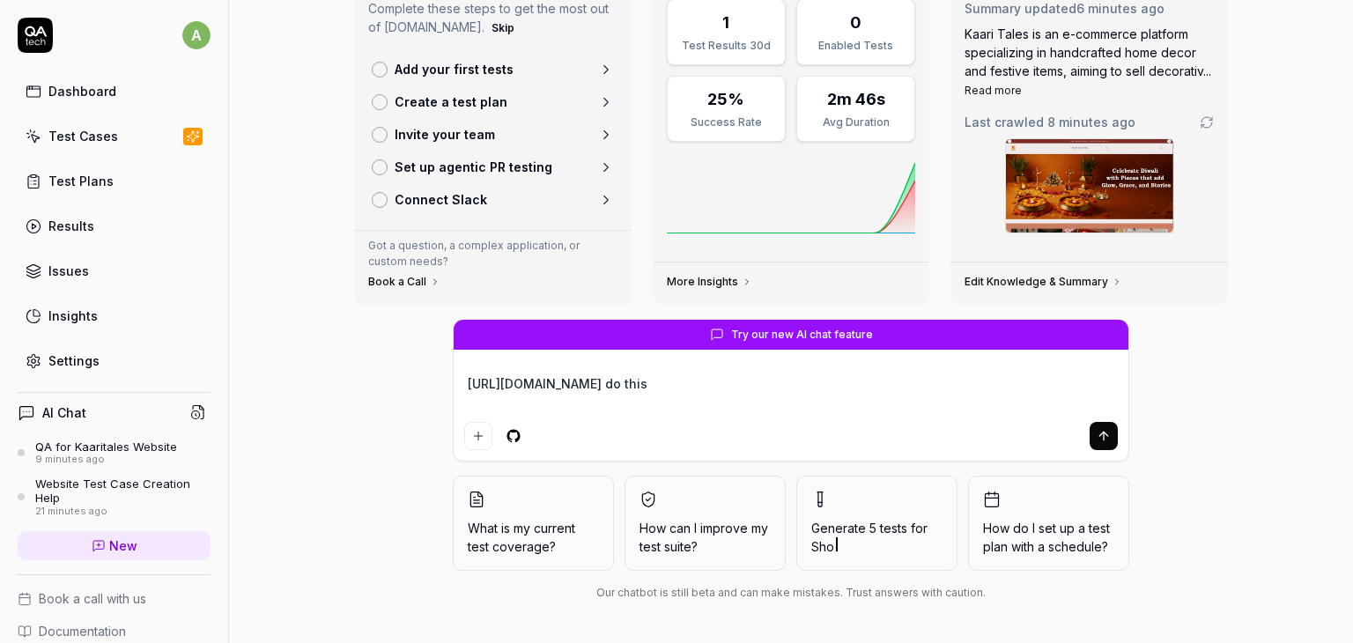
type textarea "https://truthfultreats.com/ do this"
type textarea "*"
type textarea "https://truthfultreats.com/ do this w"
type textarea "*"
type textarea "https://truthfultreats.com/ do this we"
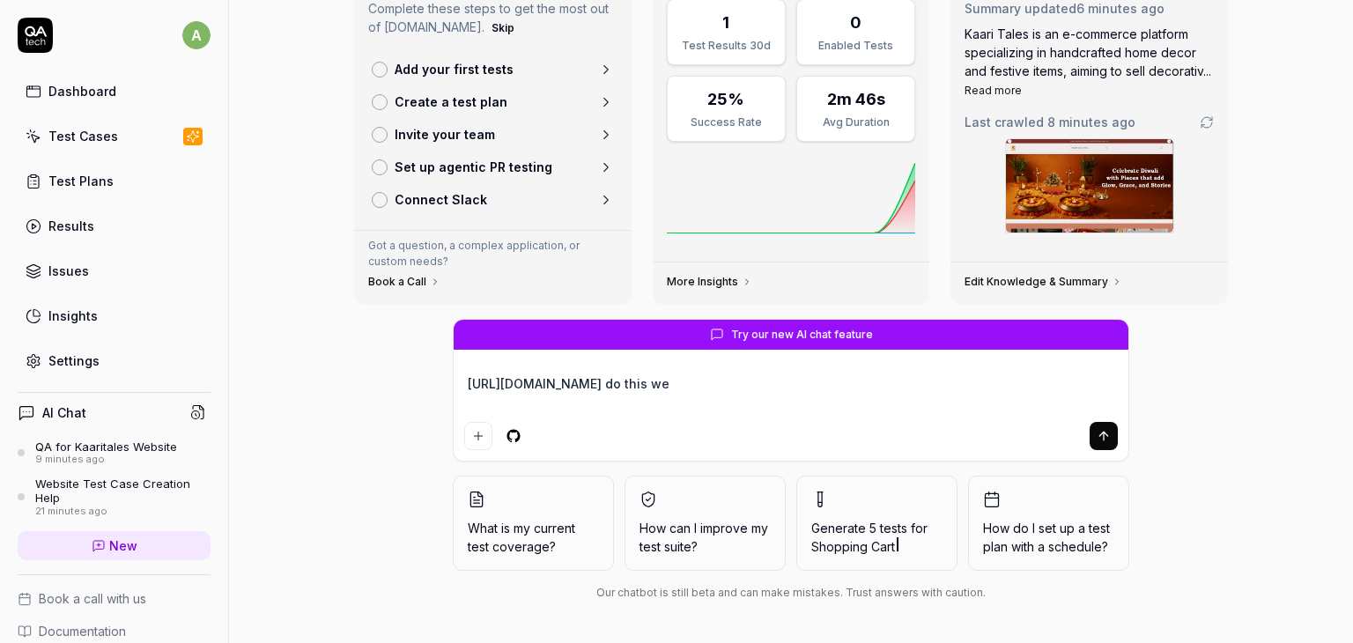
type textarea "*"
type textarea "https://truthfultreats.com/ do this web"
type textarea "*"
type textarea "https://truthfultreats.com/ do this webs"
type textarea "*"
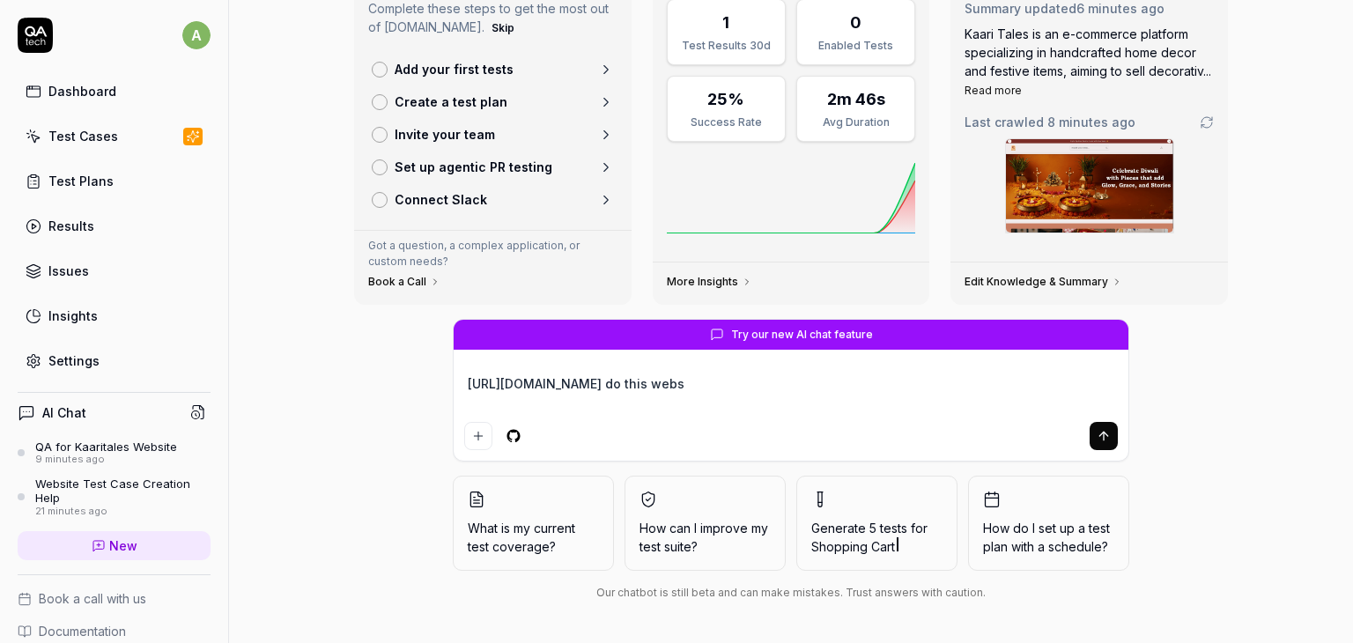
type textarea "https://truthfultreats.com/ do this websi"
type textarea "*"
type textarea "https://truthfultreats.com/ do this websit"
type textarea "*"
type textarea "https://truthfultreats.com/ do this website"
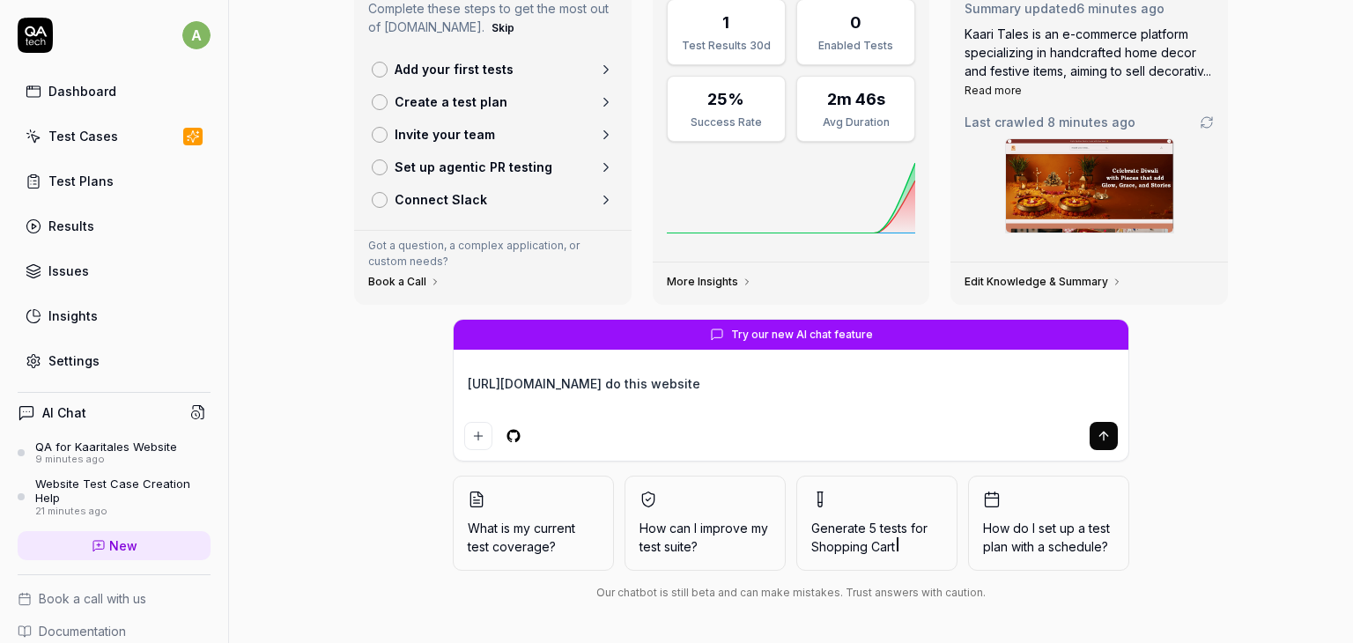
type textarea "*"
type textarea "https://truthfultreats.com/ do this website"
type textarea "*"
type textarea "https://truthfultreats.com/ do this website Q"
type textarea "*"
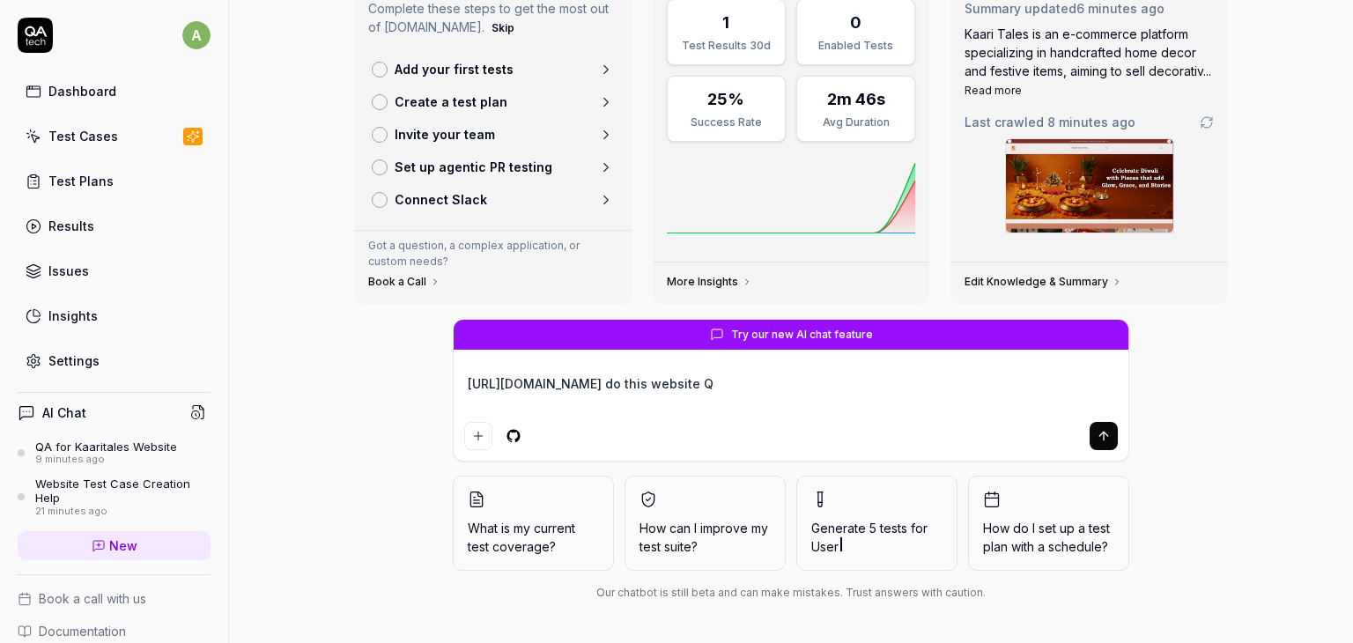
type textarea "https://truthfultreats.com/ do this website QA"
type textarea "*"
type textarea "https://truthfultreats.com/ do this website QA"
type textarea "*"
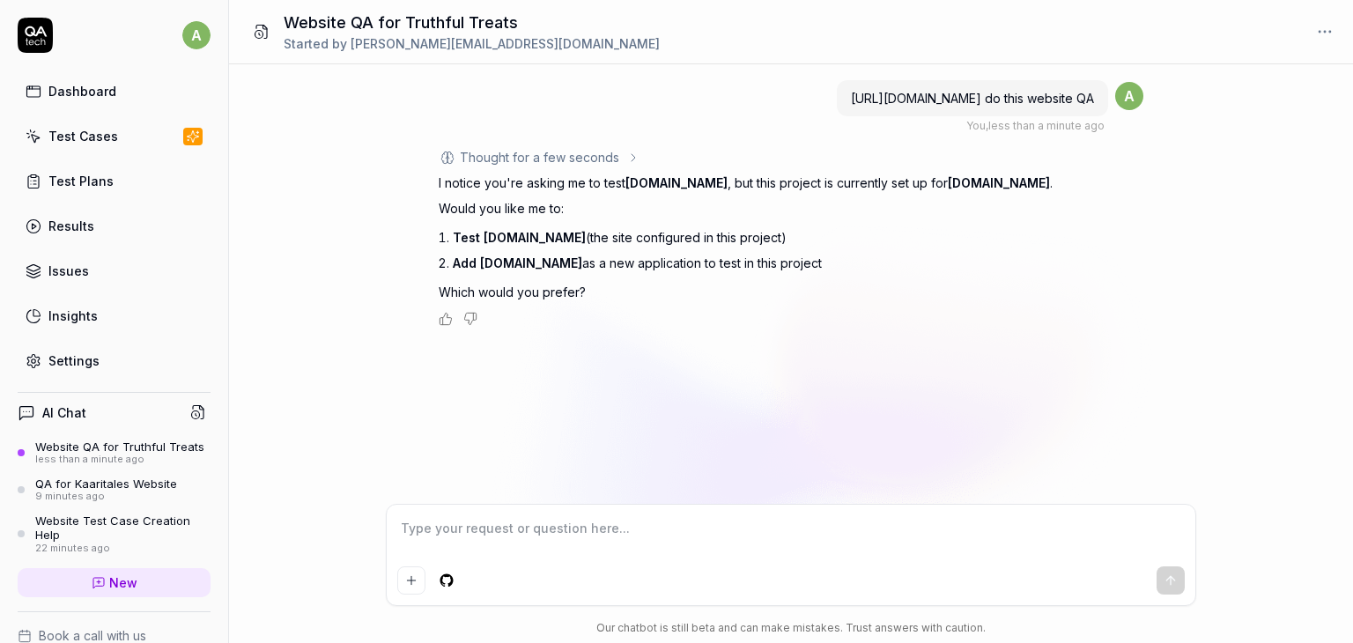
click at [487, 539] on textarea at bounding box center [791, 537] width 788 height 44
type textarea "*"
type textarea "t"
type textarea "*"
type textarea "tr"
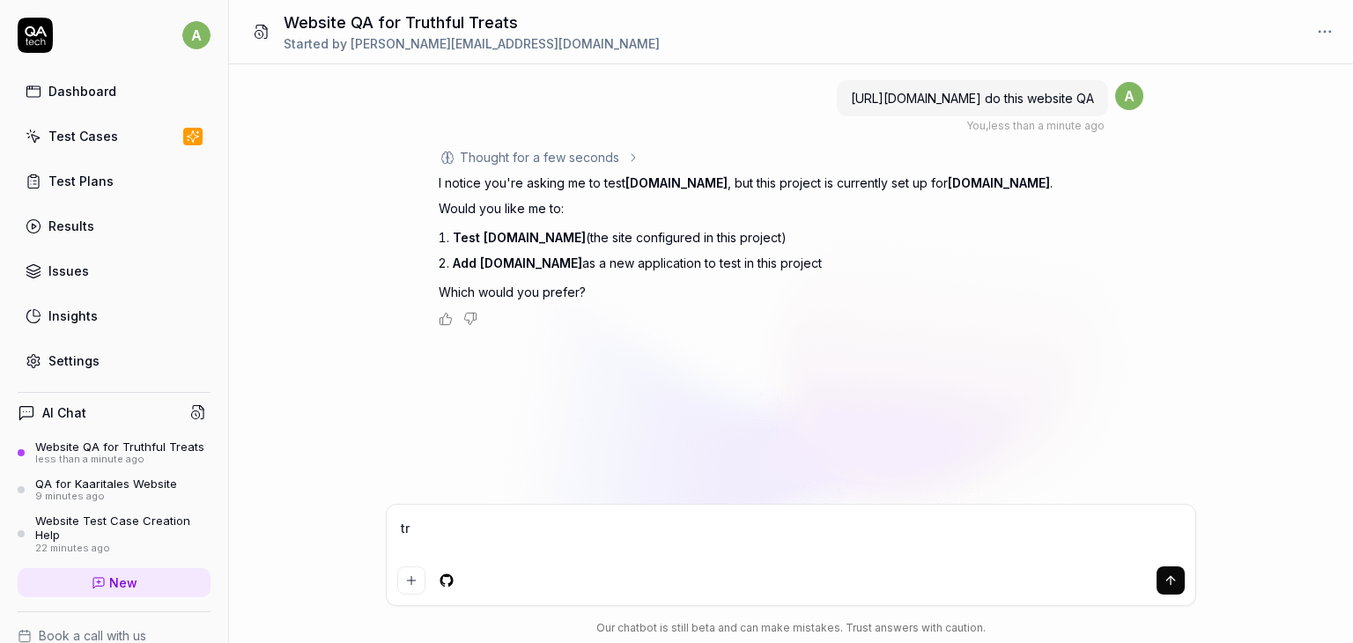
type textarea "*"
type textarea "tru"
type textarea "*"
type textarea "trut"
type textarea "*"
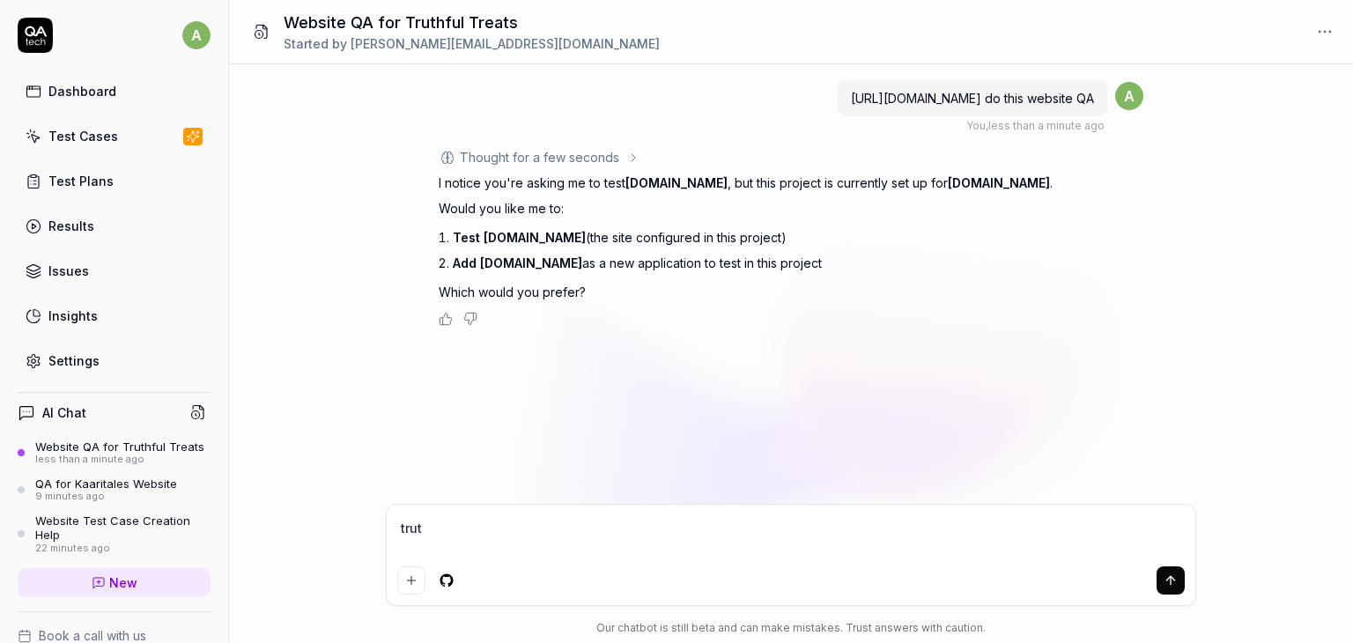
type textarea "truth"
type textarea "*"
type textarea "truthf"
type textarea "*"
type textarea "truthfu"
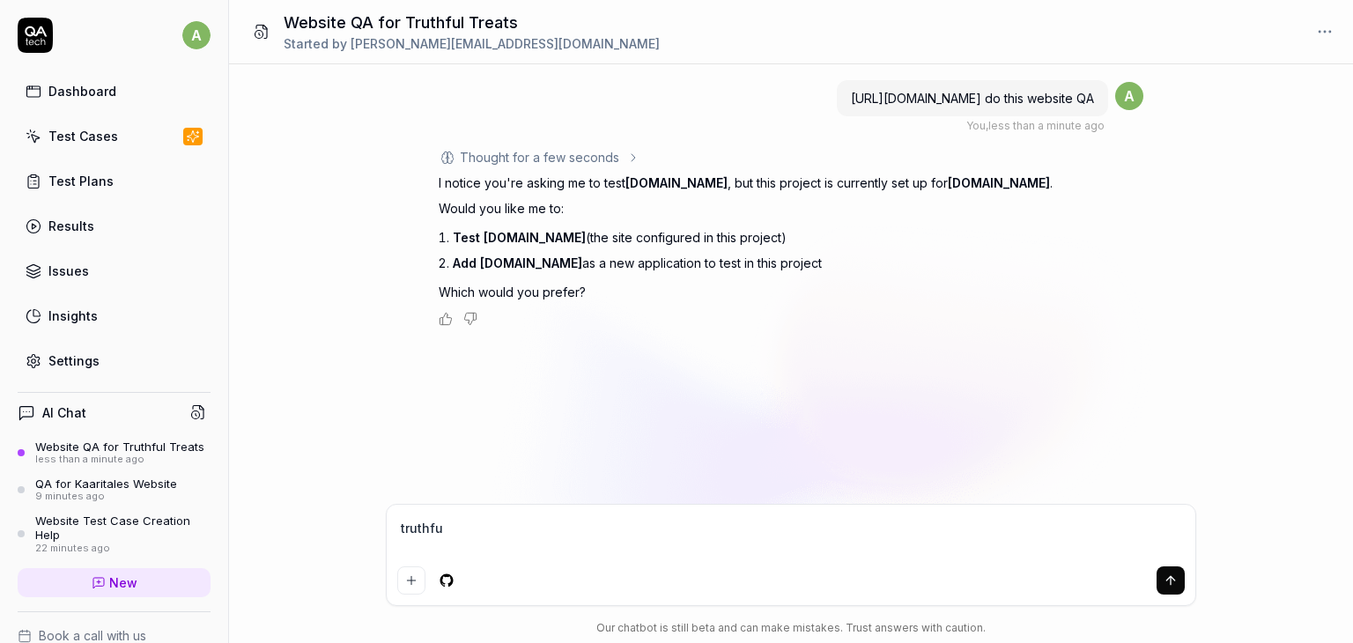
type textarea "*"
type textarea "truthful"
type textarea "*"
type textarea "truthfult"
type textarea "*"
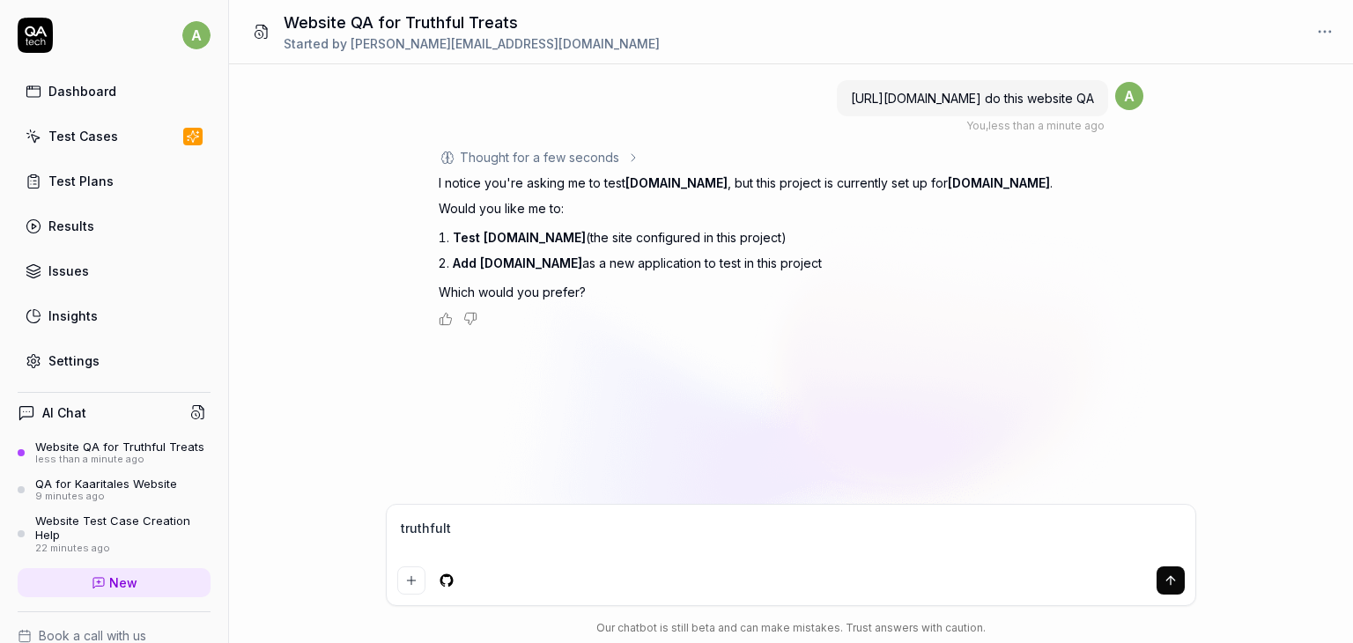
type textarea "truthfultr"
type textarea "*"
type textarea "truthfultre"
type textarea "*"
type textarea "truthfultrea"
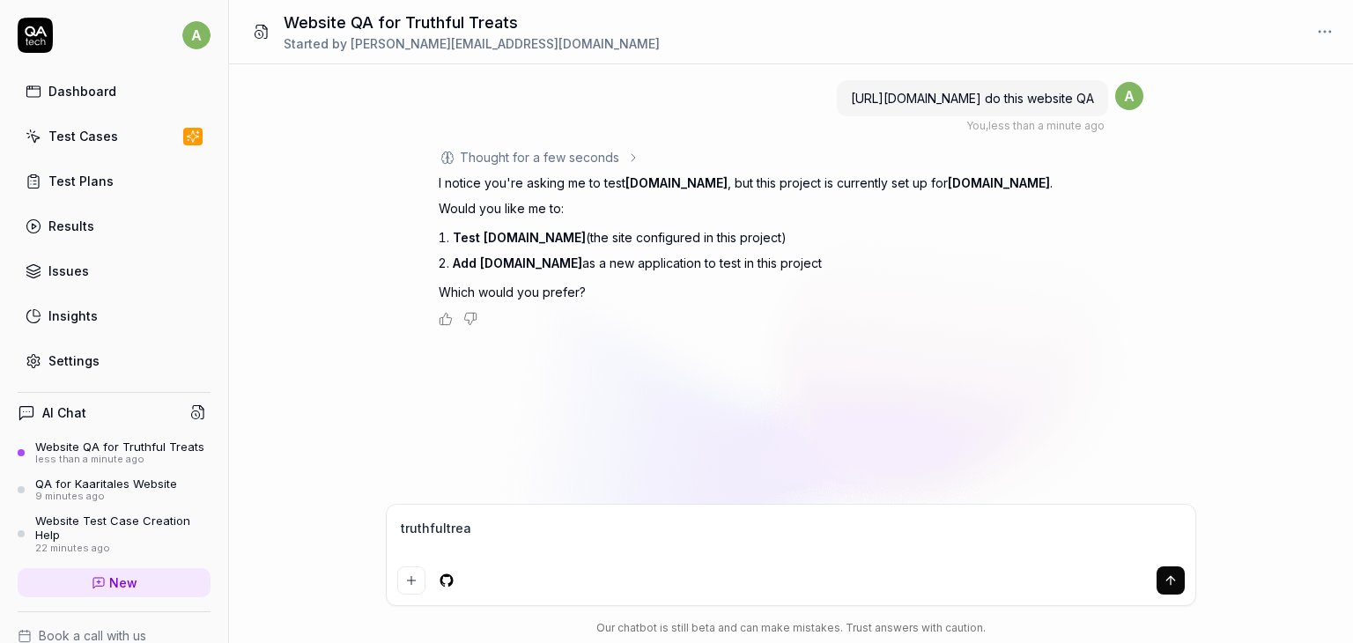
type textarea "*"
type textarea "truthfultreat"
type textarea "*"
type textarea "truthfultreats"
type textarea "*"
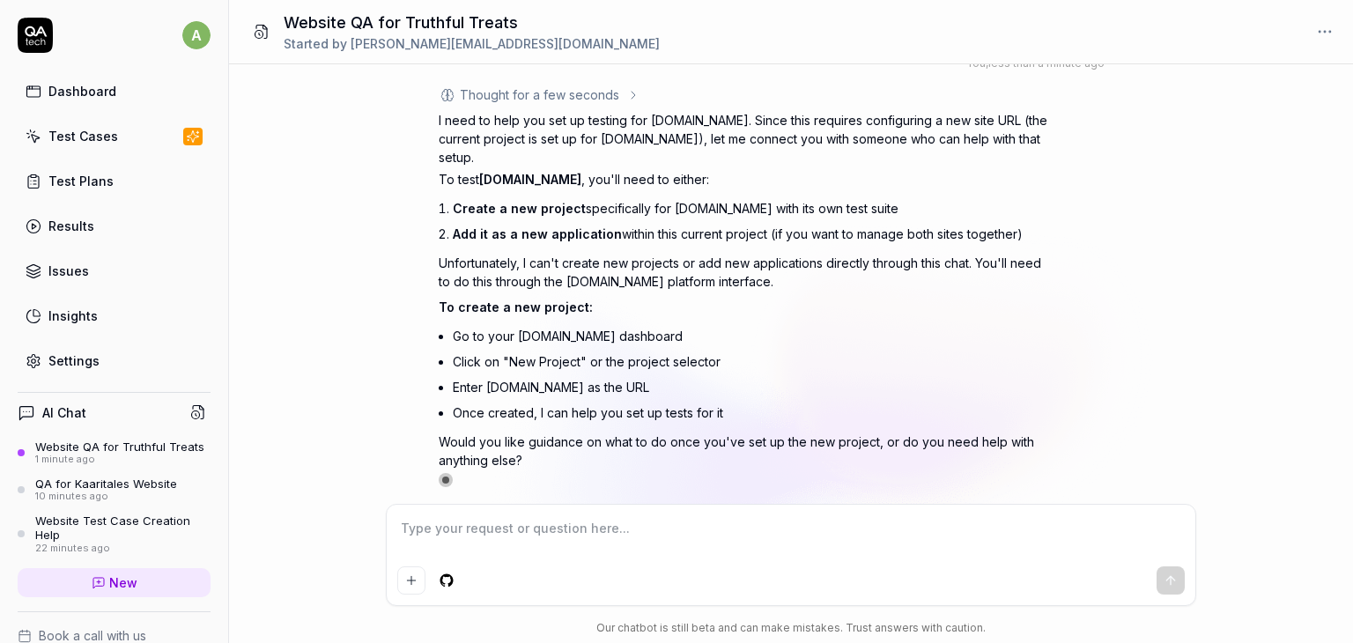
scroll to position [331, 0]
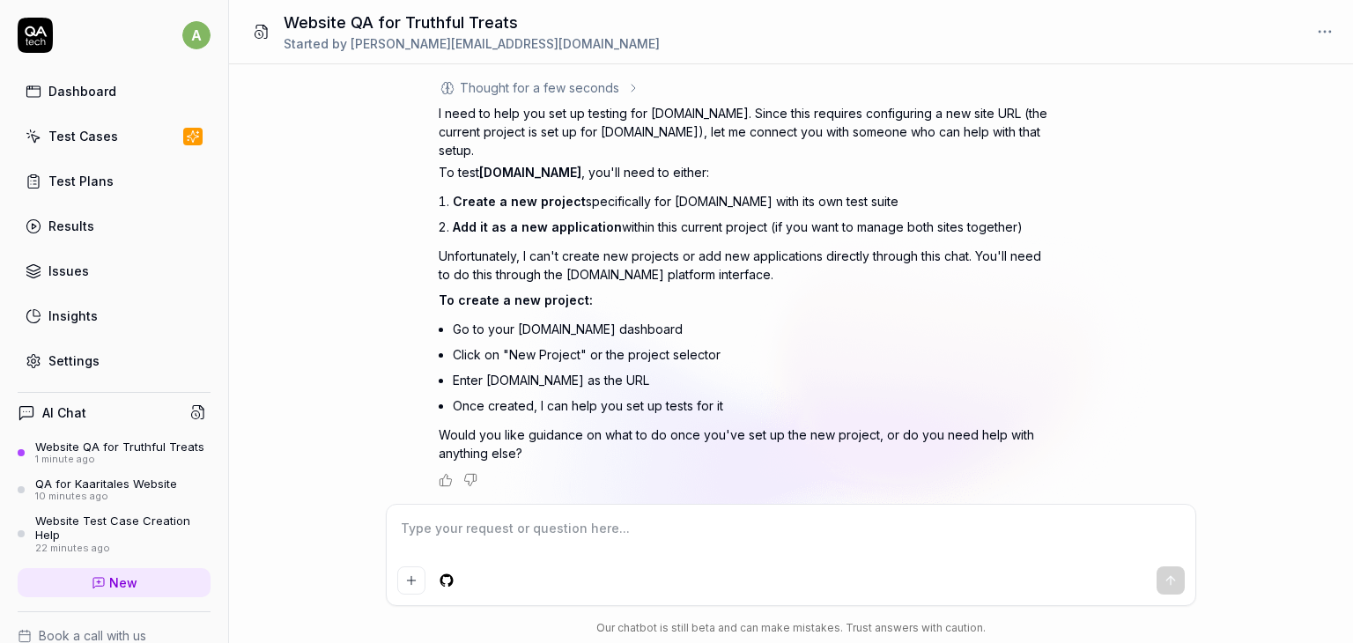
click at [543, 374] on li "Enter truthfultreats.com as the URL" at bounding box center [754, 380] width 603 height 26
click at [105, 95] on div "Dashboard" at bounding box center [82, 91] width 68 height 19
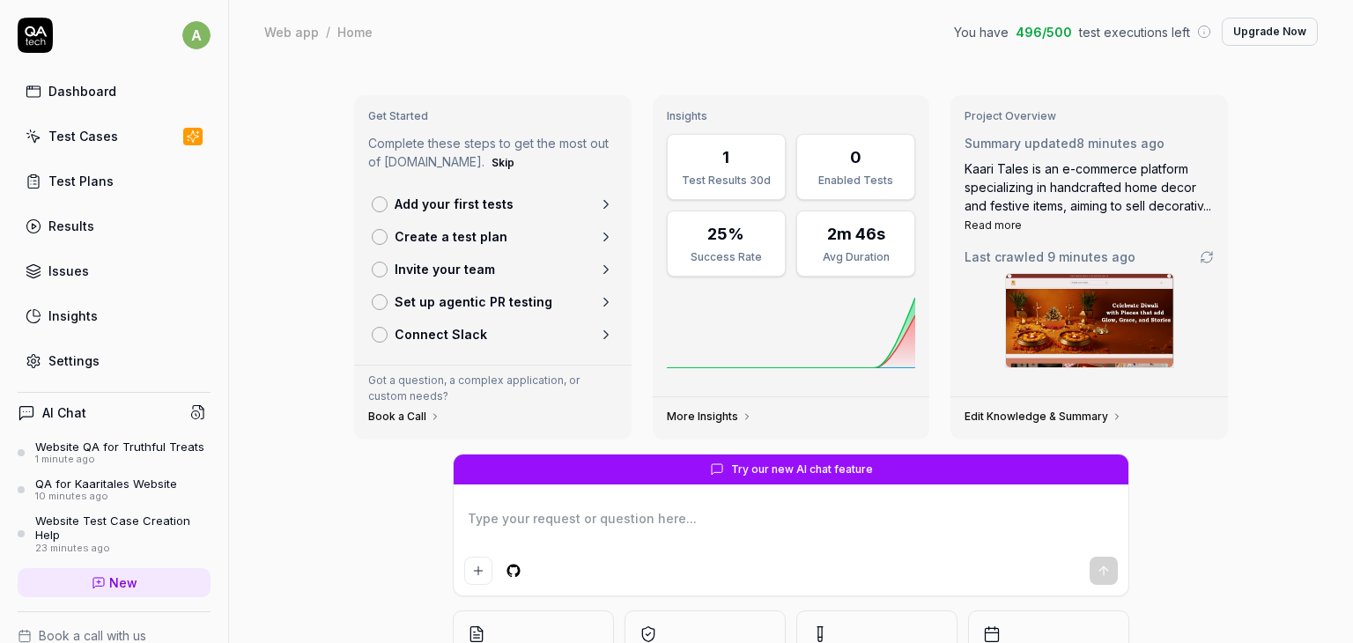
type textarea "*"
click at [424, 232] on p "Create a test plan" at bounding box center [451, 236] width 113 height 19
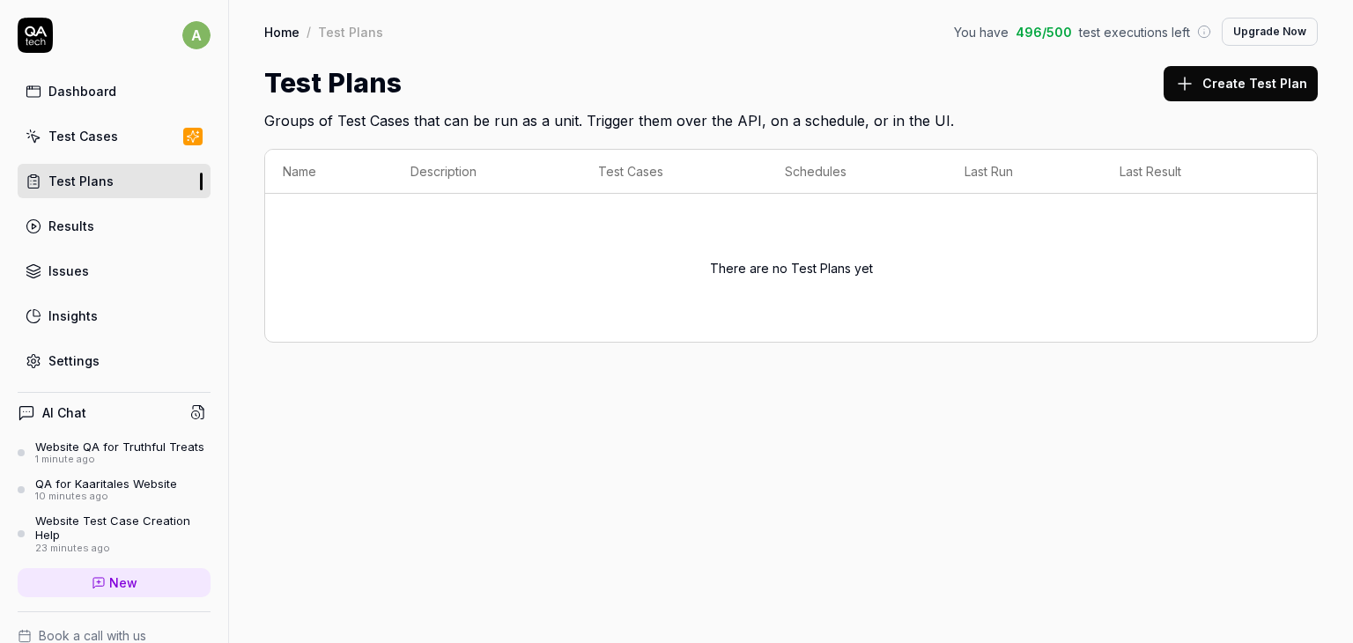
click at [1216, 82] on button "Create Test Plan" at bounding box center [1241, 83] width 154 height 35
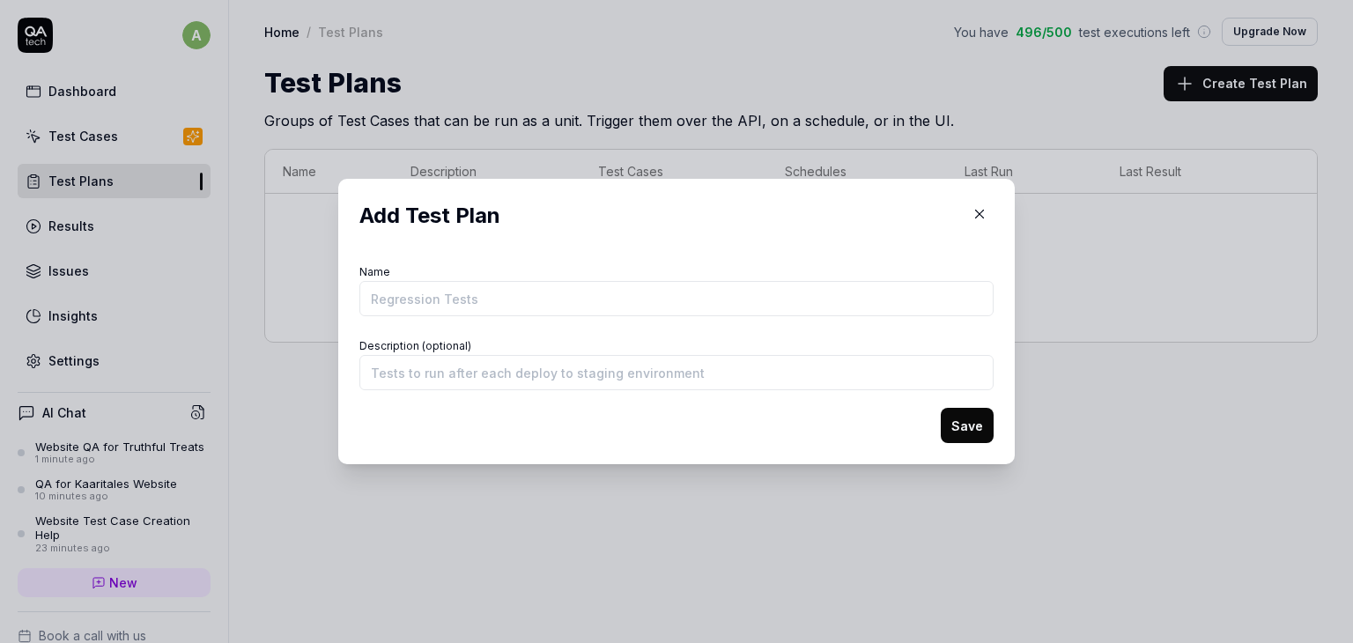
click at [582, 297] on input "Name" at bounding box center [676, 298] width 634 height 35
type input "Truthful teats"
click at [993, 417] on div "Add Test Plan Name Truthful teats Description (optional) Save" at bounding box center [676, 321] width 677 height 285
click at [946, 429] on button "Save" at bounding box center [967, 425] width 53 height 35
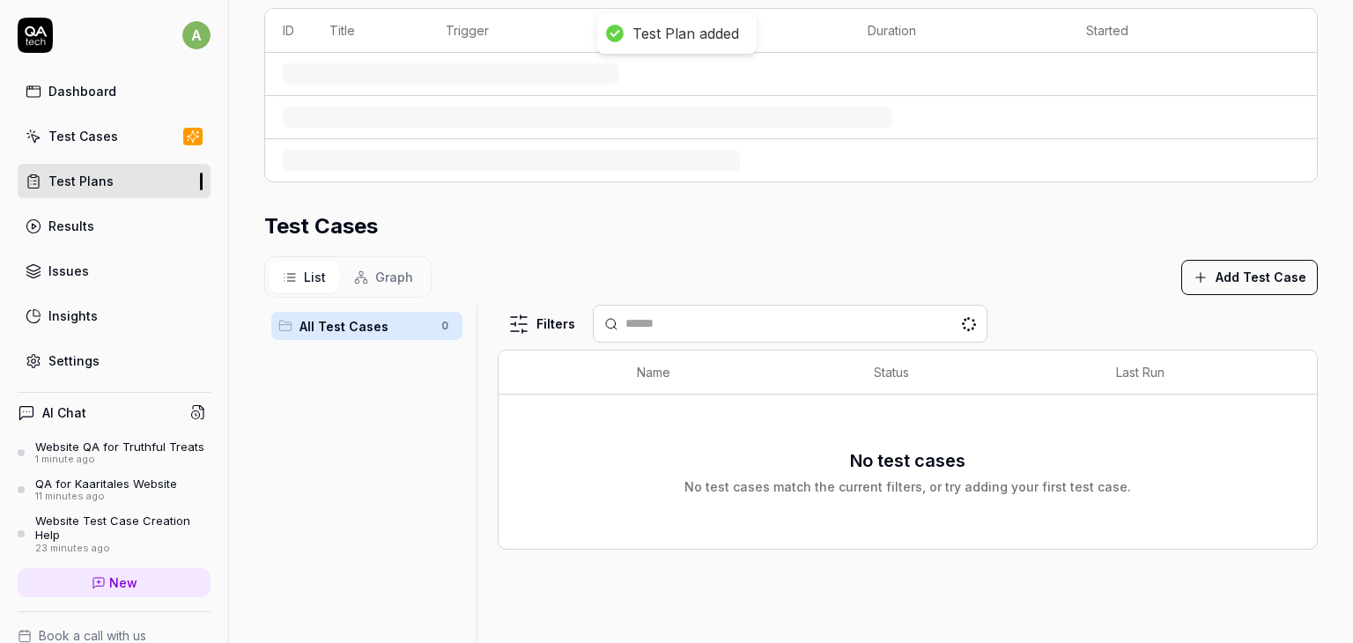
click at [409, 199] on div "Parameters Recent Results See all ID Title Trigger Result Duration Started Test…" at bounding box center [791, 257] width 1054 height 975
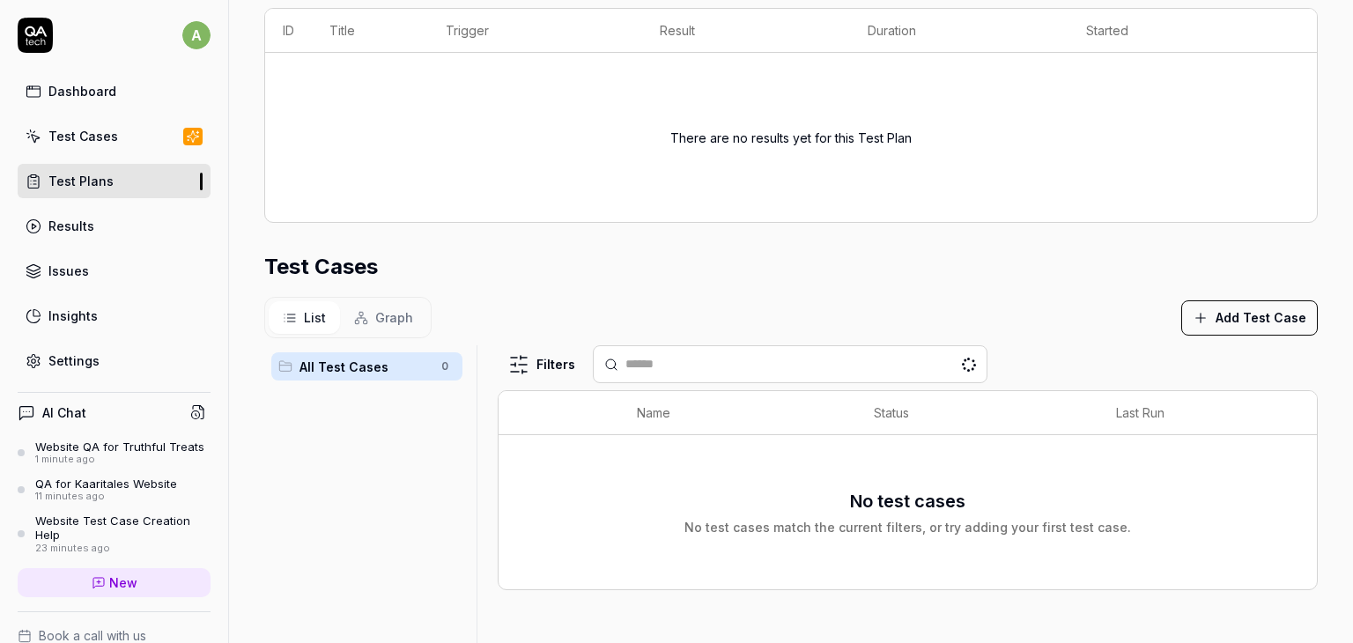
scroll to position [301, 0]
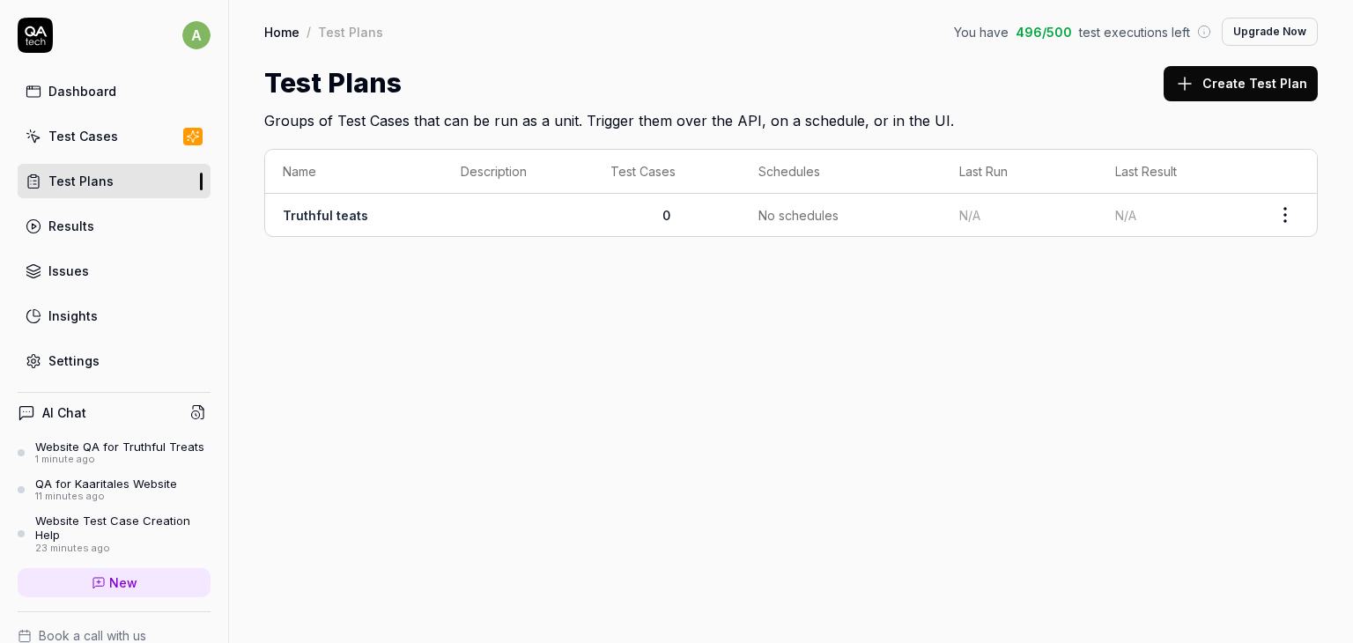
click at [463, 218] on td at bounding box center [518, 215] width 150 height 42
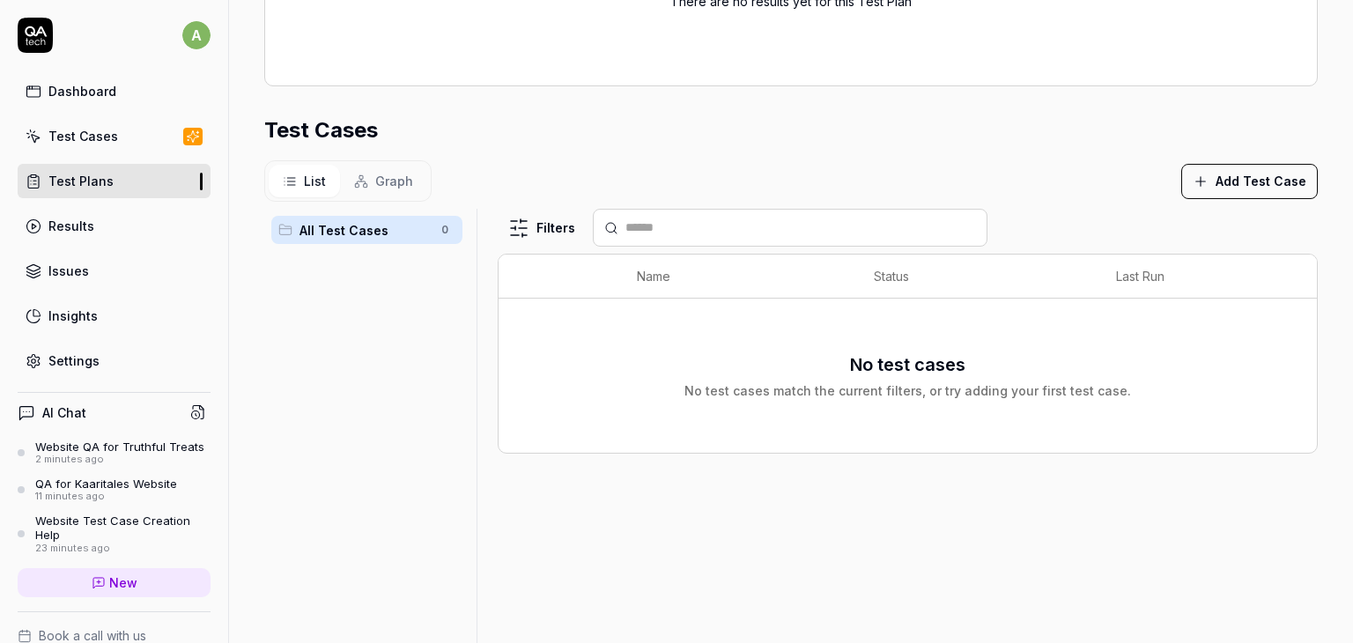
scroll to position [440, 0]
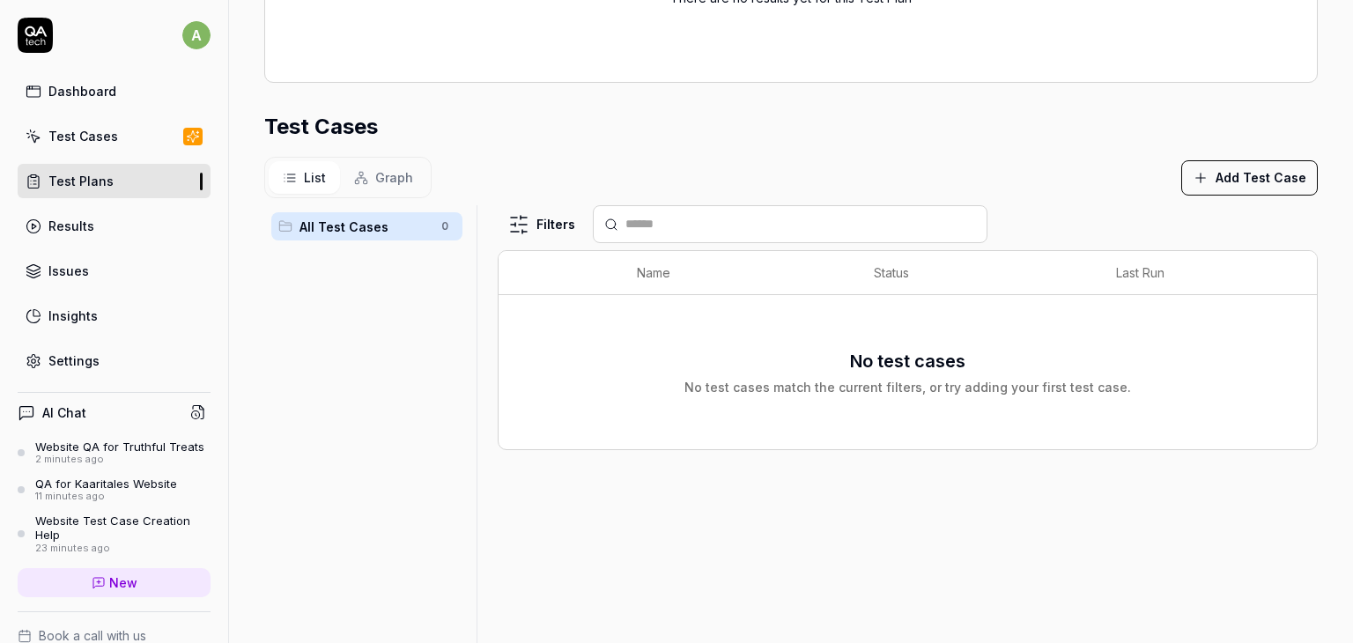
click at [1209, 177] on button "Add Test Case" at bounding box center [1249, 177] width 137 height 35
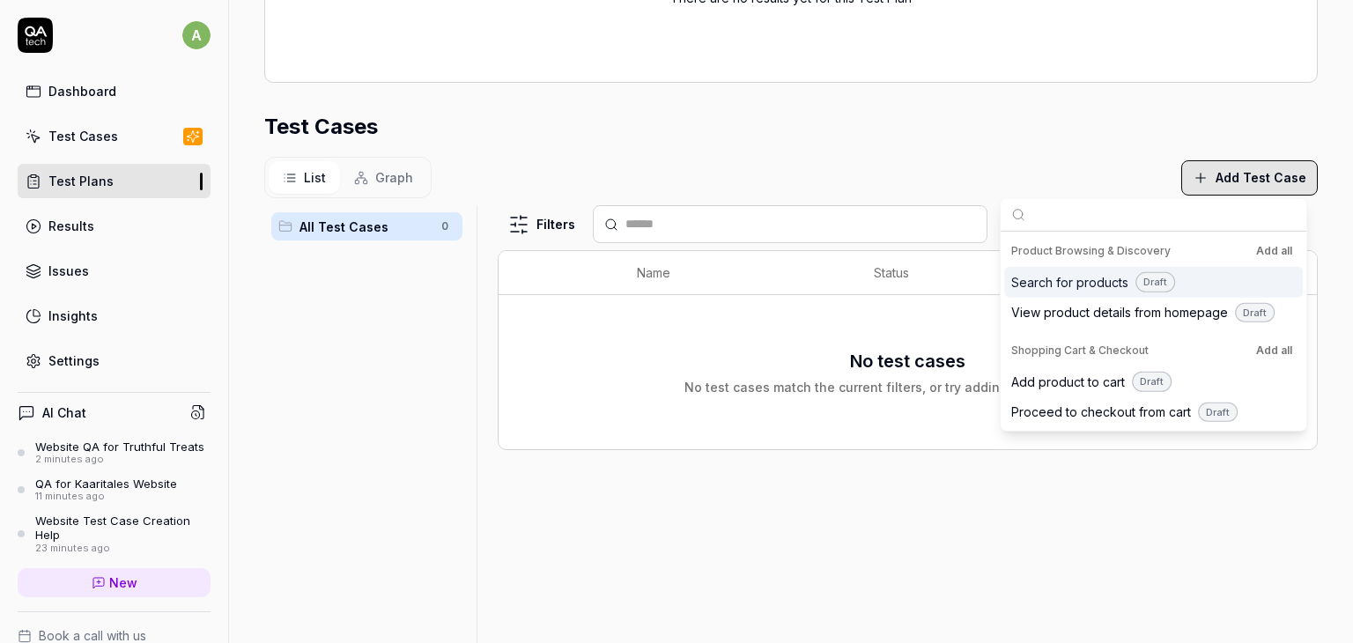
click at [746, 327] on div "No test cases No test cases match the current filters, or try adding your first…" at bounding box center [907, 372] width 783 height 133
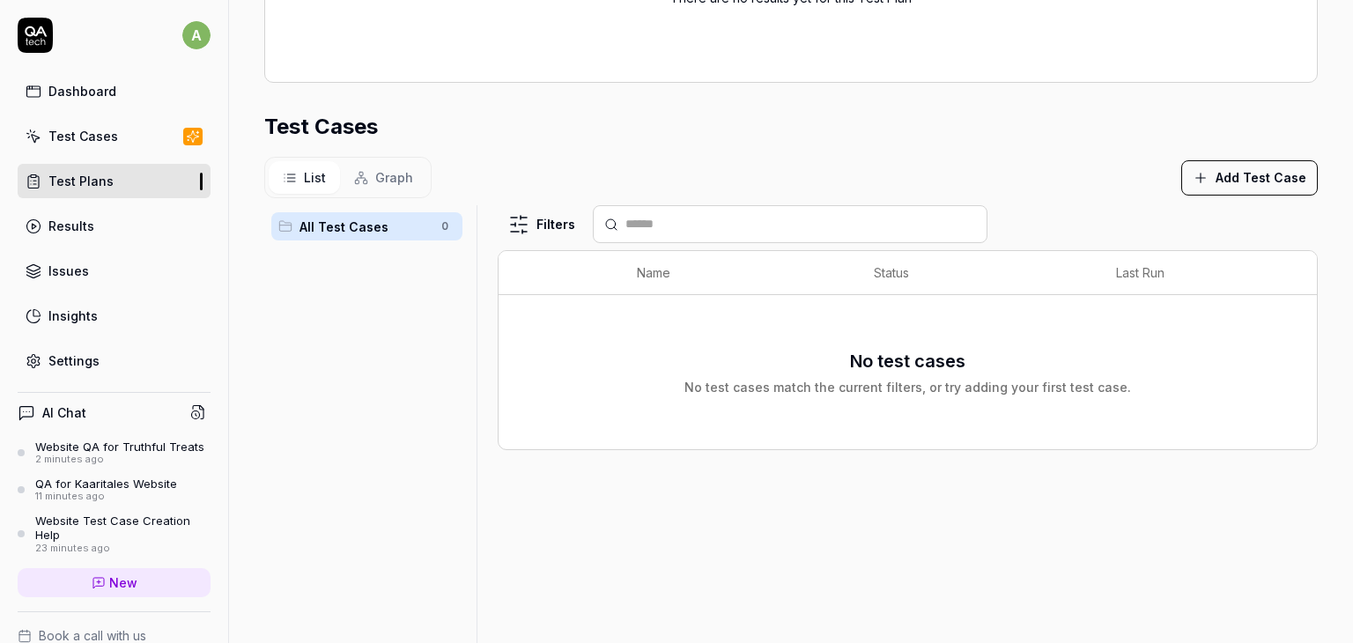
click at [99, 79] on link "Dashboard" at bounding box center [114, 91] width 193 height 34
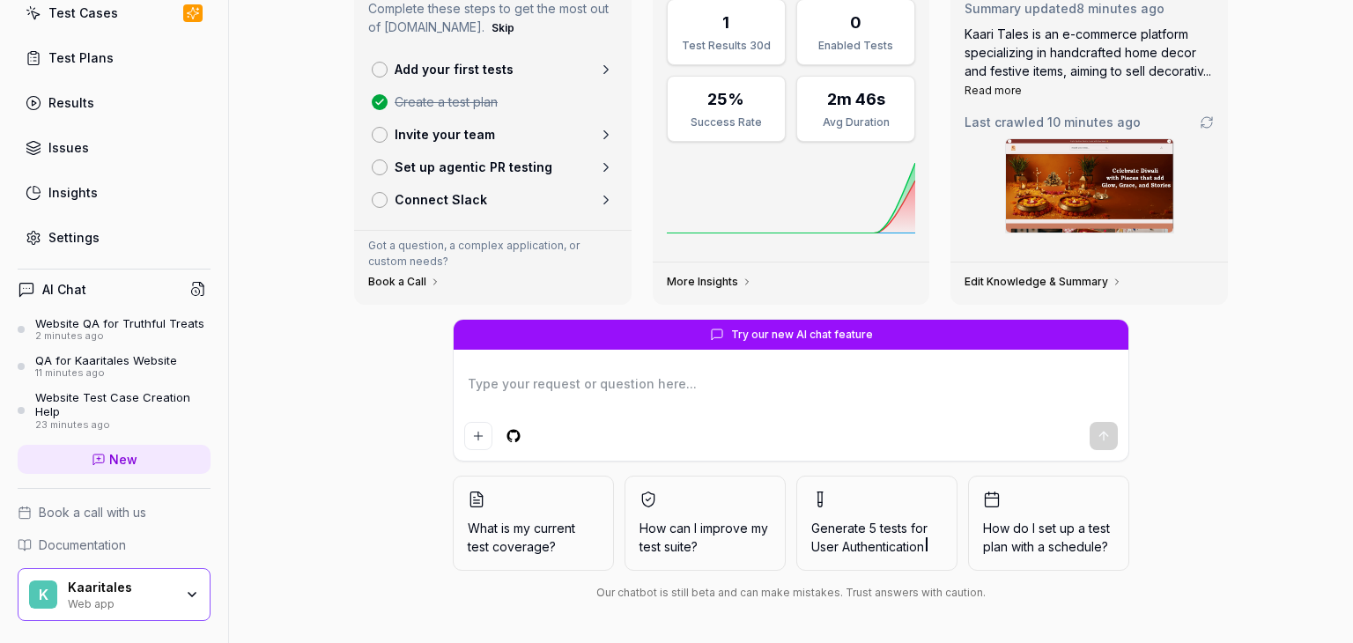
scroll to position [180, 0]
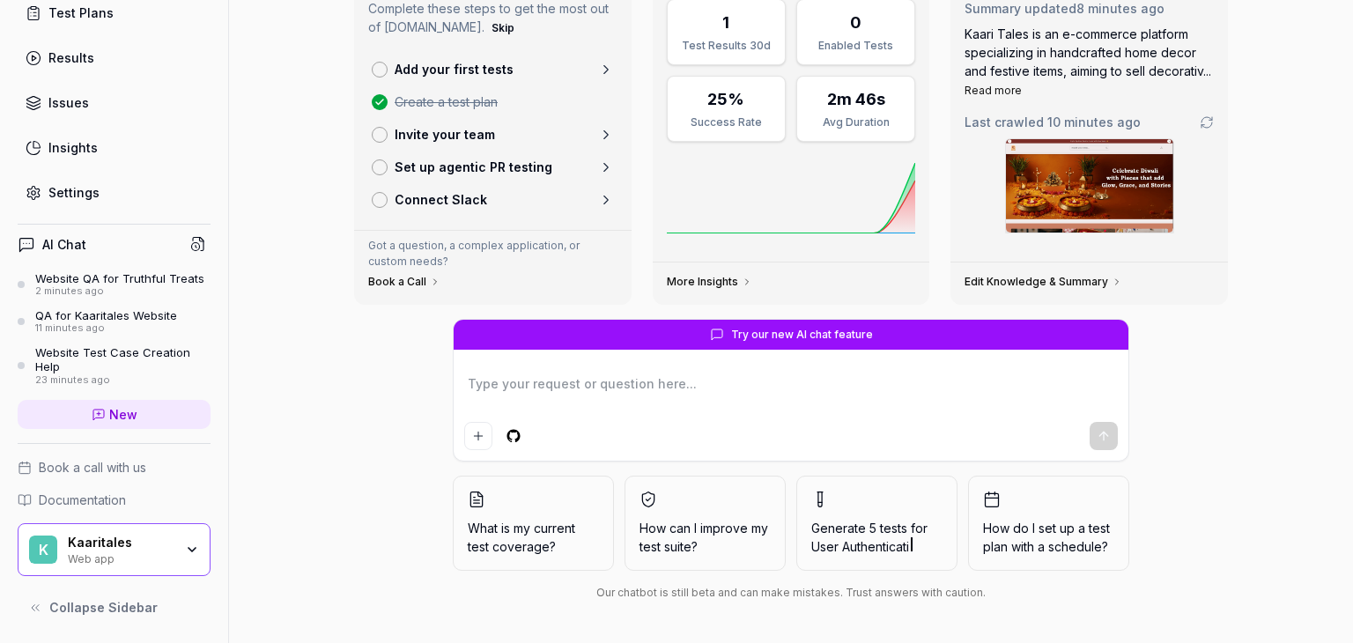
type textarea "*"
click at [101, 410] on link "New" at bounding box center [114, 414] width 193 height 29
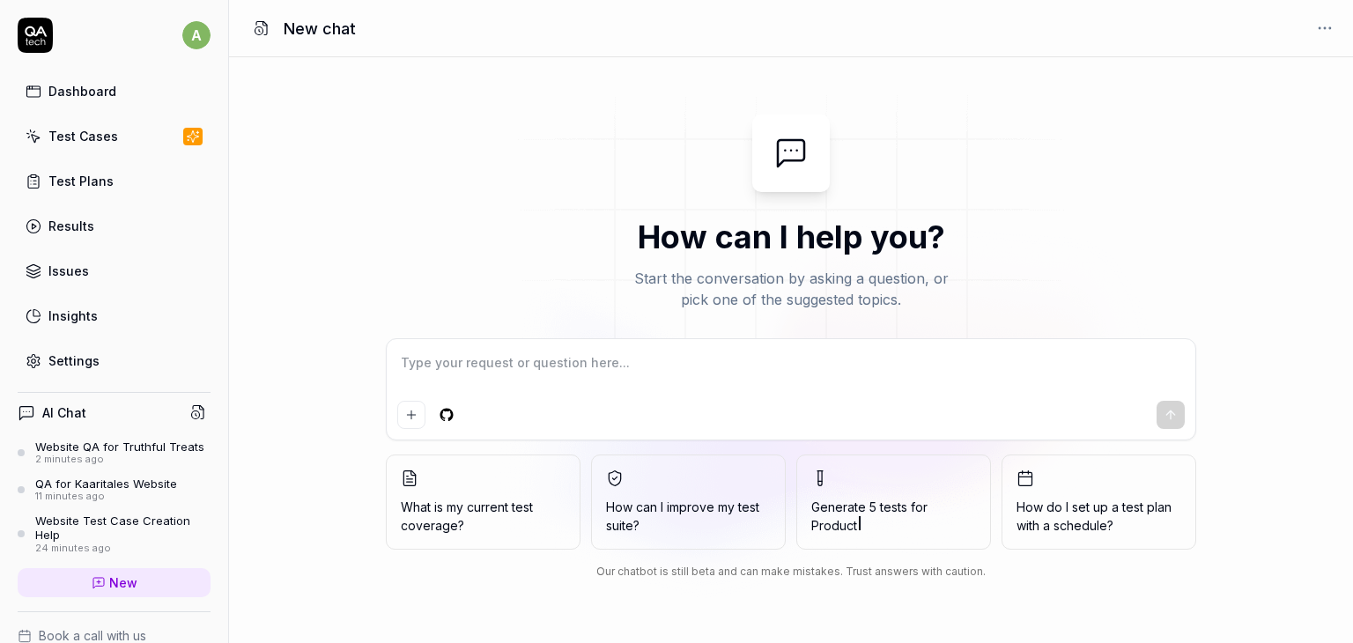
click at [465, 344] on div at bounding box center [791, 389] width 809 height 100
type textarea "*"
paste textarea "[URL][DOMAIN_NAME]"
type textarea "[URL][DOMAIN_NAME]"
type textarea "*"
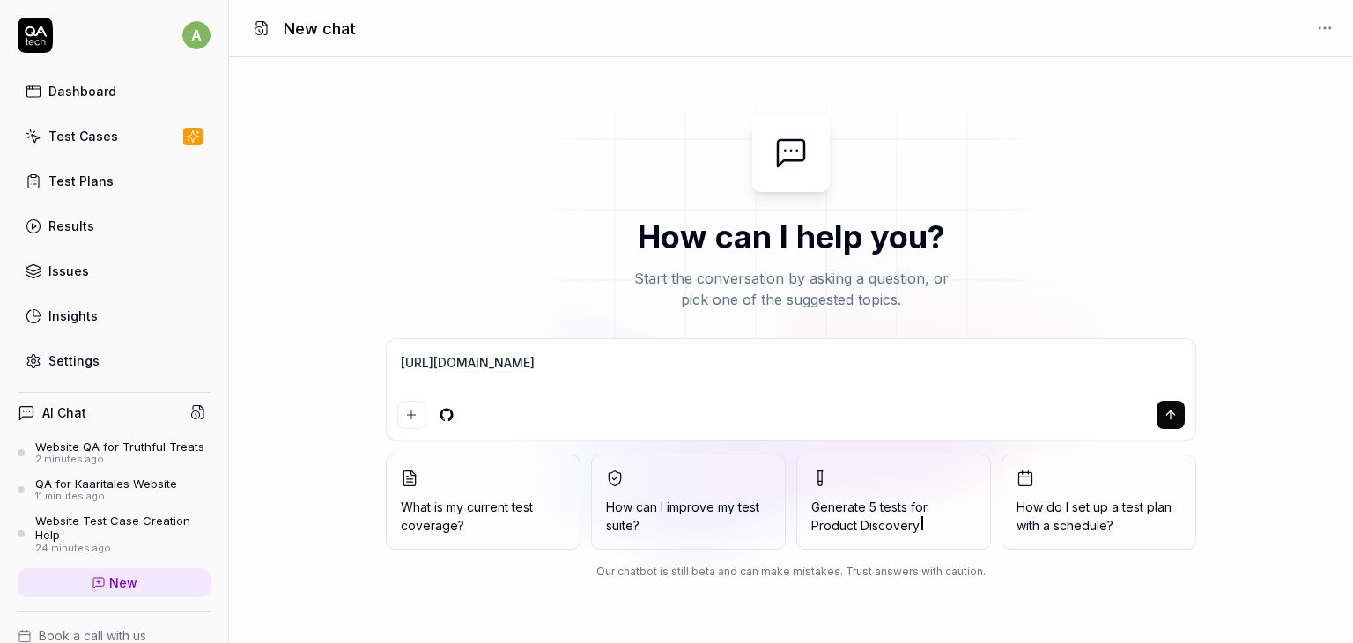
type textarea "[URL][DOMAIN_NAME]"
type textarea "*"
type textarea "https://truthfultreats.com/ d"
type textarea "*"
type textarea "https://truthfultreats.com/ do"
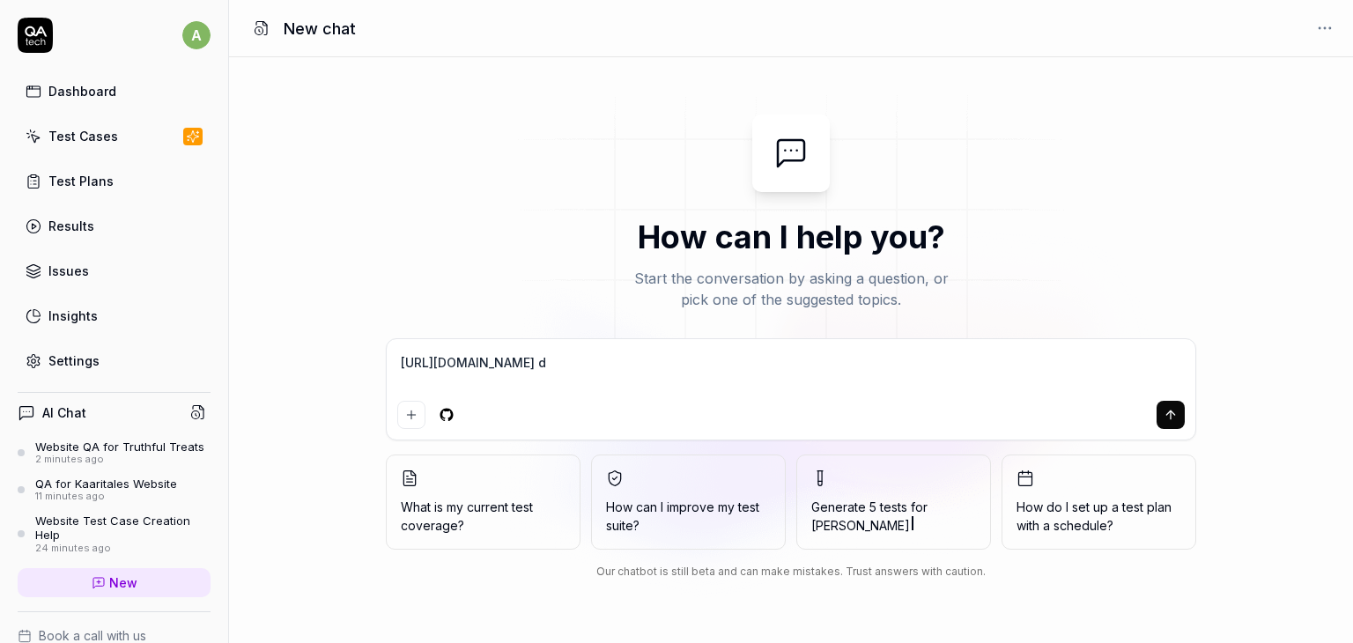
type textarea "*"
type textarea "https://truthfultreats.com/ do"
type textarea "*"
type textarea "https://truthfultreats.com/ do Q"
type textarea "*"
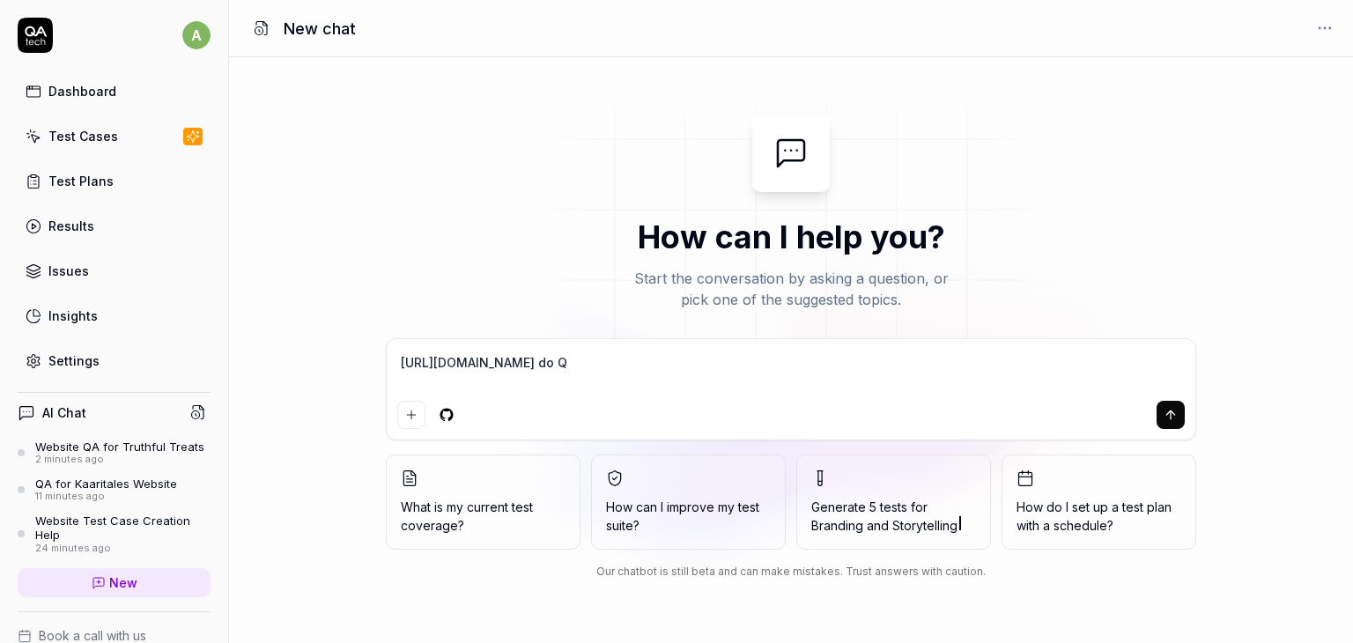
type textarea "https://truthfultreats.com/ do Q"
type textarea "*"
type textarea "https://truthfultreats.com/ do Q A"
type textarea "*"
type textarea "https://truthfultreats.com/ do Q"
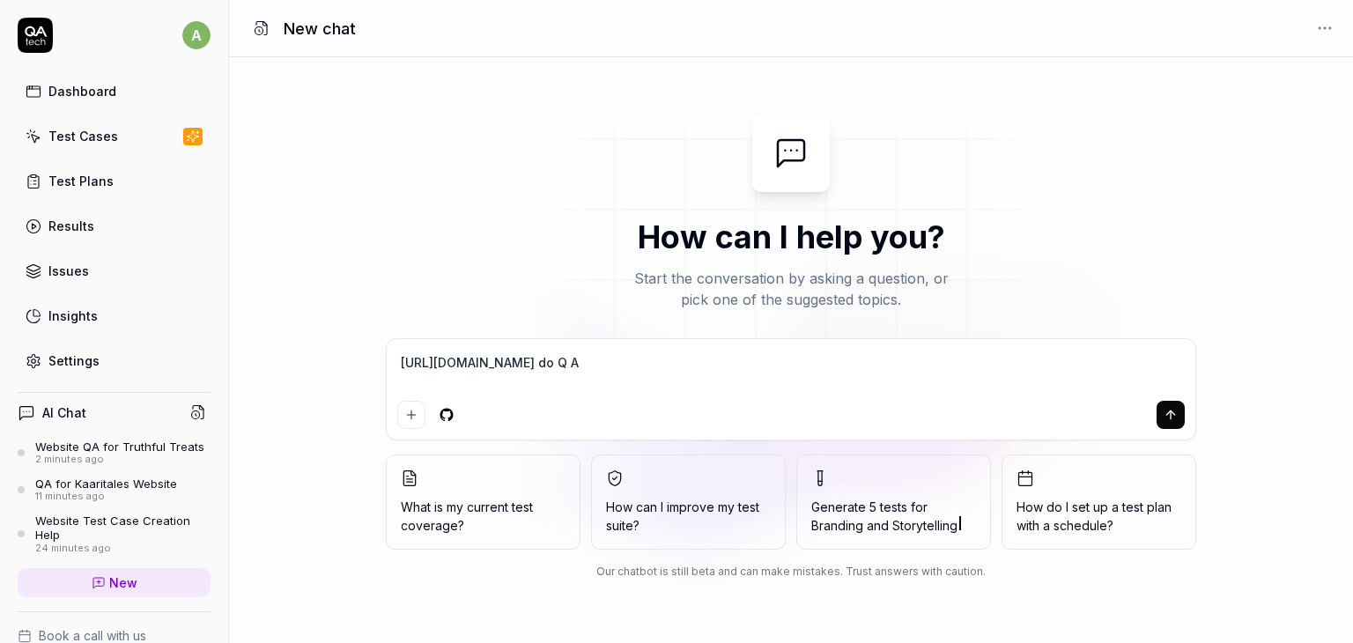
type textarea "*"
type textarea "https://truthfultreats.com/ do Q"
type textarea "*"
type textarea "https://truthfultreats.com/ do QA"
type textarea "*"
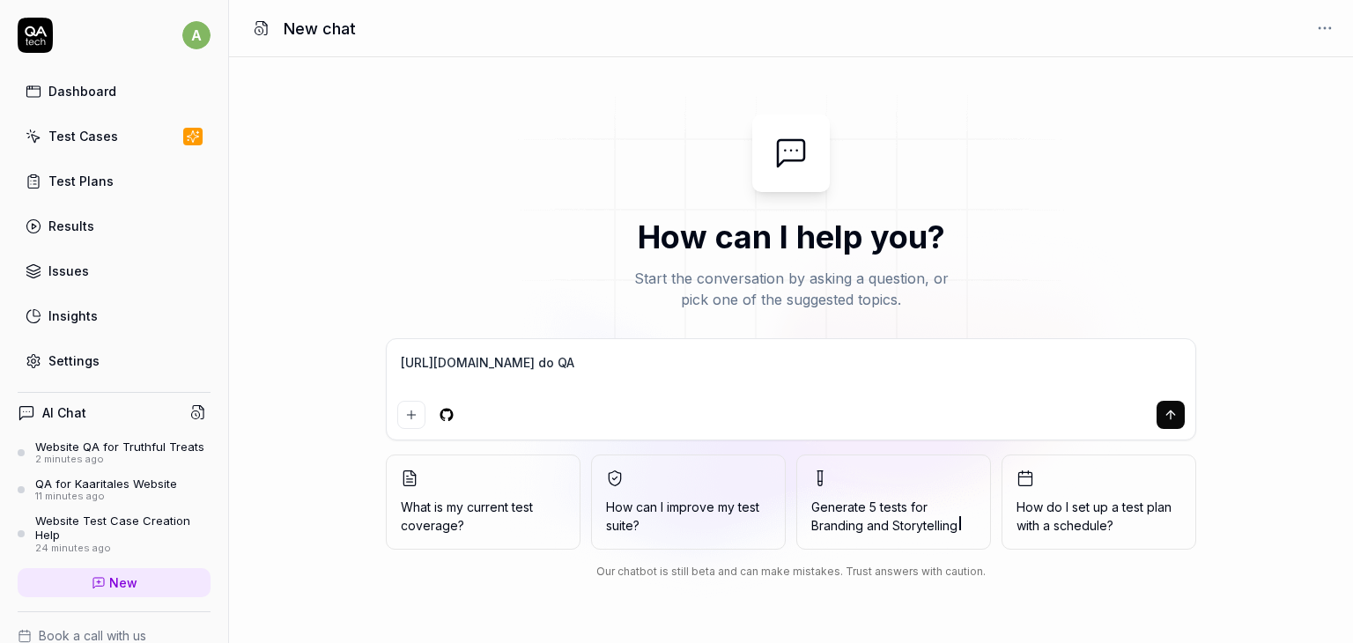
type textarea "https://truthfultreats.com/ do QA"
type textarea "*"
type textarea "https://truthfultreats.com/ do QA o"
type textarea "*"
type textarea "https://truthfultreats.com/ do QA of"
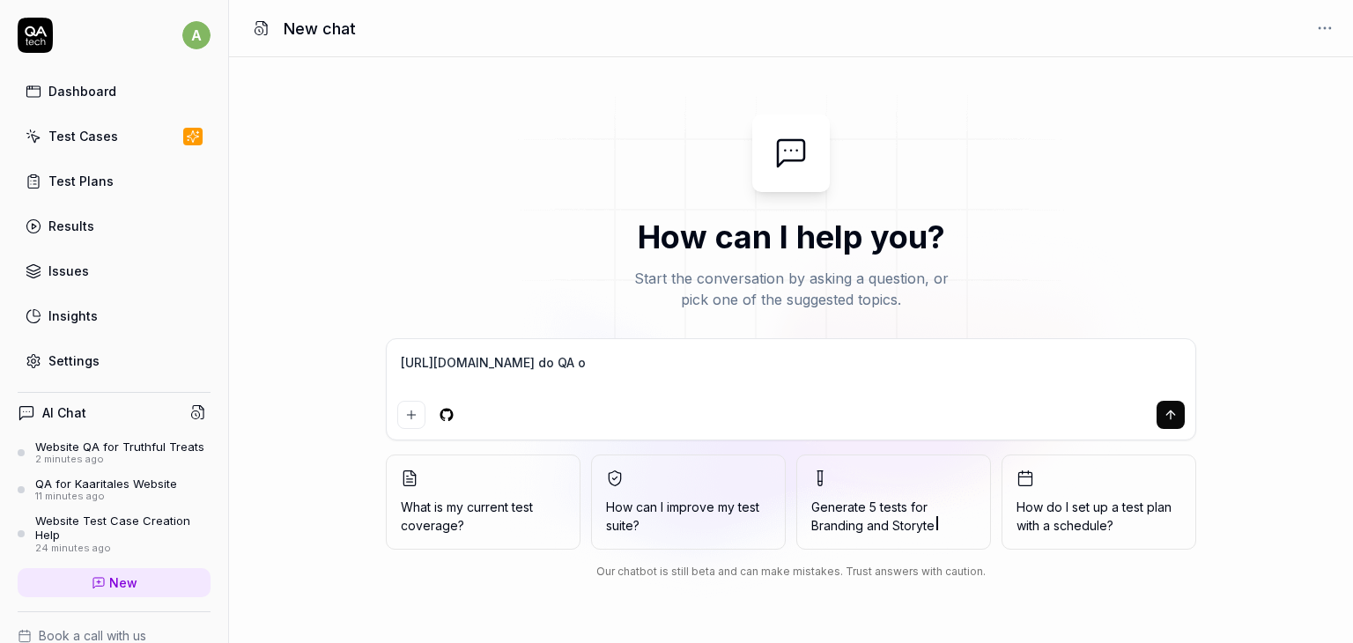
type textarea "*"
type textarea "https://truthfultreats.com/ do QA of"
type textarea "*"
type textarea "https://truthfultreats.com/ do QA of t"
type textarea "*"
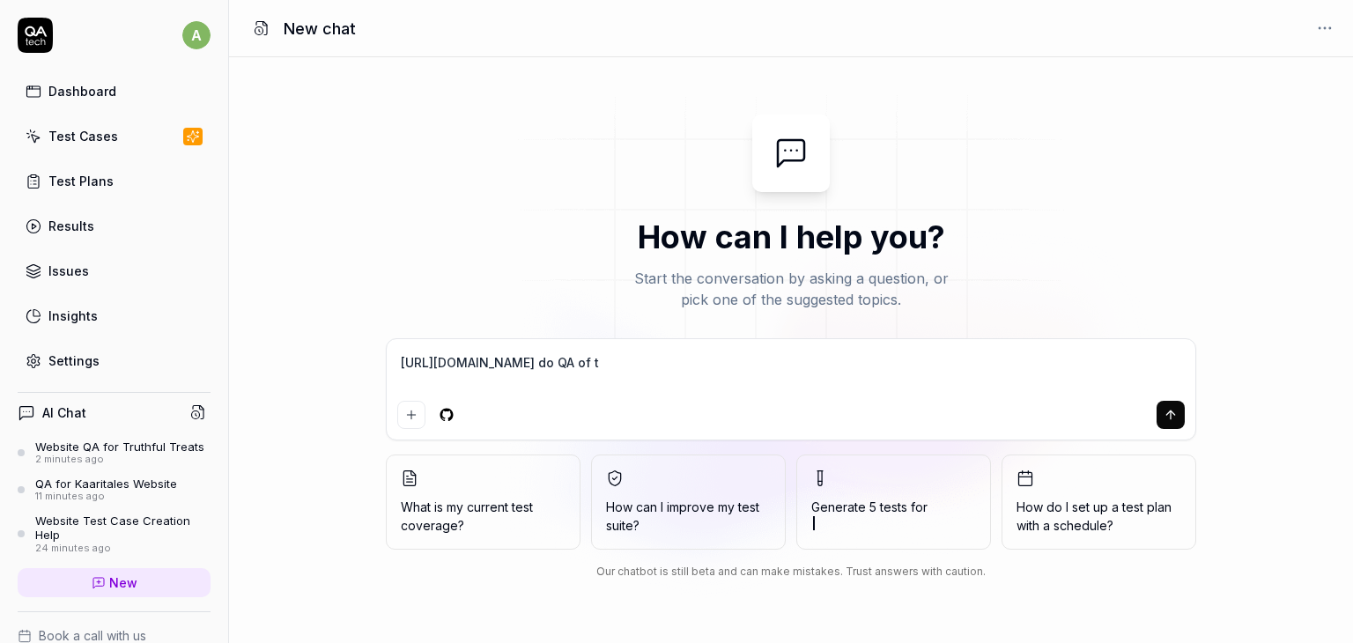
type textarea "https://truthfultreats.com/ do QA of th"
type textarea "*"
type textarea "https://truthfultreats.com/ do QA of thu"
type textarea "*"
type textarea "https://truthfultreats.com/ do QA of thus"
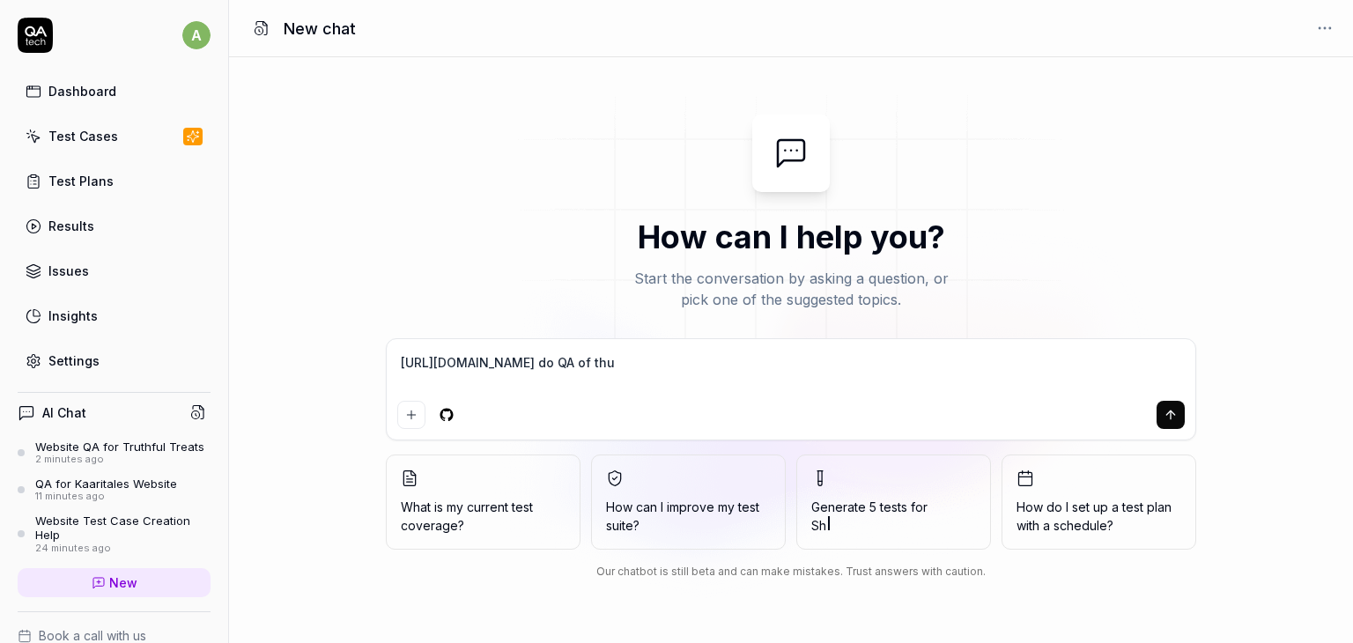
type textarea "*"
type textarea "https://truthfultreats.com/ do QA of thus"
type textarea "*"
type textarea "https://truthfultreats.com/ do QA of thus"
type textarea "*"
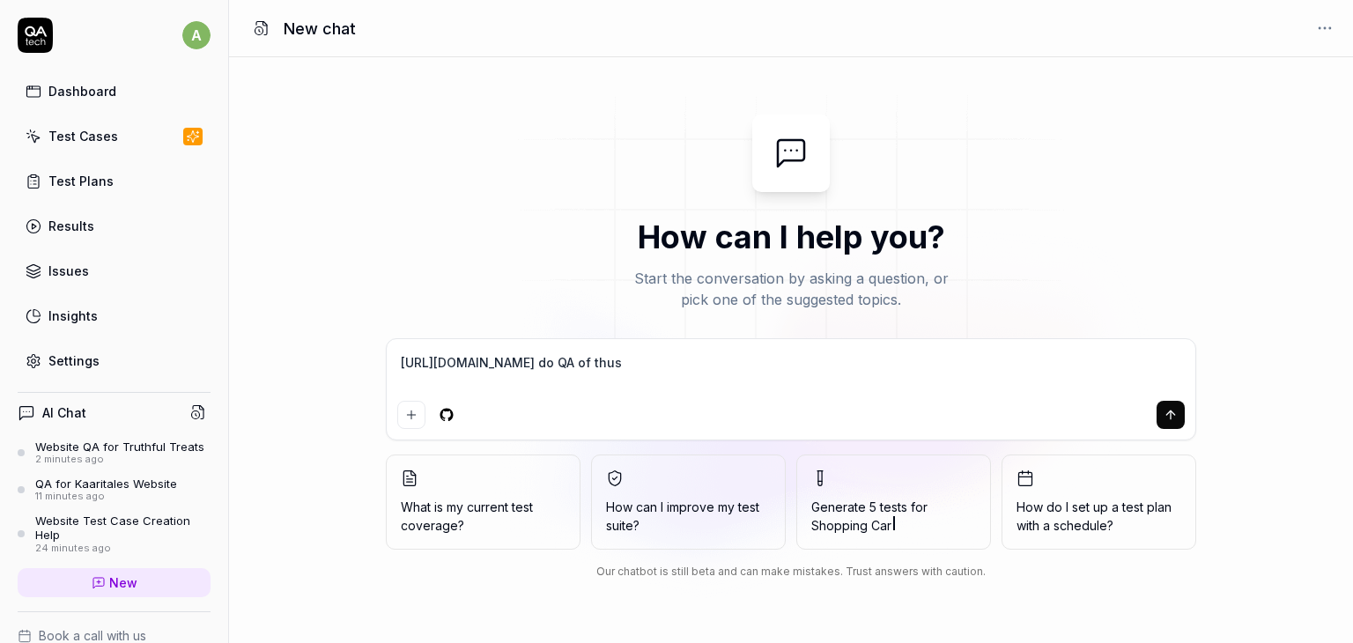
type textarea "https://truthfultreats.com/ do QA of thu"
type textarea "*"
type textarea "https://truthfultreats.com/ do QA of th"
type textarea "*"
type textarea "https://truthfultreats.com/ do QA of thi"
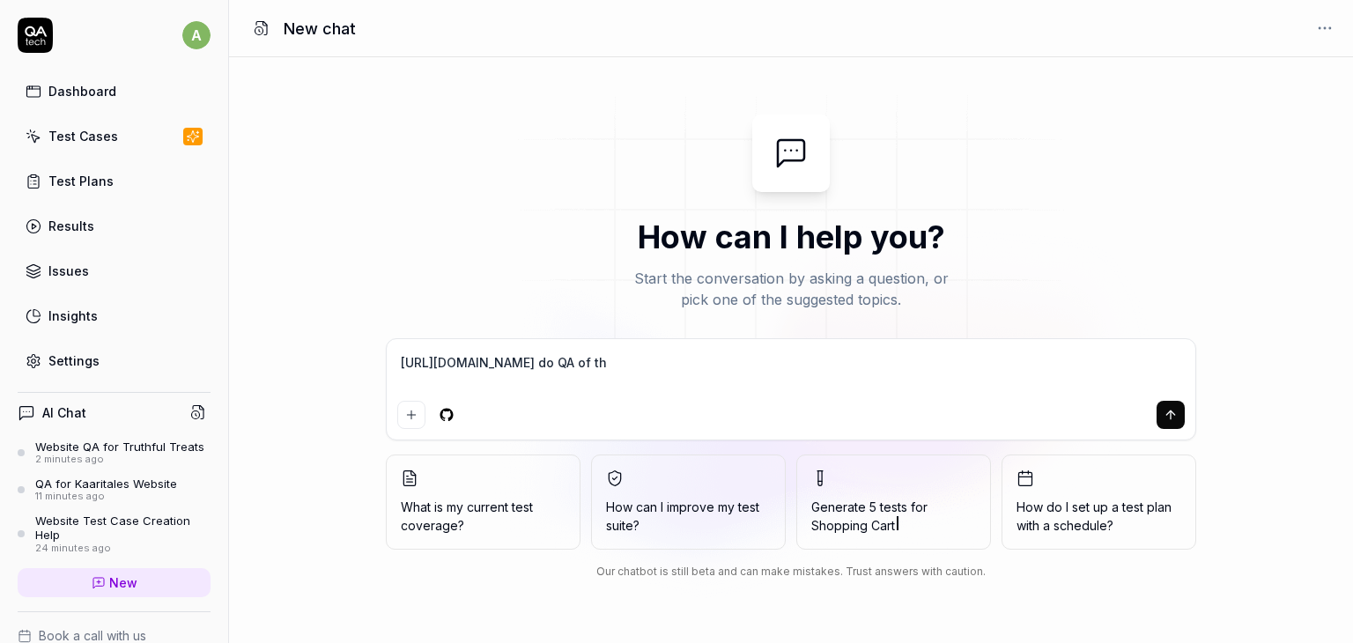
type textarea "*"
type textarea "https://truthfultreats.com/ do QA of this"
type textarea "*"
type textarea "https://truthfultreats.com/ do QA of this"
type textarea "*"
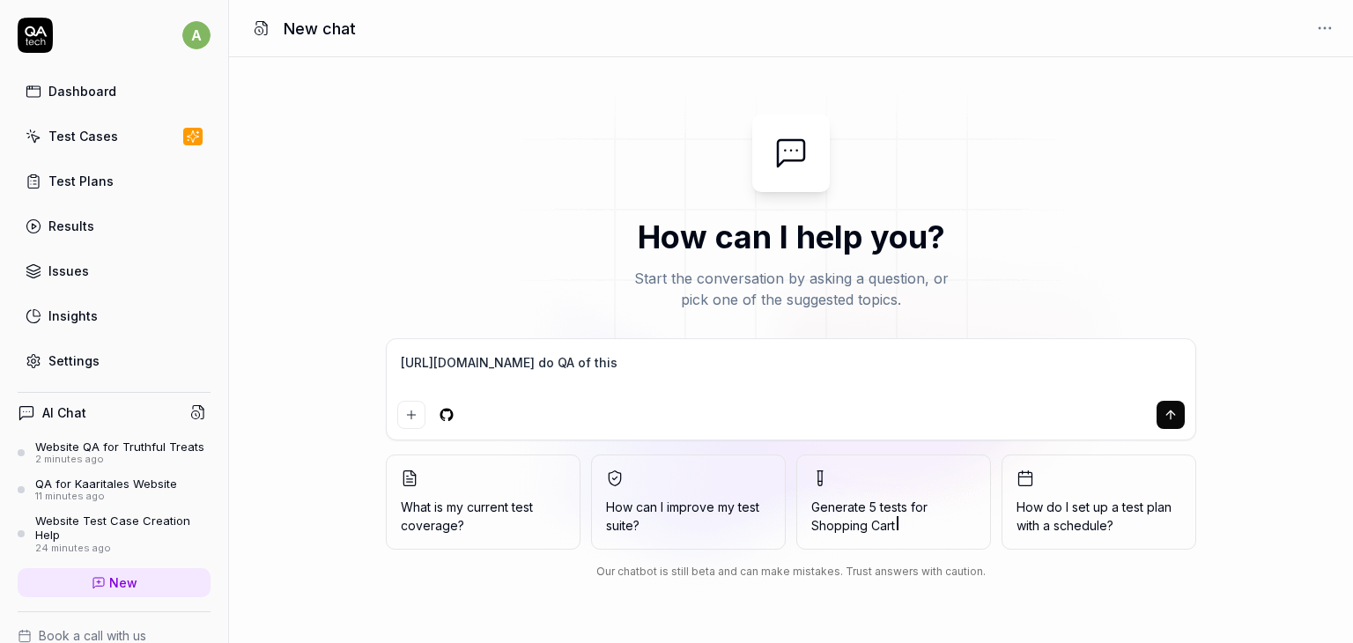
type textarea "https://truthfultreats.com/ do QA of this w"
type textarea "*"
type textarea "https://truthfultreats.com/ do QA of this we"
type textarea "*"
type textarea "https://truthfultreats.com/ do QA of this web"
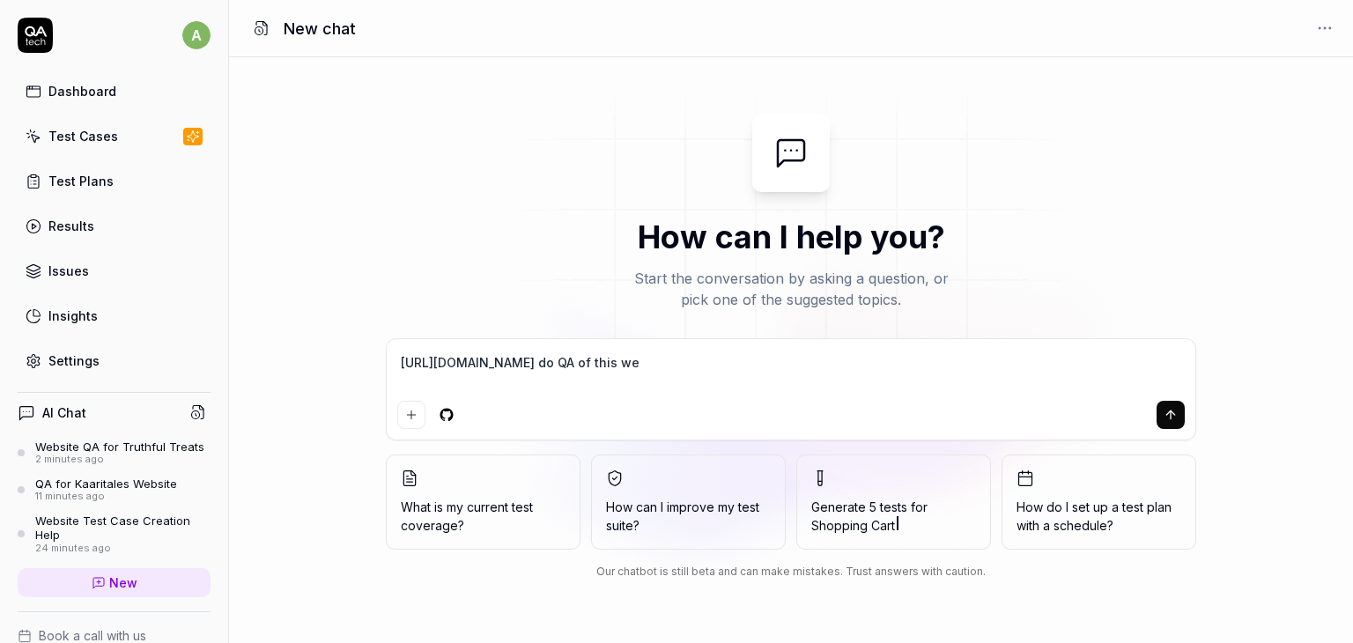
type textarea "*"
type textarea "https://truthfultreats.com/ do QA of this webs"
type textarea "*"
type textarea "https://truthfultreats.com/ do QA of this websi"
type textarea "*"
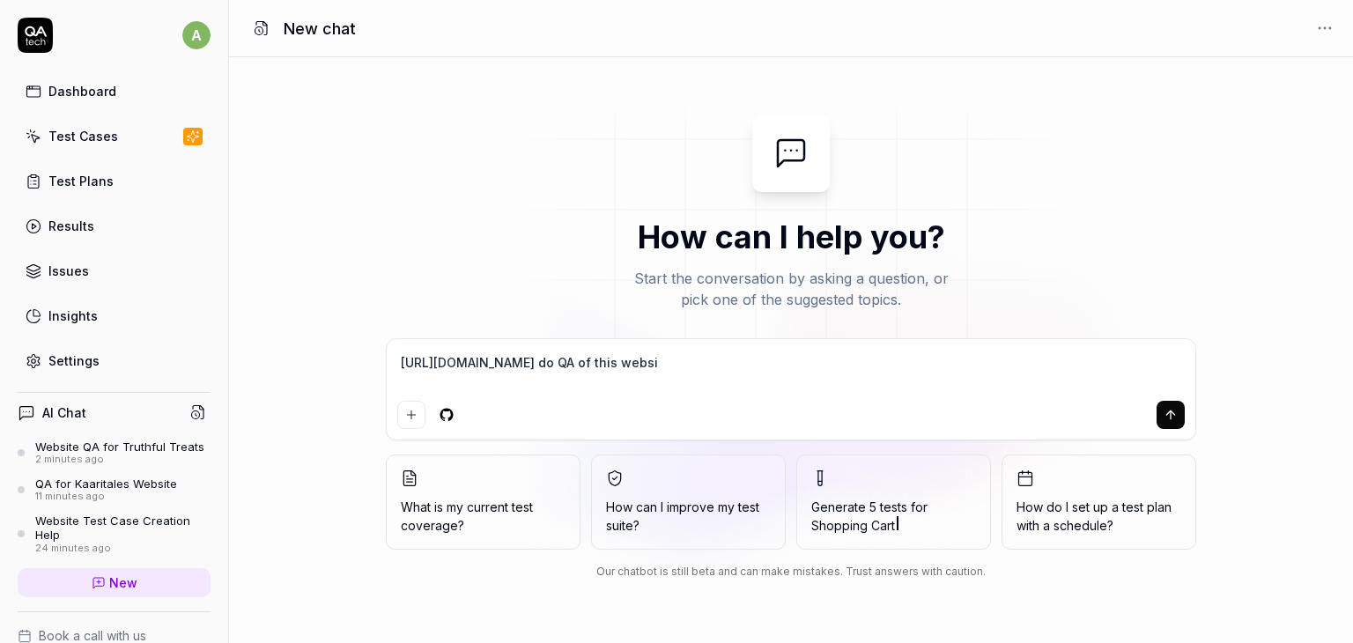
type textarea "https://truthfultreats.com/ do QA of this websit"
type textarea "*"
type textarea "https://truthfultreats.com/ do QA of this website"
type textarea "*"
type textarea "https://truthfultreats.com/ do QA of this website"
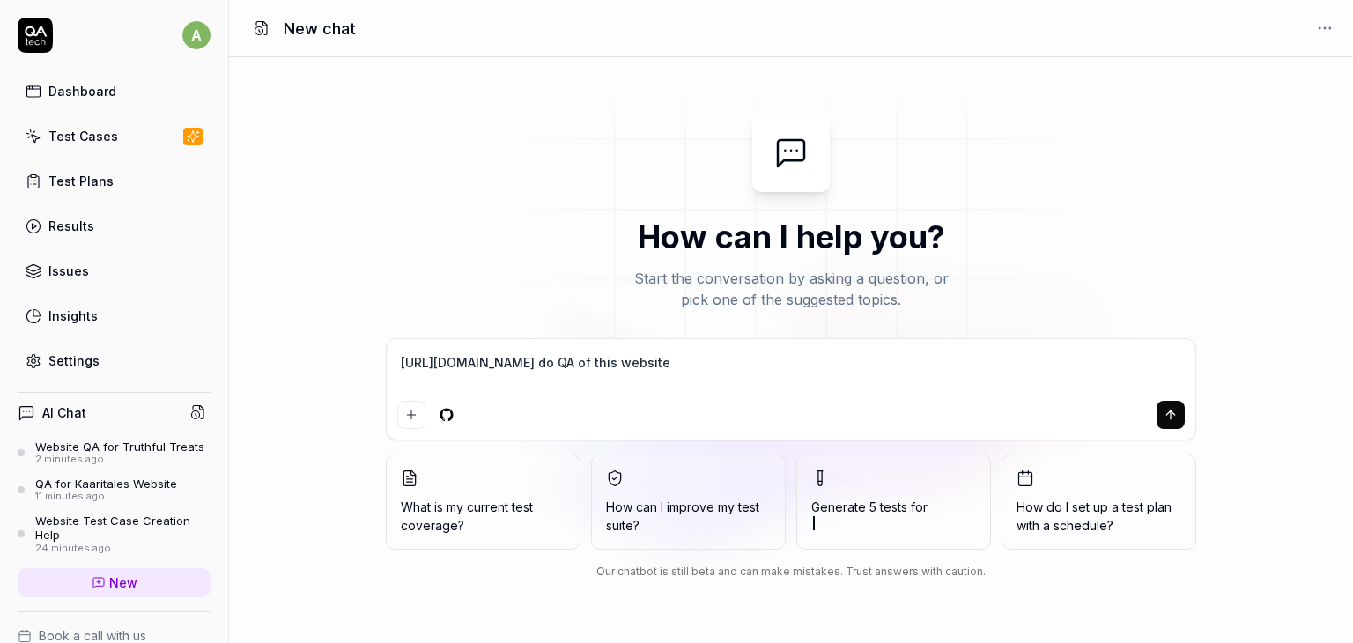
type textarea "*"
type textarea "https://truthfultreats.com/ do QA of this website"
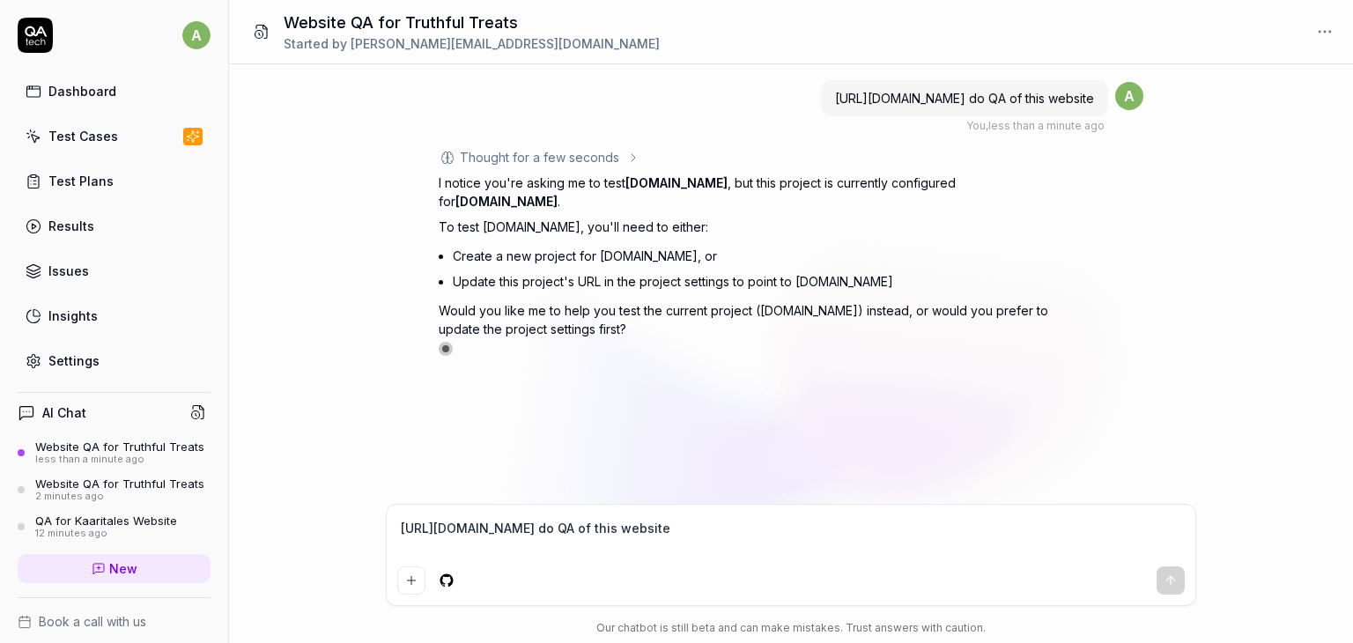
type textarea "*"
